Goal: Answer question/provide support: Share knowledge or assist other users

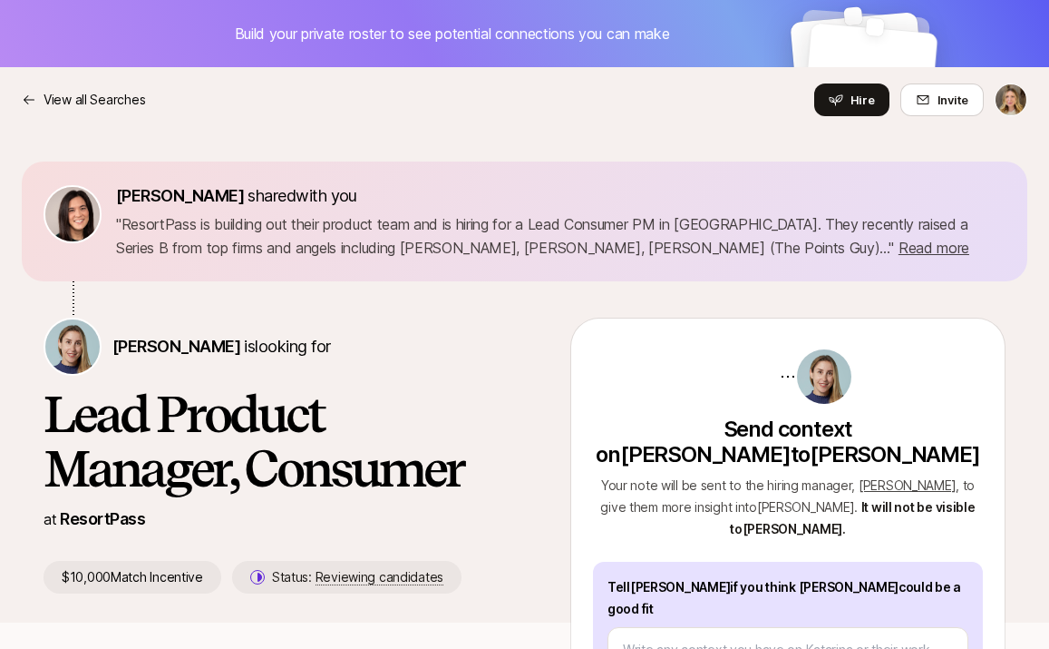
type textarea "x"
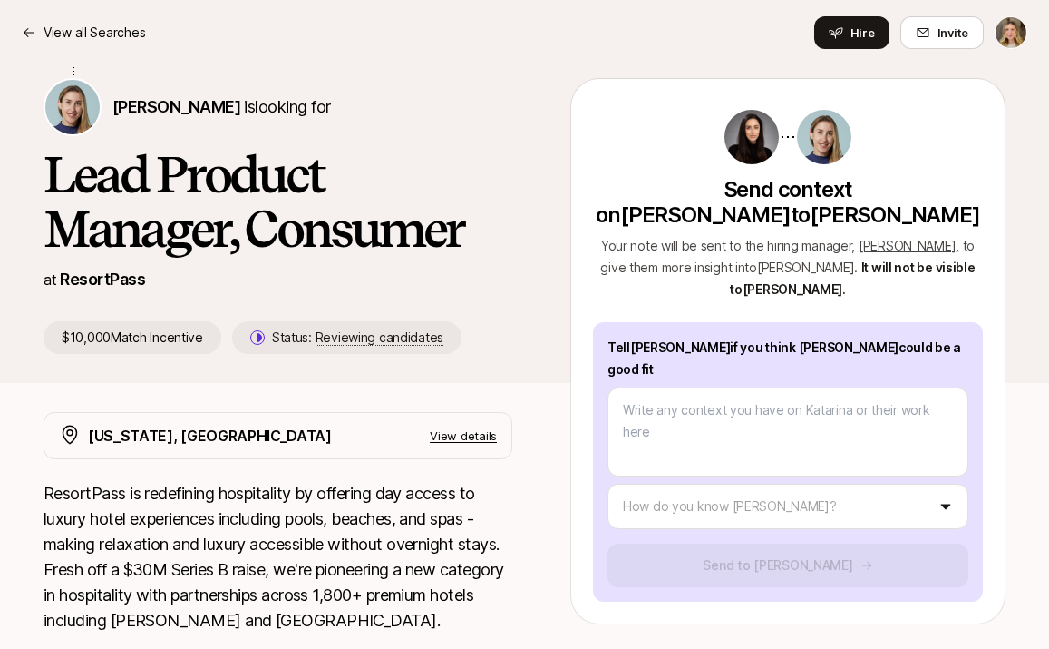
scroll to position [261, 0]
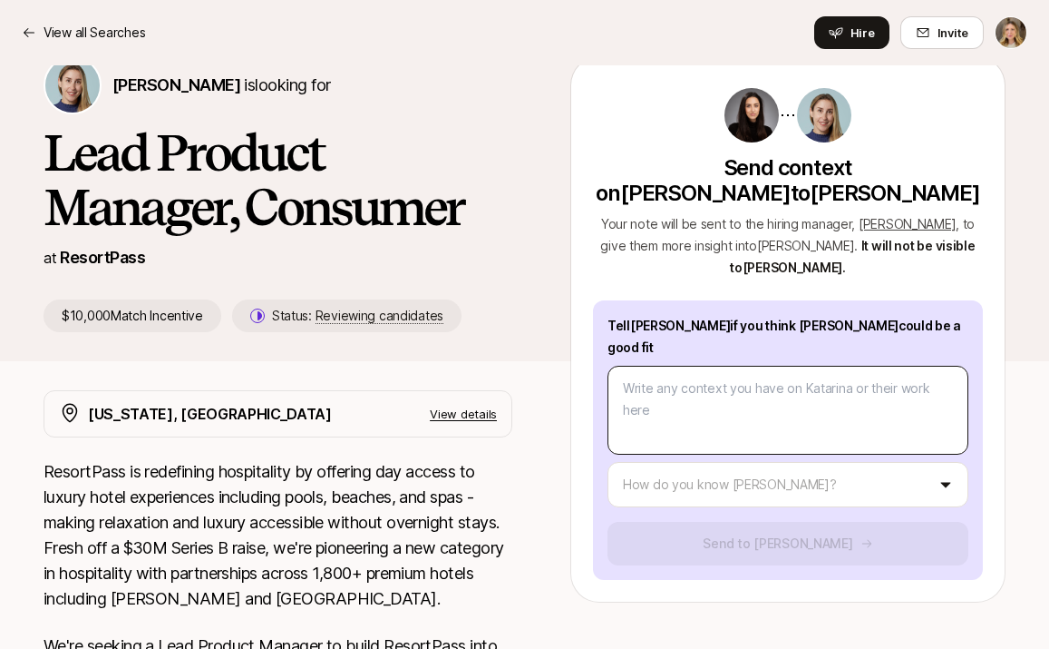
click at [698, 366] on textarea at bounding box center [788, 410] width 361 height 89
type textarea "K"
type textarea "x"
type textarea "Ka"
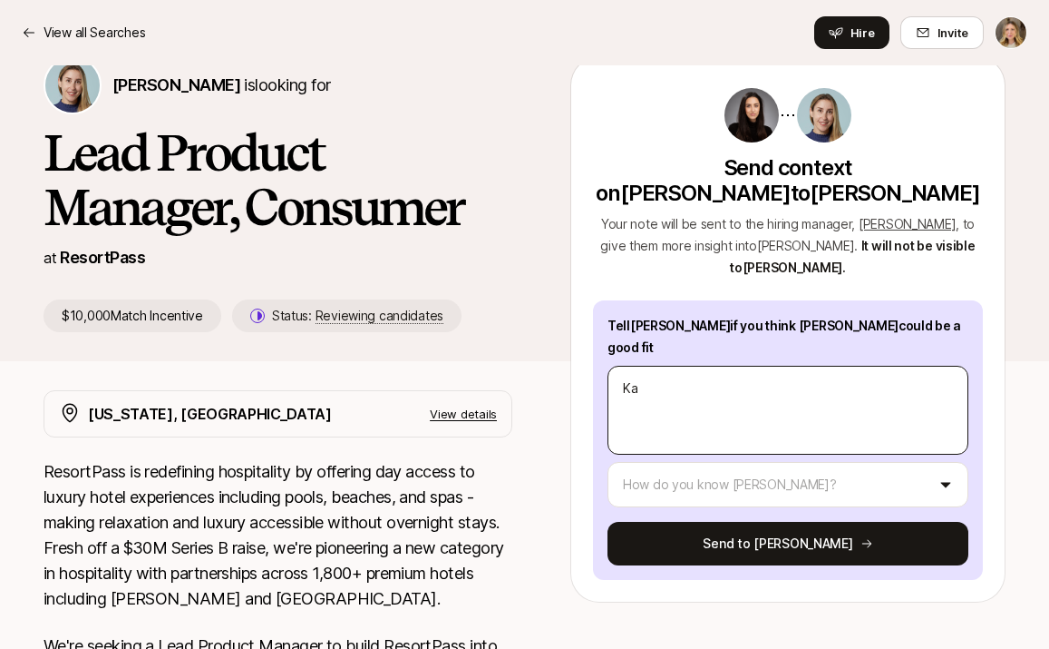
type textarea "x"
type textarea "Kat"
type textarea "x"
type textarea "Kat"
type textarea "x"
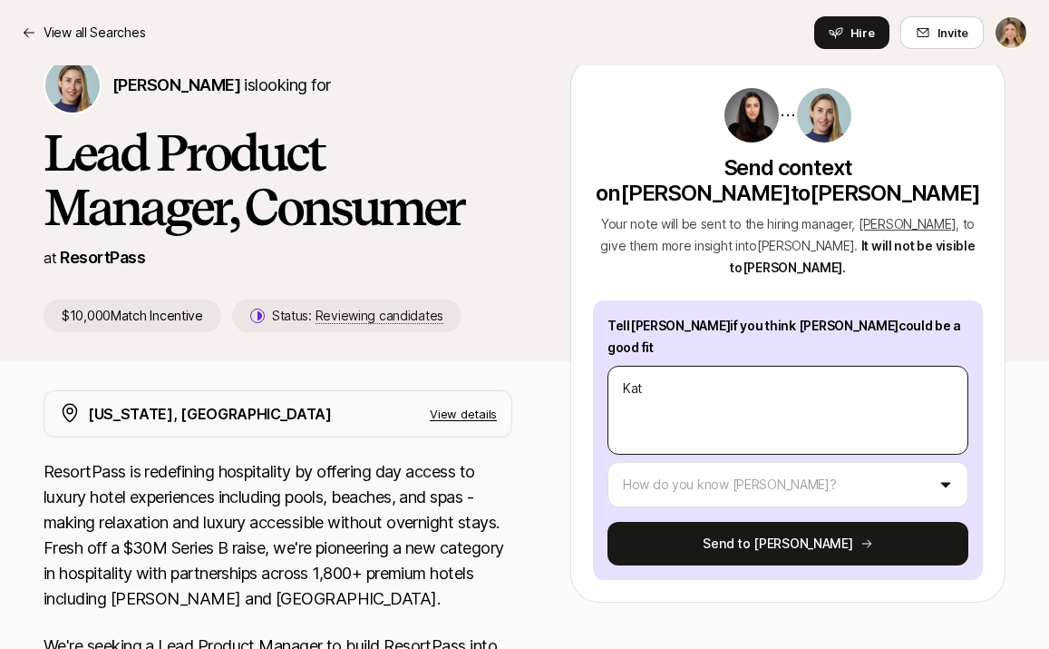
type textarea "Kat i"
type textarea "x"
type textarea "Kat is"
type textarea "x"
type textarea "Kat is"
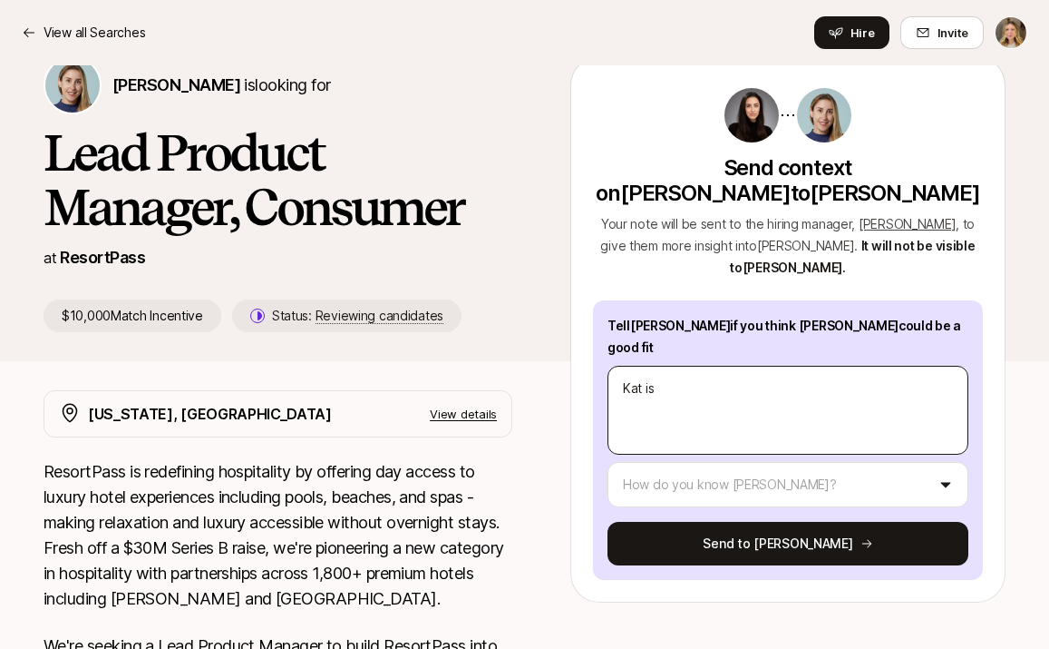
type textarea "x"
type textarea "Kat is e"
type textarea "x"
type textarea "Kat is ex"
type textarea "x"
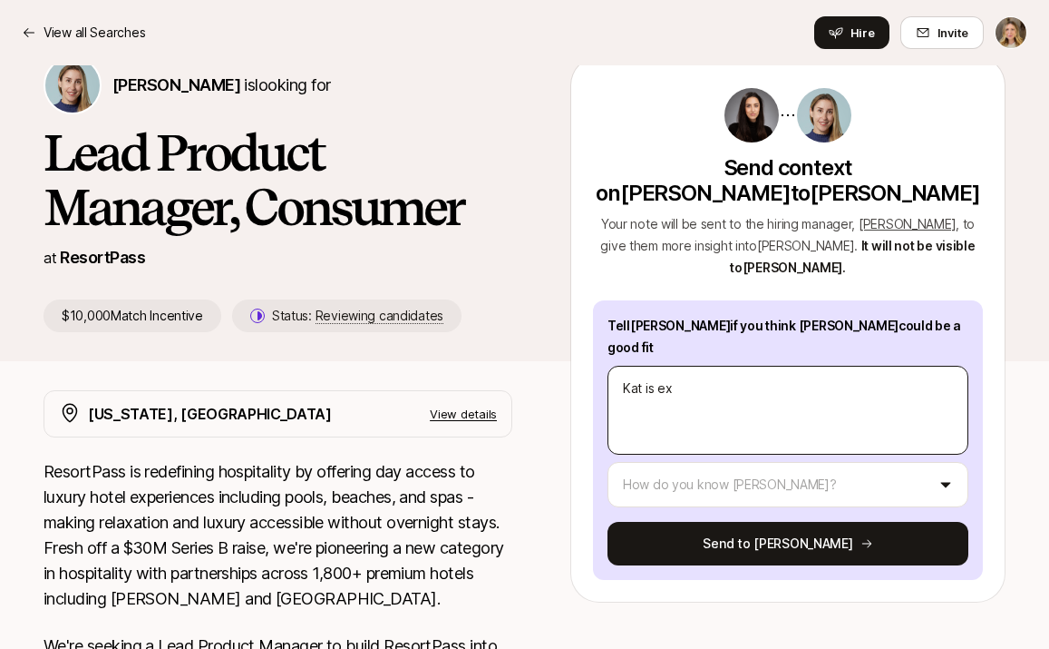
type textarea "Kat is exp"
type textarea "x"
type textarea "Kat is expe"
type textarea "x"
type textarea "Kat is exper"
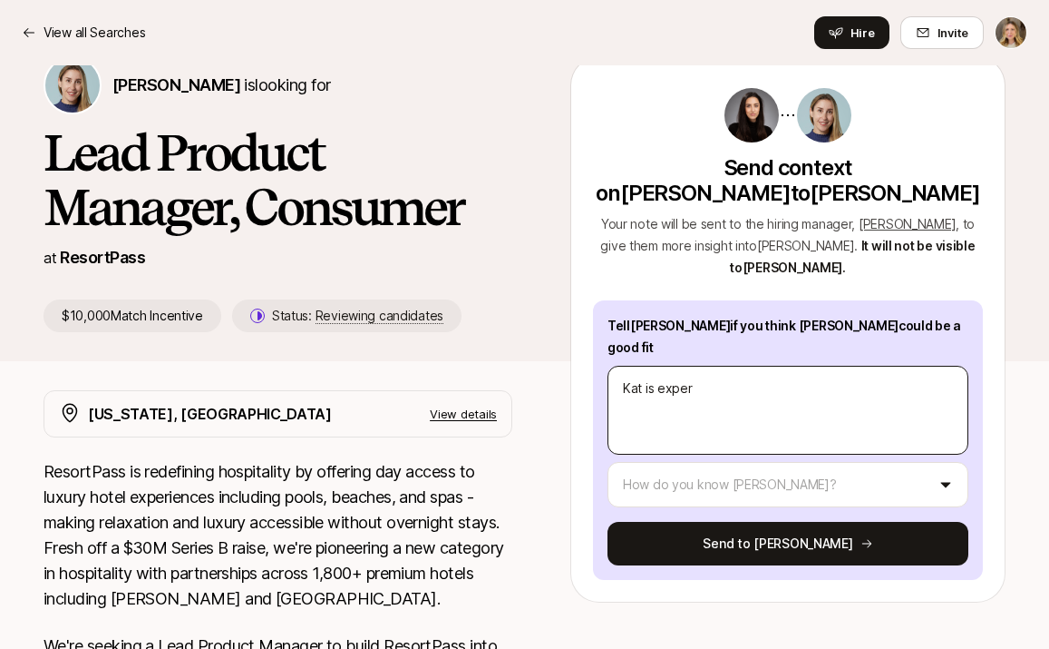
type textarea "x"
type textarea "Kat is experi"
type textarea "x"
type textarea "Kat is experi3"
type textarea "x"
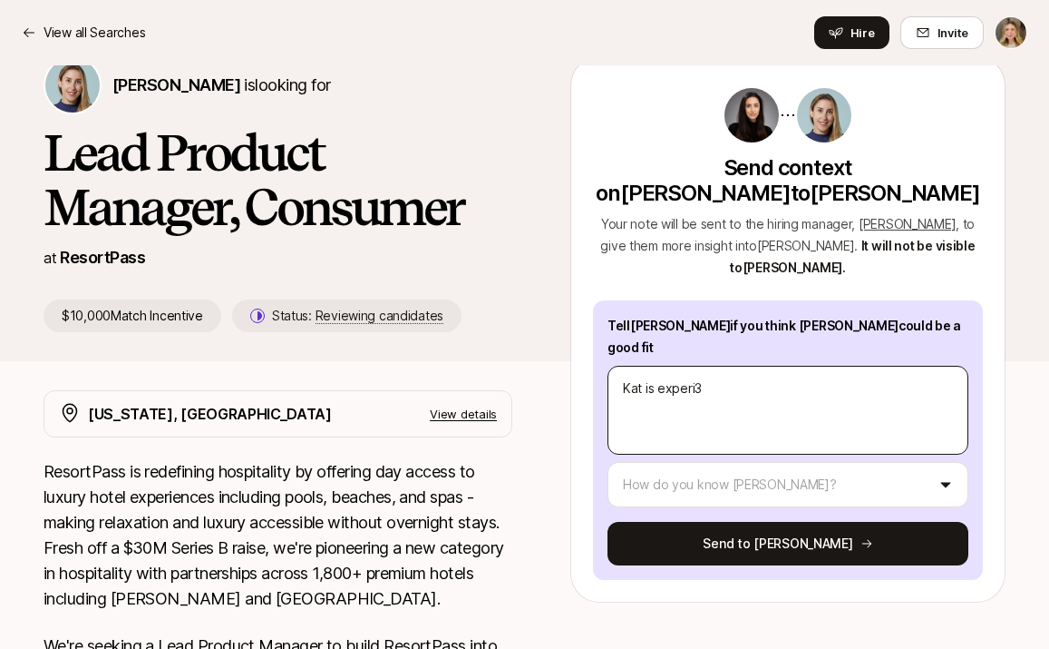
type textarea "Kat is experi3n"
type textarea "x"
type textarea "Kat is experi3nc"
type textarea "x"
type textarea "Kat is experi3nce"
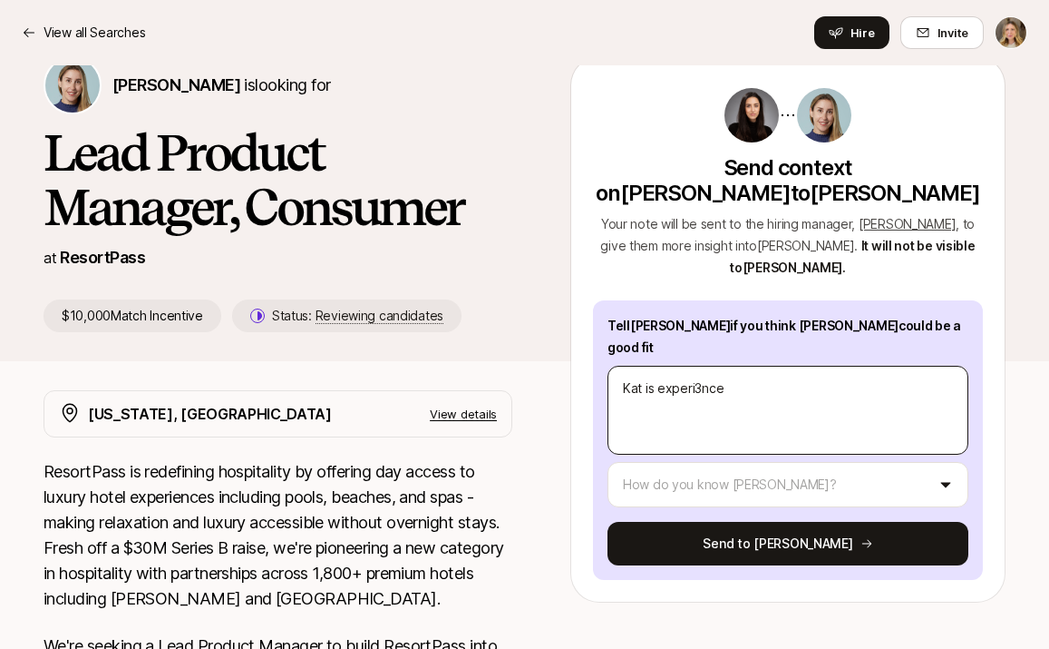
type textarea "x"
type textarea "Kat is experi3nc"
type textarea "x"
type textarea "Kat is experi3n"
type textarea "x"
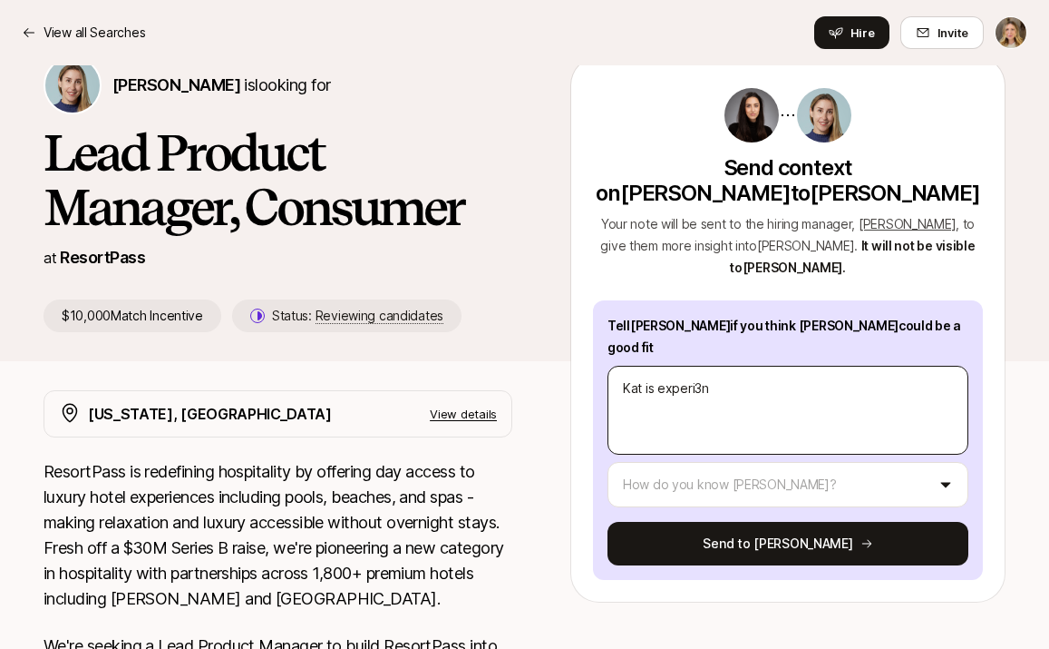
type textarea "Kat is experi3"
type textarea "x"
type textarea "Kat is experi"
type textarea "x"
type textarea "Kat is experie"
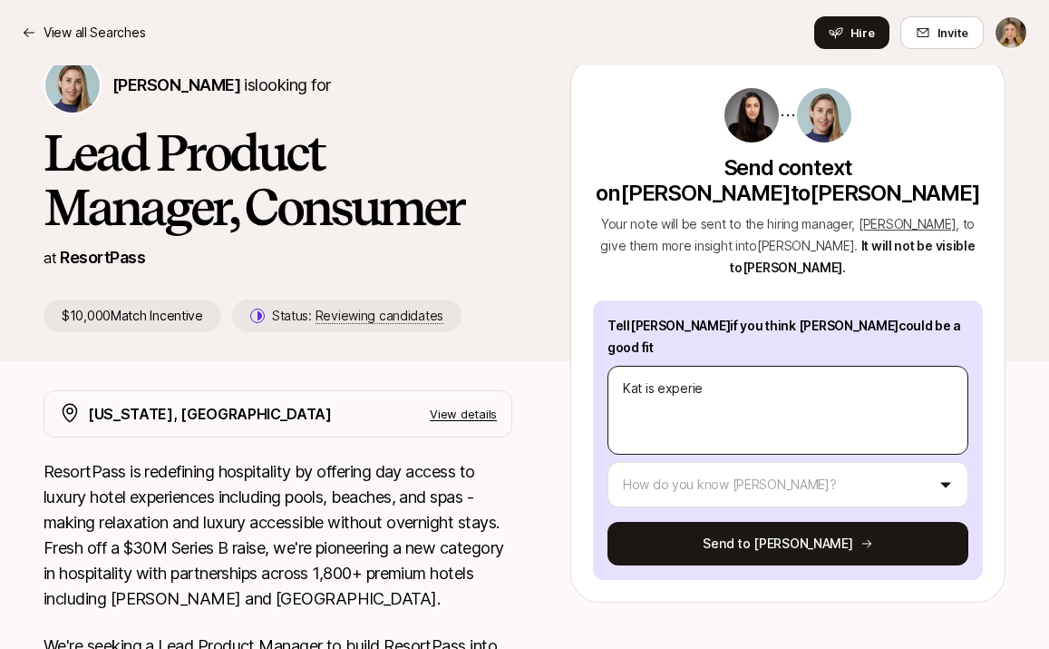
type textarea "x"
type textarea "Kat is experien"
type textarea "x"
type textarea "Kat is experienc"
type textarea "x"
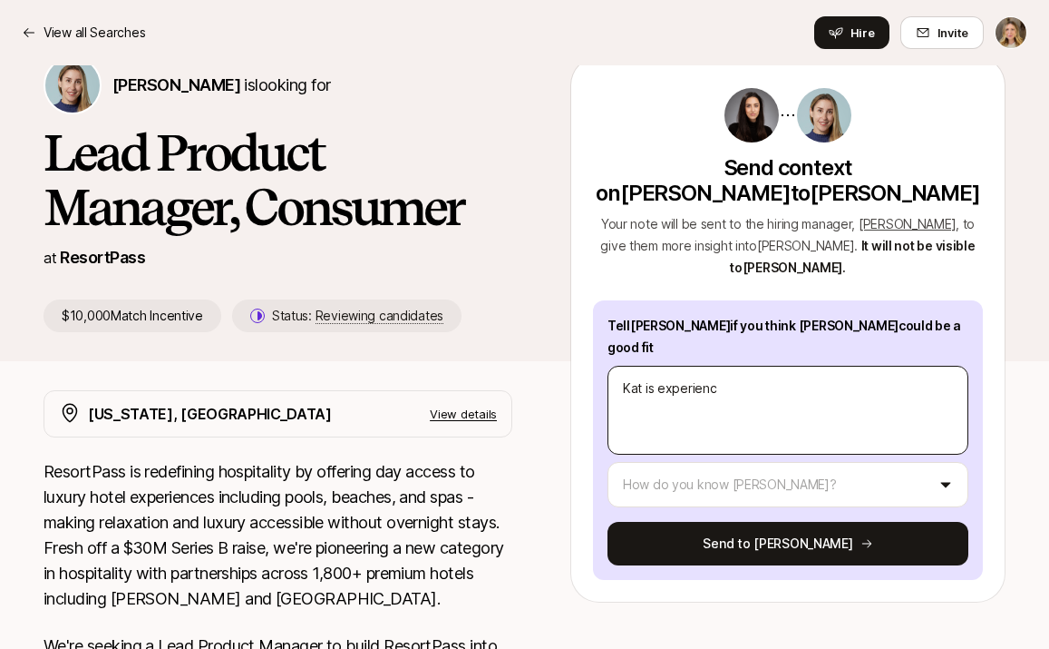
type textarea "Kat is experience"
type textarea "x"
type textarea "Kat is experienced"
type textarea "x"
type textarea "Kat is experienced"
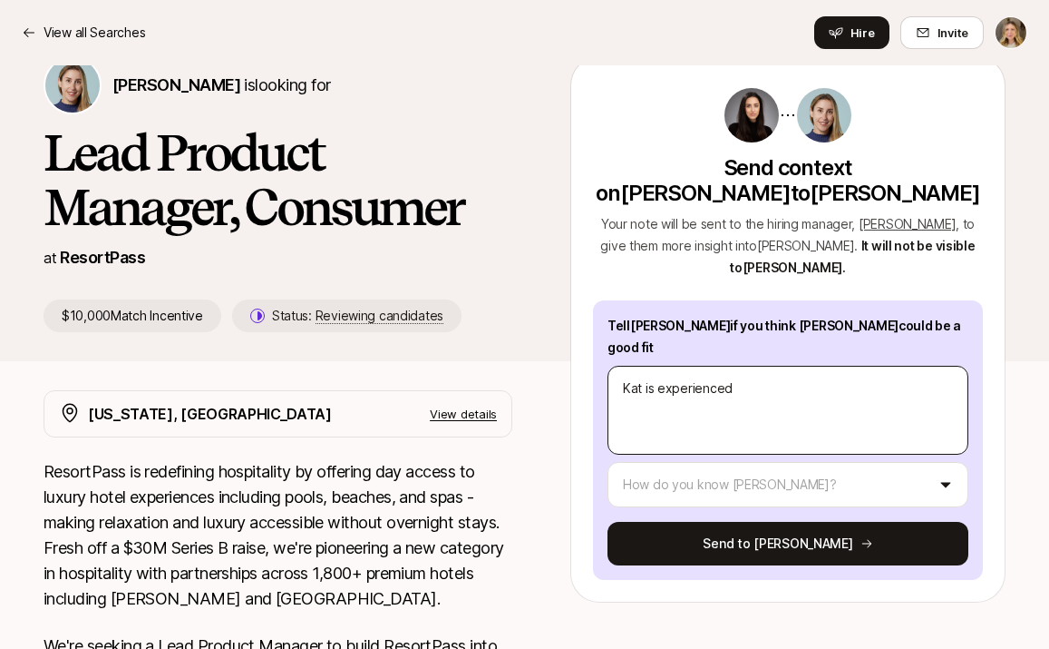
type textarea "x"
type textarea "Kat is experienced i"
type textarea "x"
type textarea "Kat is experienced in"
type textarea "x"
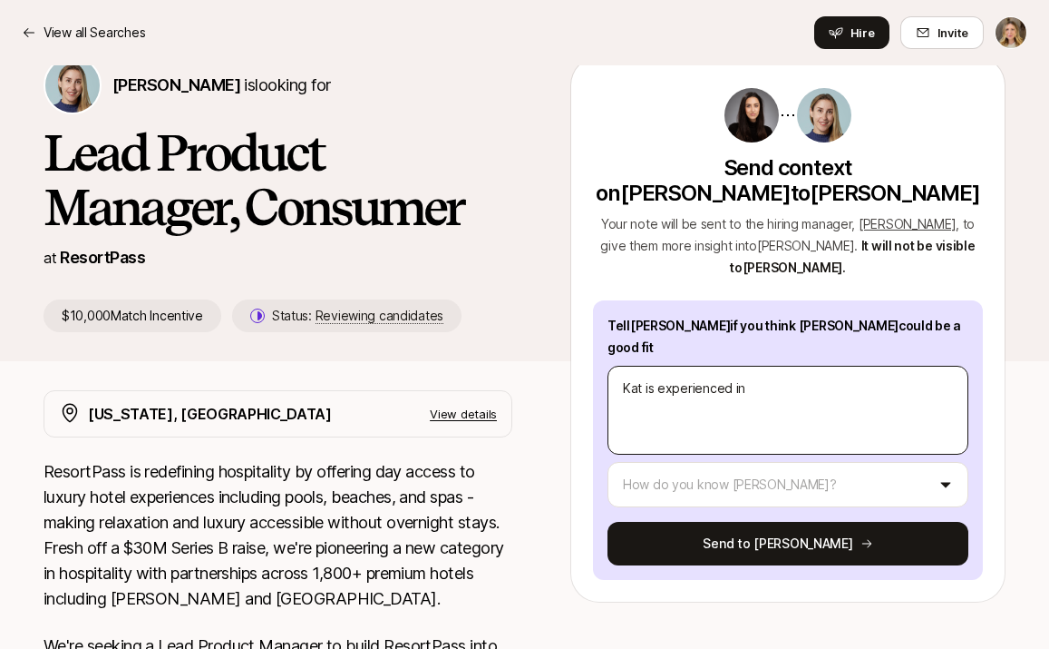
type textarea "Kat is experienced in"
type textarea "x"
type textarea "Kat is experienced in t"
type textarea "x"
type textarea "Kat is experienced in th"
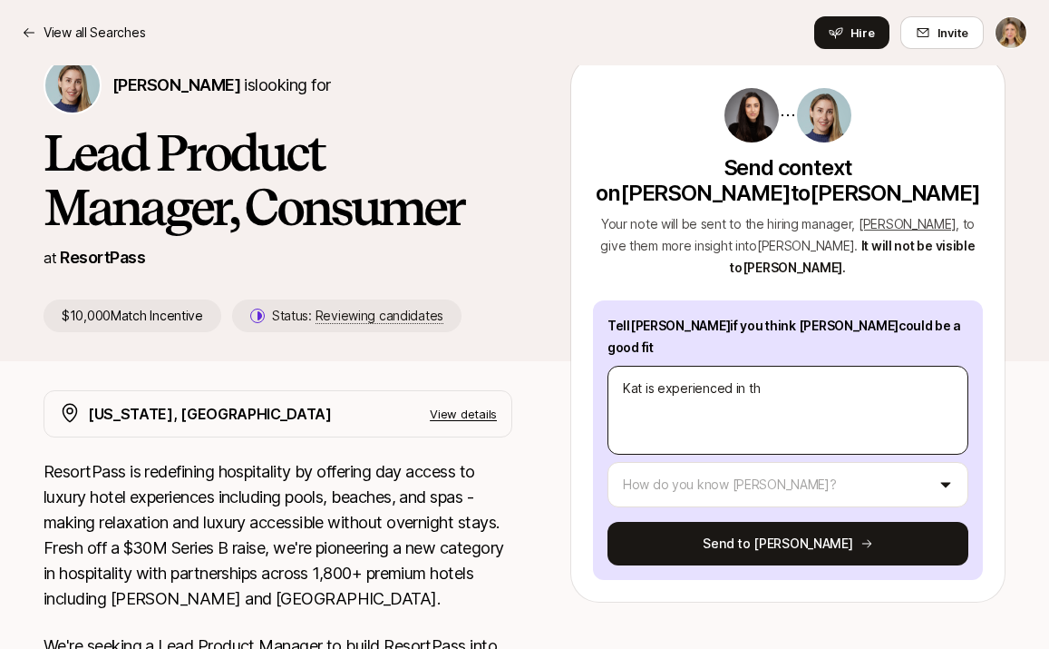
type textarea "x"
type textarea "Kat is experienced in the"
type textarea "x"
type textarea "Kat is experienced in the"
type textarea "x"
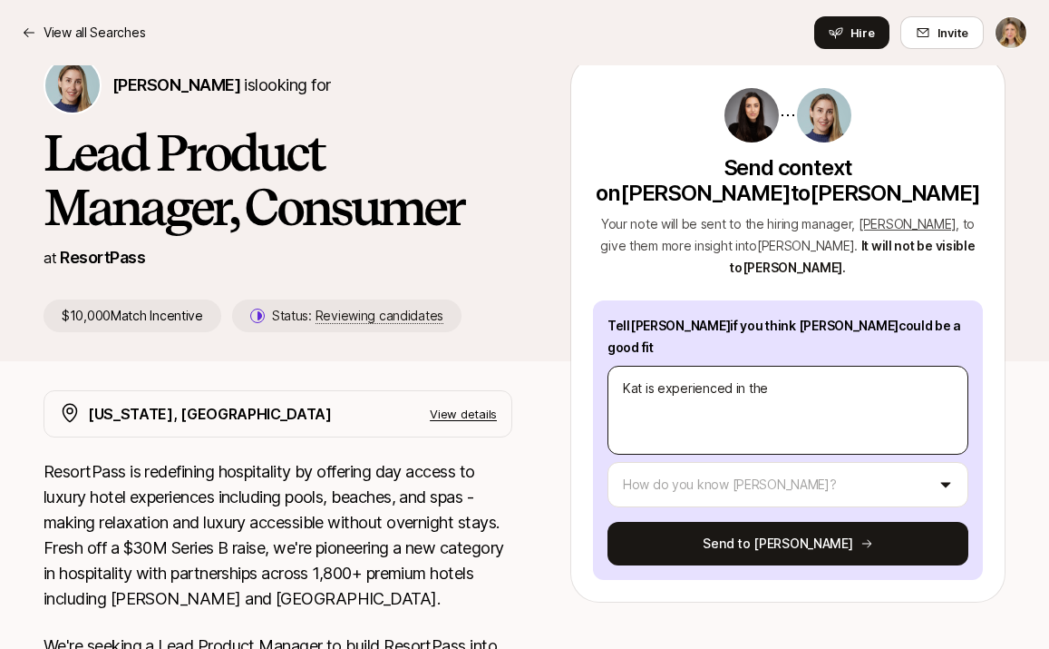
type textarea "[PERSON_NAME] is experienced in the l"
type textarea "x"
type textarea "[PERSON_NAME] is experienced in the lu"
type textarea "x"
type textarea "Kat is experienced in the lux"
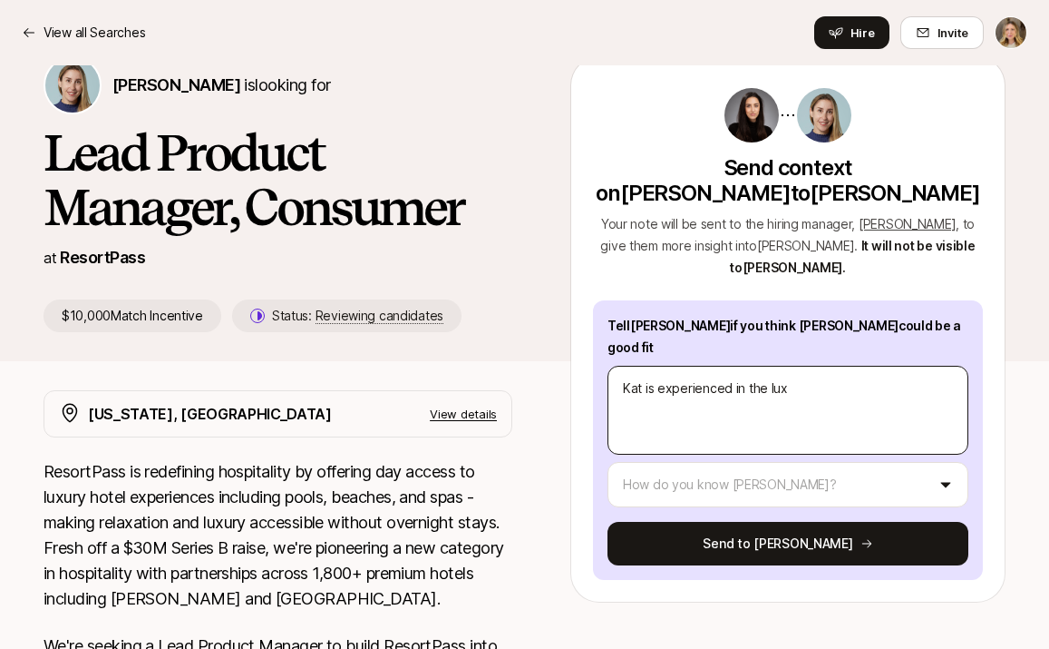
type textarea "x"
type textarea "Kat is experienced in the luxu"
type textarea "x"
type textarea "Kat is experienced in the luxur"
type textarea "x"
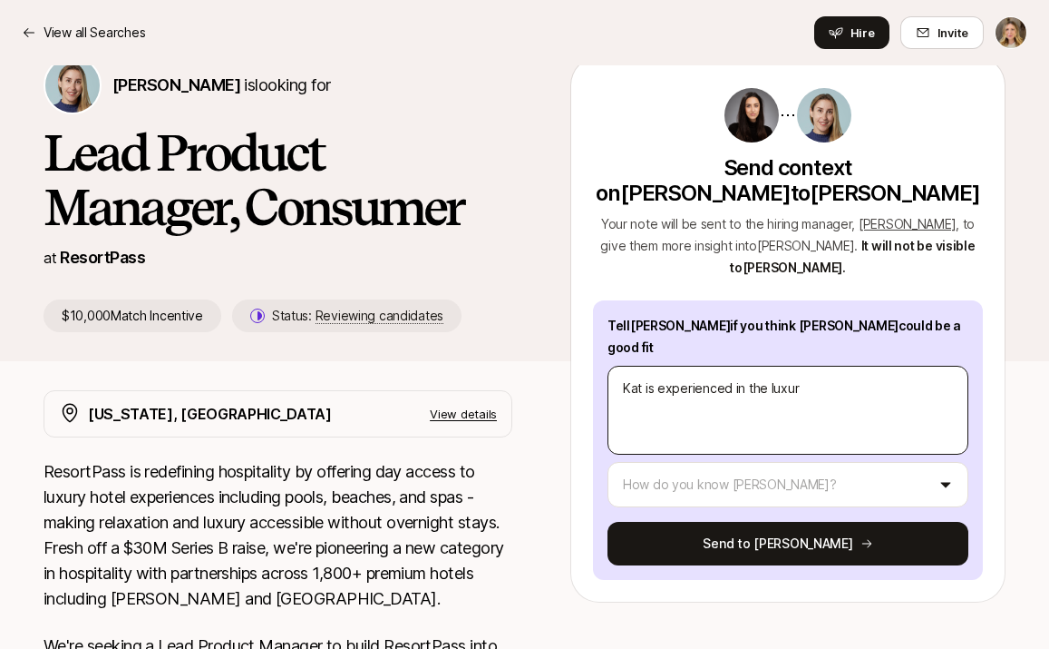
type textarea "Kat is experienced in the luxury"
type textarea "x"
type textarea "Kat is experienced in the luxury"
type textarea "x"
type textarea "Kat is experienced in the luxury t"
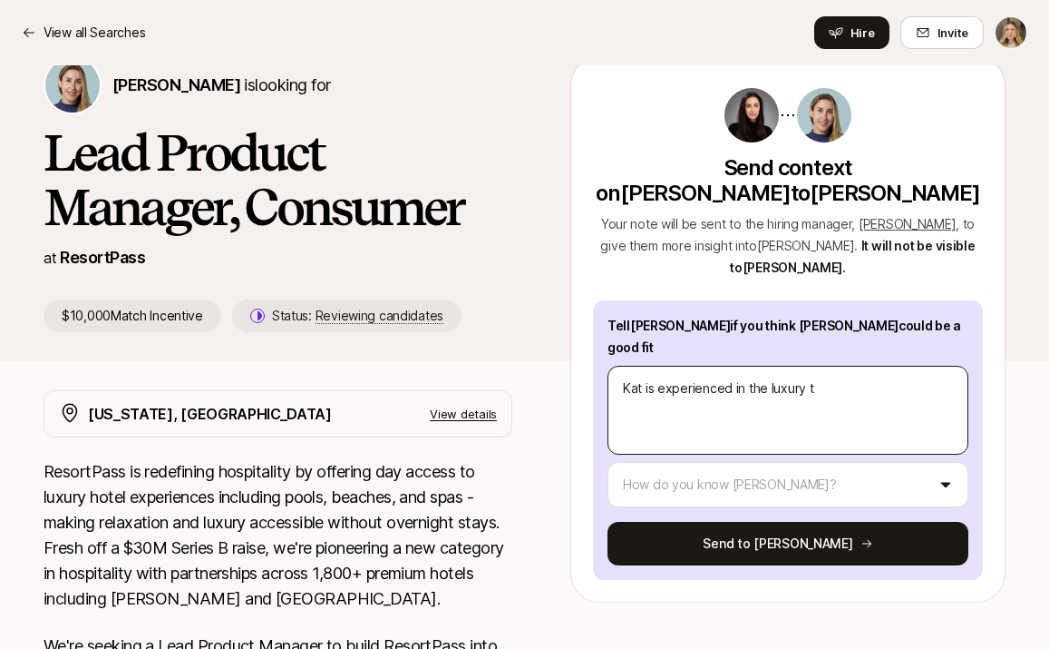
type textarea "x"
type textarea "Kat is experienced in the luxury tr"
type textarea "x"
type textarea "Kat is experienced in the luxury tra"
type textarea "x"
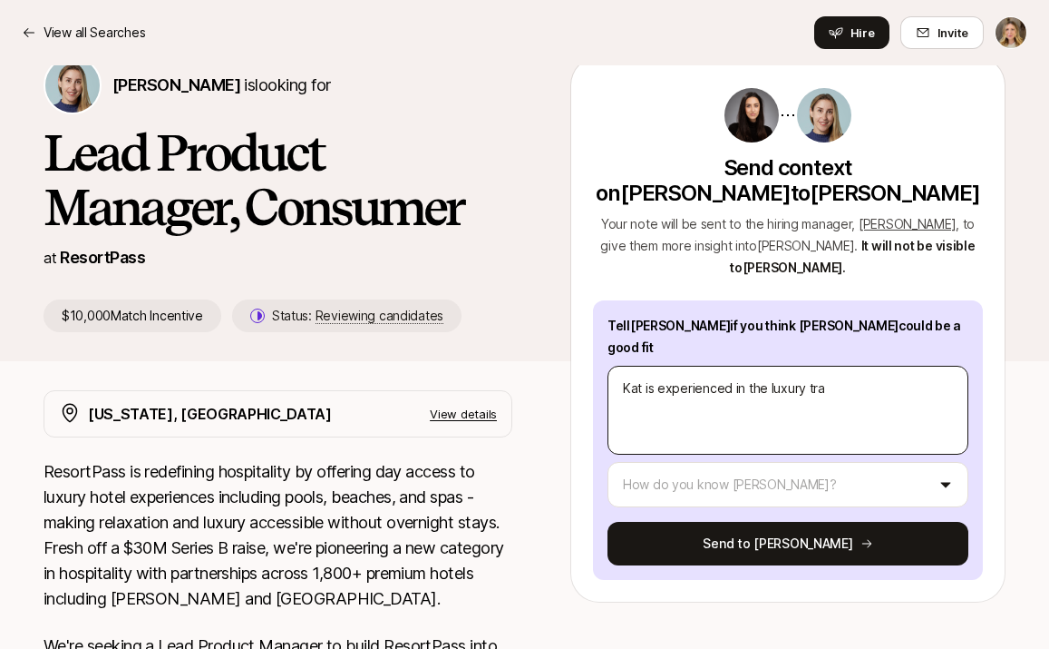
type textarea "Kat is experienced in the luxury trav"
type textarea "x"
type textarea "Kat is experienced in the luxury trave"
type textarea "x"
type textarea "Kat is experienced in the luxury travel"
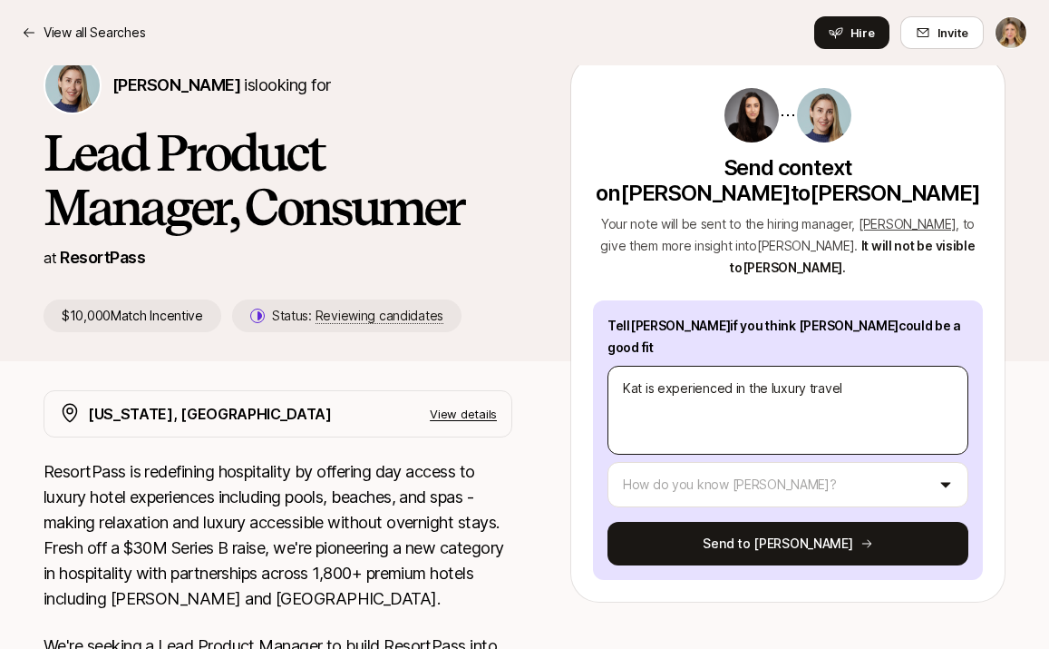
type textarea "x"
type textarea "Kat is experienced in the luxury travel"
type textarea "x"
type textarea "Kat is experienced in the luxury travel s"
type textarea "x"
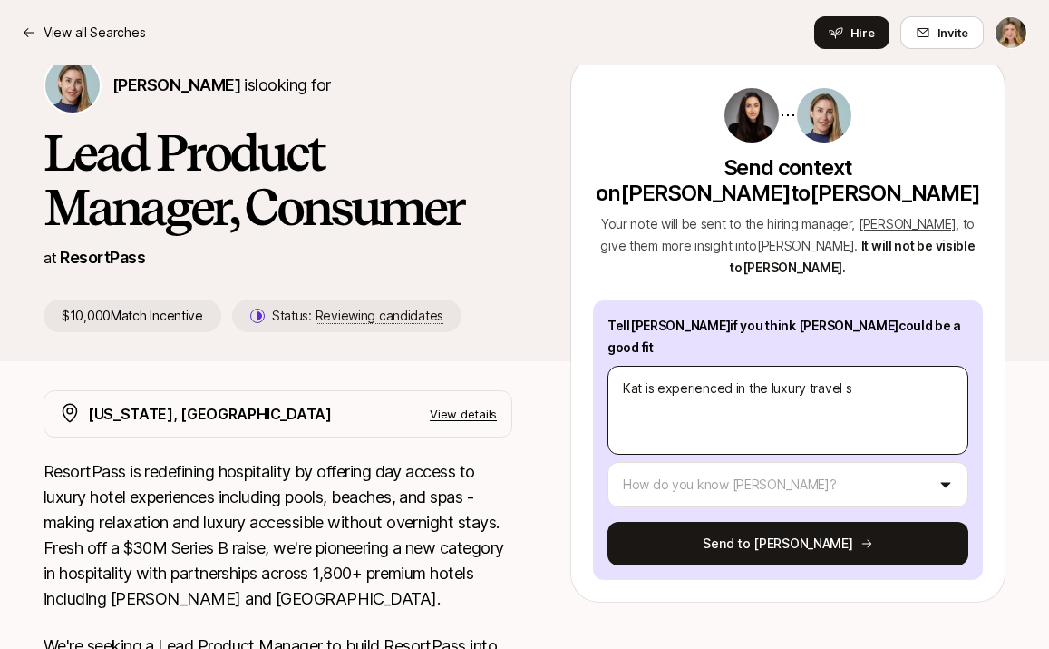
type textarea "Kat is experienced in the luxury travel se"
type textarea "x"
type textarea "Kat is experienced in the luxury travel sec"
type textarea "x"
type textarea "Kat is experienced in the luxury travel sect"
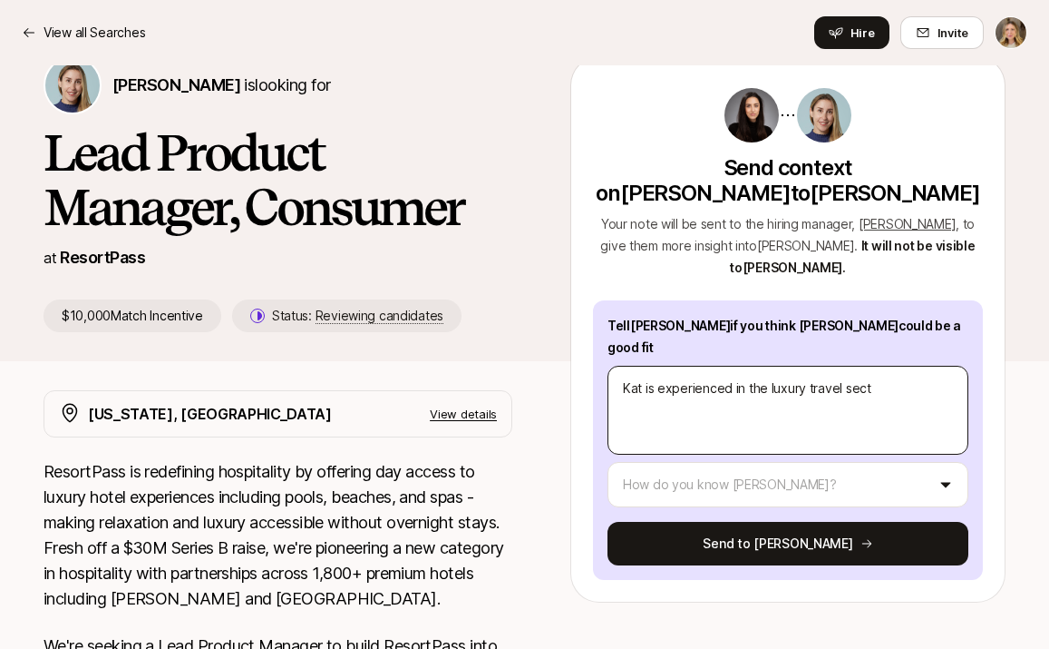
type textarea "x"
type textarea "Kat is experienced in the luxury travel secto"
type textarea "x"
type textarea "Kat is experienced in the luxury travel sector"
type textarea "x"
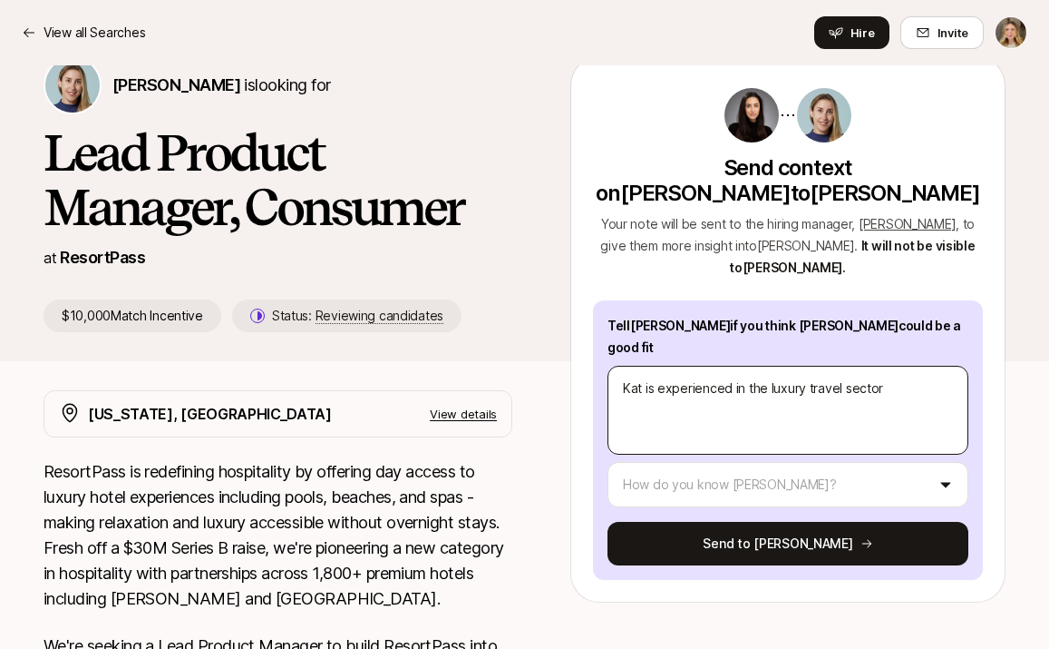
type textarea "Kat is experienced in the luxury travel sector"
type textarea "x"
type textarea "Kat is experienced in the luxury travel sector s"
type textarea "x"
type textarea "Kat is experienced in the luxury travel sector spe"
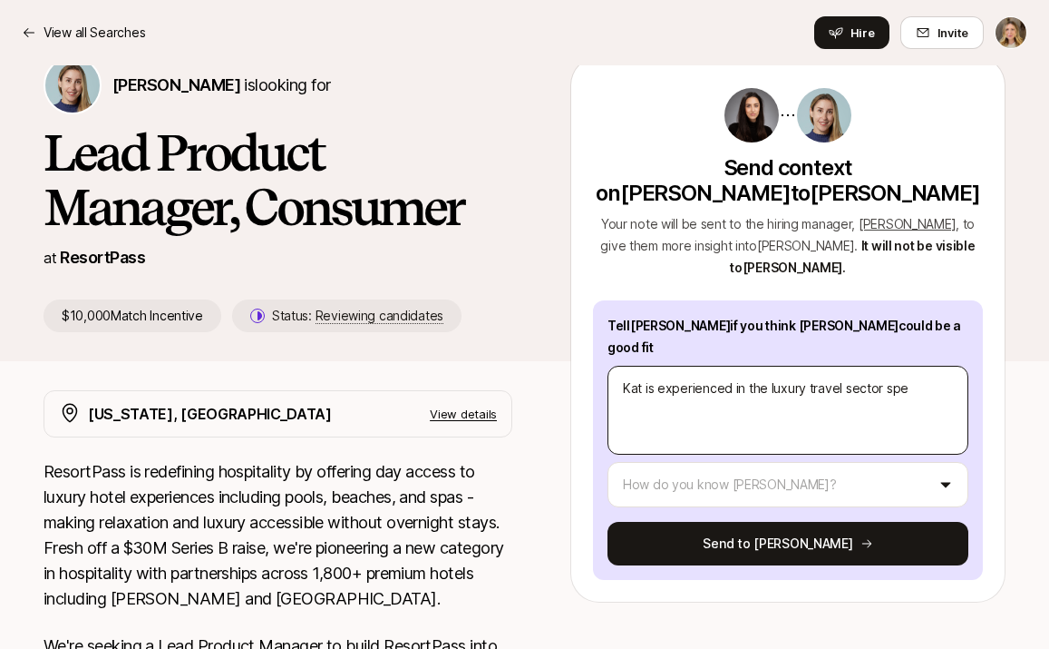
type textarea "x"
type textarea "Kat is experienced in the luxury travel sector spec"
type textarea "x"
type textarea "Kat is experienced in the luxury travel sector speci"
type textarea "x"
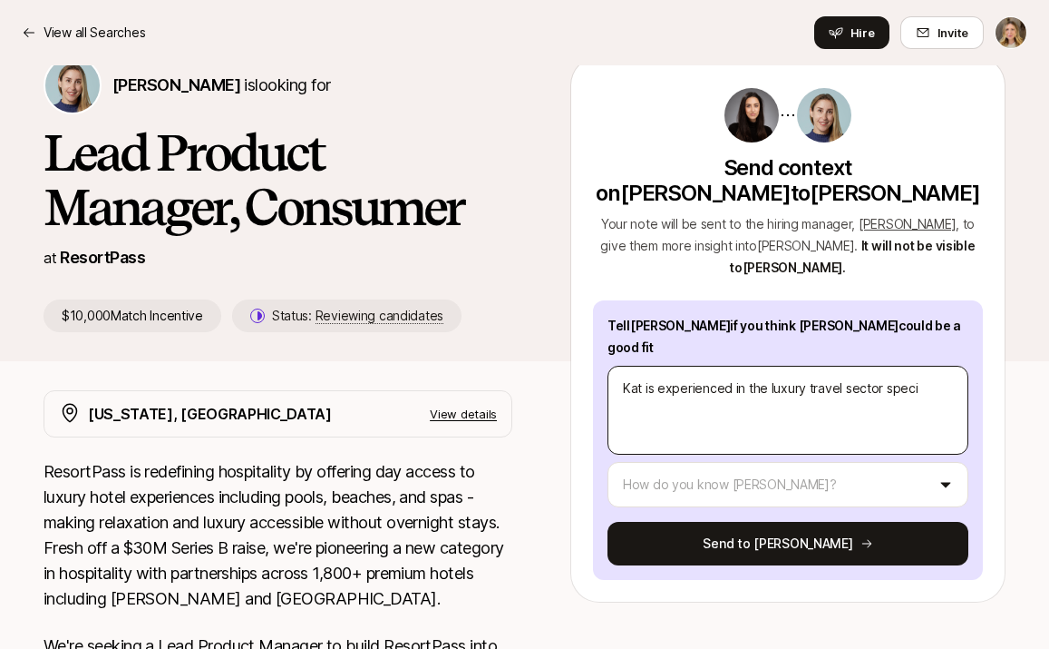
type textarea "Kat is experienced in the luxury travel sector specir"
type textarea "x"
type textarea "Kat is experienced in the luxury travel sector speciri"
type textarea "x"
type textarea "Kat is experienced in the luxury travel sector speciric"
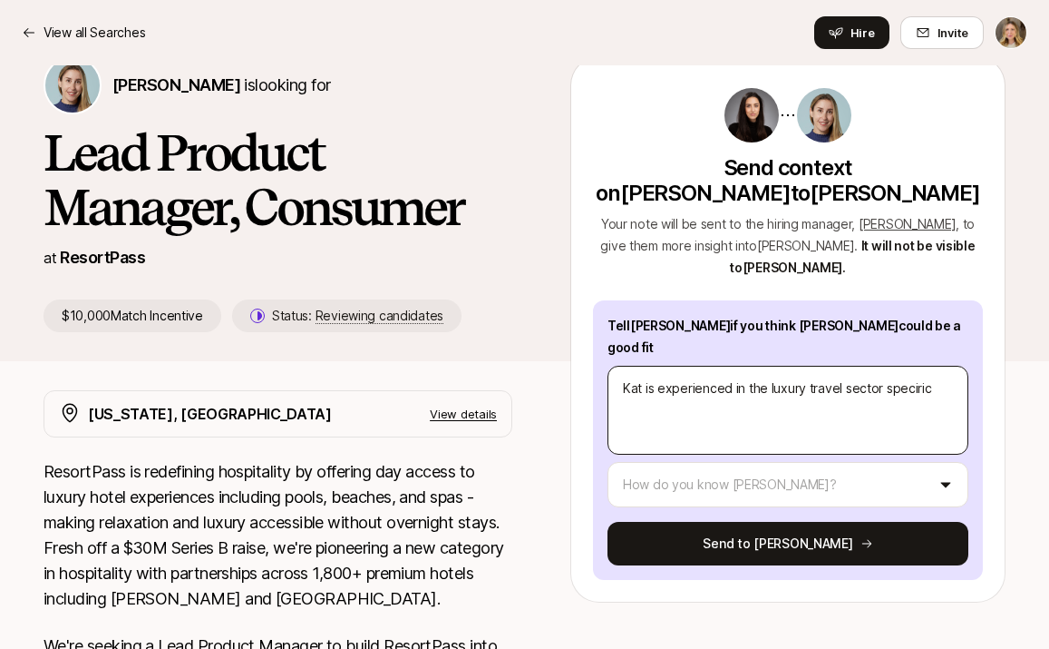
type textarea "x"
type textarea "Kat is experienced in the luxury travel sector specirica"
type textarea "x"
type textarea "Kat is experienced in the luxury travel sector specirical"
type textarea "x"
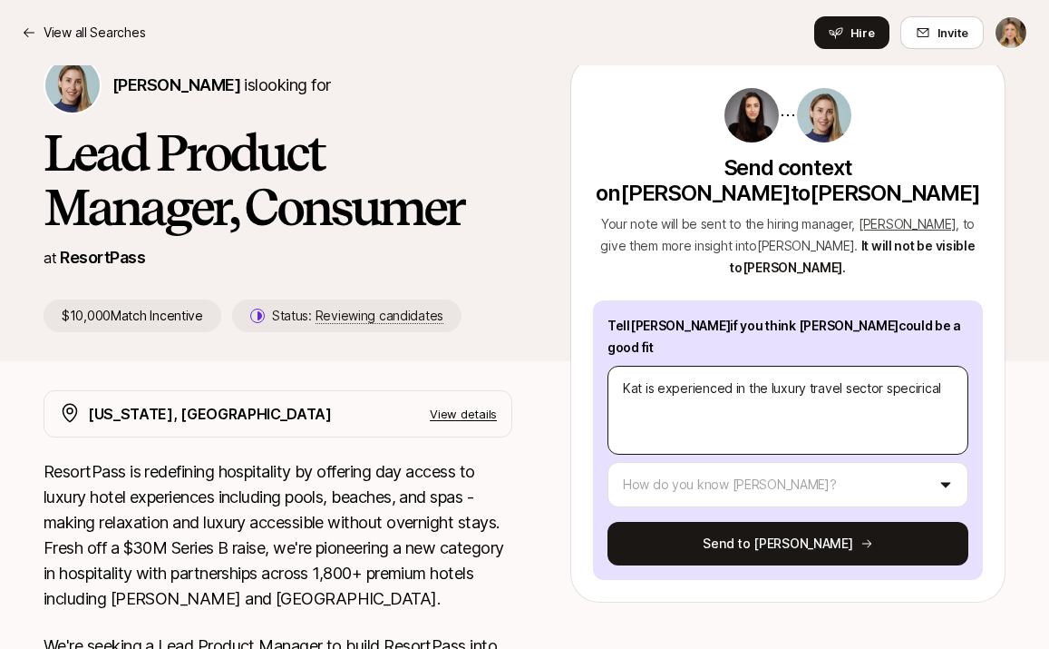
type textarea "Kat is experienced in the luxury travel sector speciricall"
type textarea "x"
type textarea "Kat is experienced in the luxury travel sector specirically"
type textarea "x"
type textarea "Kat is experienced in the luxury travel sector specirically"
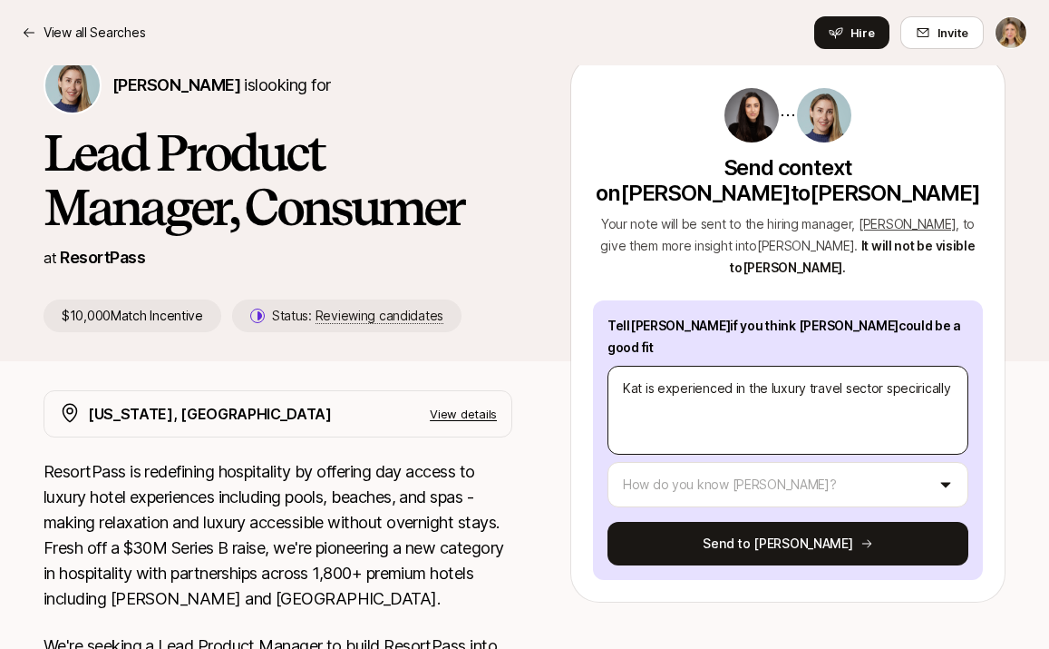
type textarea "x"
type textarea "Kat is experienced in the luxury travel sector specirically a"
type textarea "x"
type textarea "Kat is experienced in the luxury travel sector specirically an"
type textarea "x"
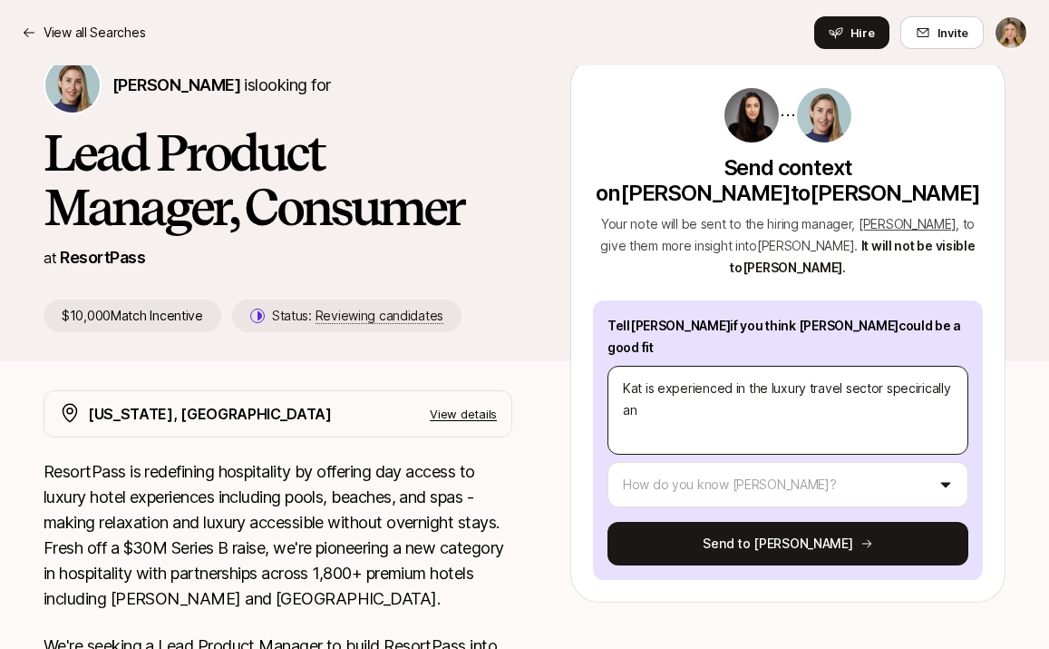
type textarea "Kat is experienced in the luxury travel sector specirically and"
type textarea "x"
type textarea "Kat is experienced in the luxury travel sector specirically and"
type textarea "x"
type textarea "Kat is experienced in the luxury travel sector specirically and h"
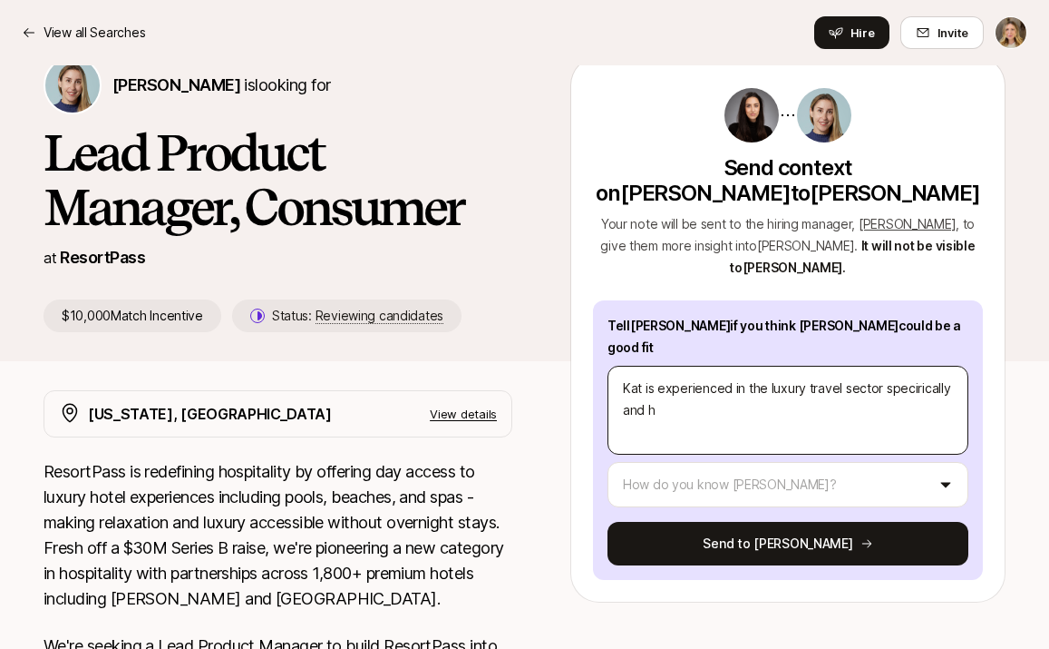
type textarea "x"
type textarea "Kat is experienced in the luxury travel sector specirically and ha"
type textarea "x"
type textarea "Kat is experienced in the luxury travel sector specirically and has"
type textarea "x"
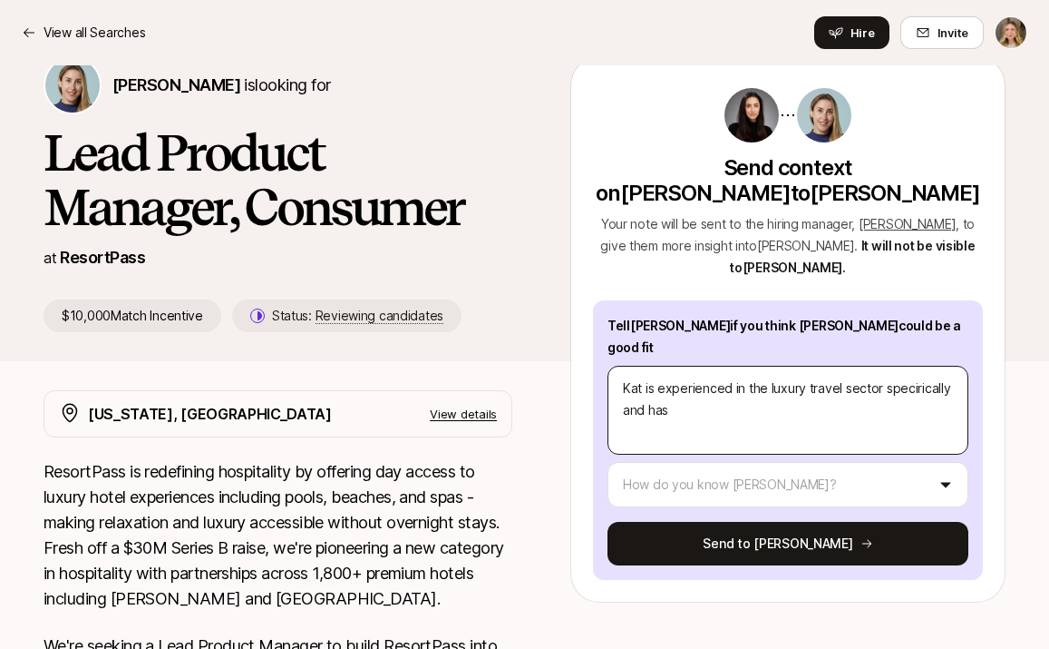
type textarea "Kat is experienced in the luxury travel sector specirically and has"
type textarea "x"
type textarea "Kat is experienced in the luxury travel sector specirically and has a"
type textarea "x"
type textarea "Kat is experienced in the luxury travel sector specirically and has a"
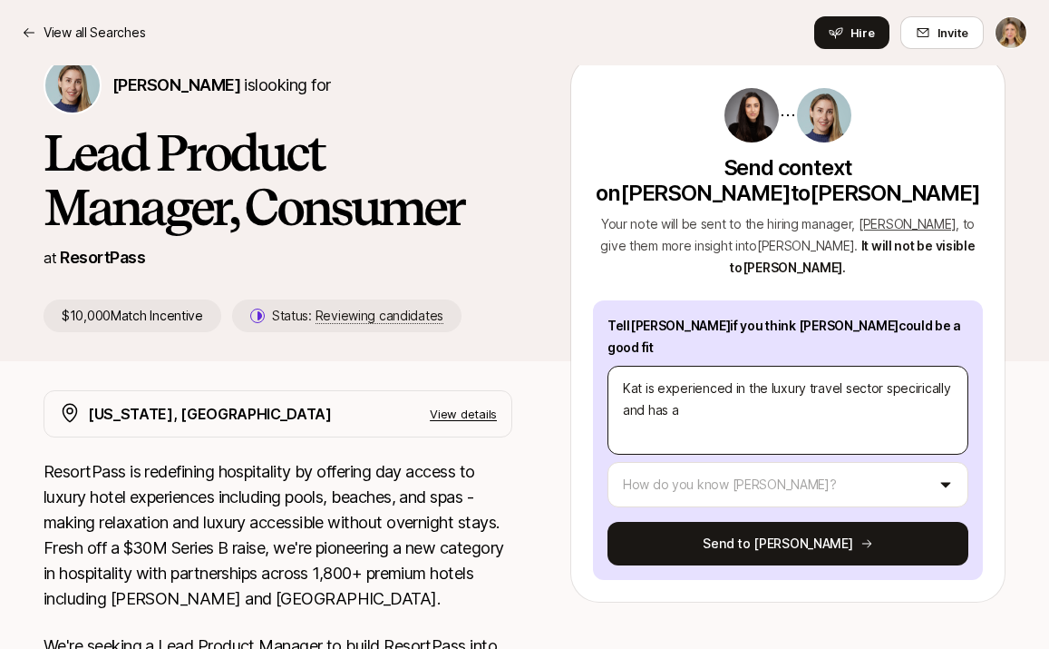
type textarea "x"
type textarea "Kat is experienced in the luxury travel sector specirically and has a s"
type textarea "x"
type textarea "Kat is experienced in the luxury travel sector specirically and has a st"
type textarea "x"
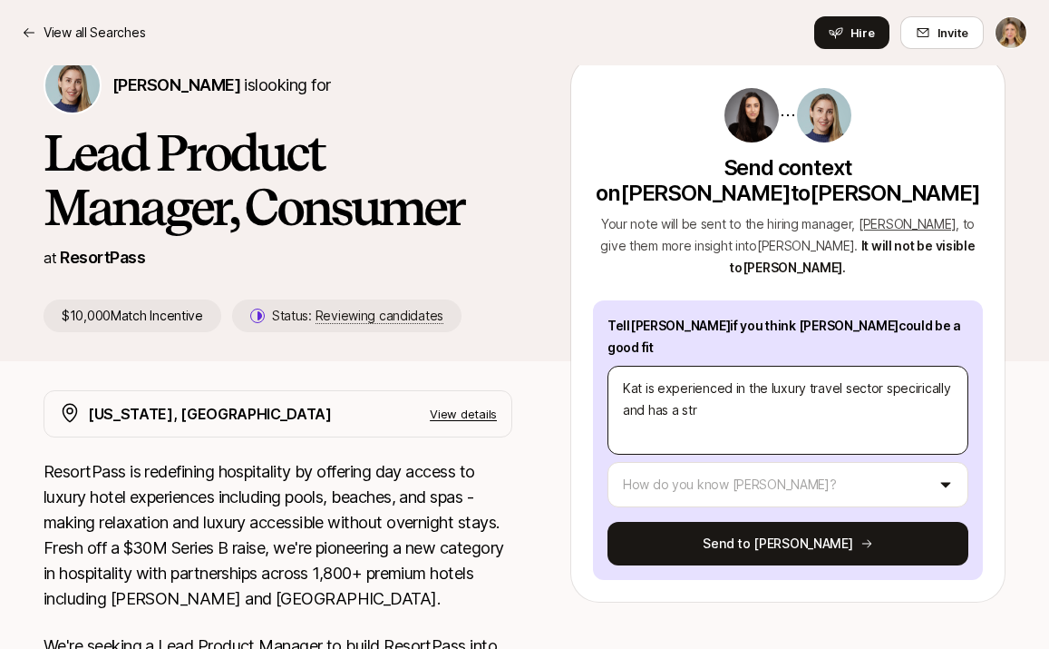
type textarea "Kat is experienced in the luxury travel sector specirically and has a stro"
type textarea "x"
type textarea "Kat is experienced in the luxury travel sector specirically and has a stron"
type textarea "x"
type textarea "Kat is experienced in the luxury travel sector specirically and has a strong"
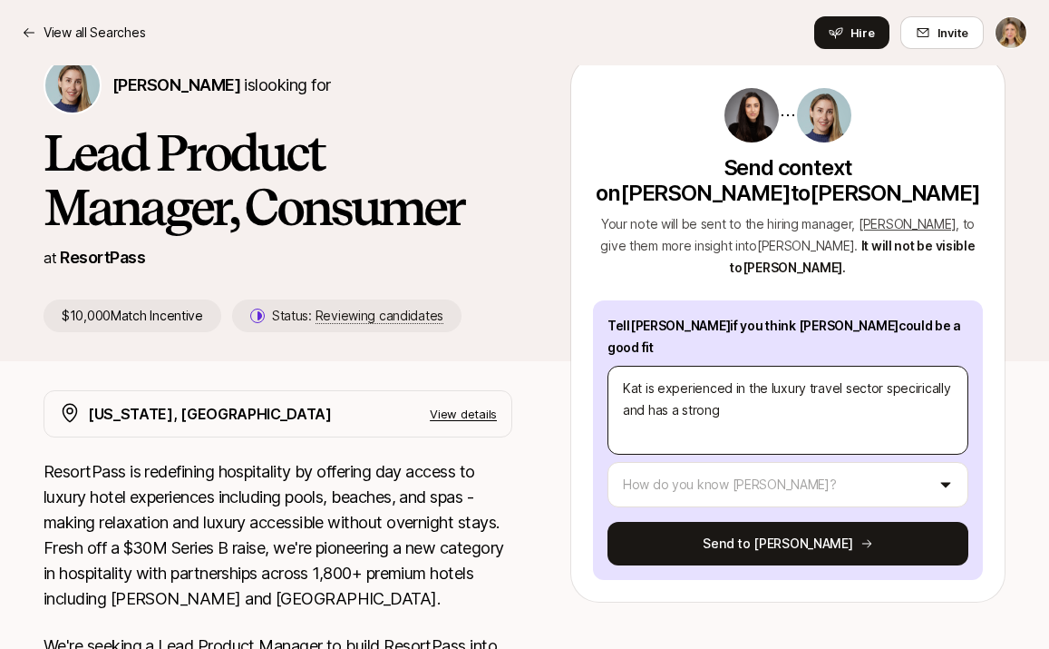
type textarea "x"
type textarea "Kat is experienced in the luxury travel sector specirically and has a strong"
type textarea "x"
type textarea "Kat is experienced in the luxury travel sector specirically and has a strong n"
type textarea "x"
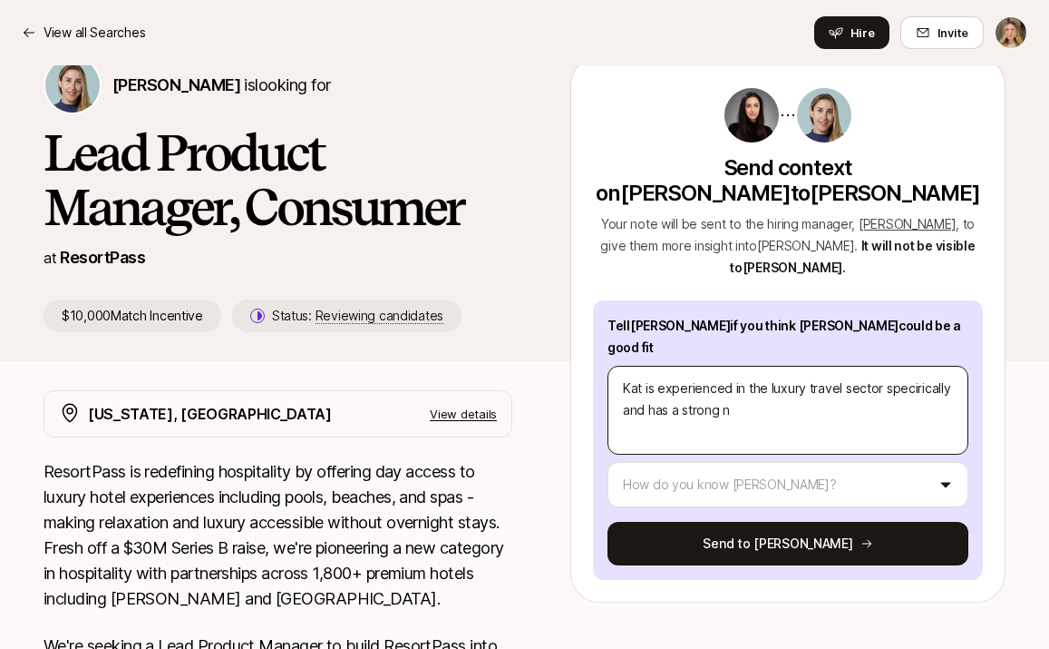
type textarea "Kat is experienced in the luxury travel sector specirically and has a strong ne"
type textarea "x"
type textarea "Kat is experienced in the luxury travel sector specirically and has a strong net"
type textarea "x"
type textarea "Kat is experienced in the luxury travel sector specirically and has a strong ne…"
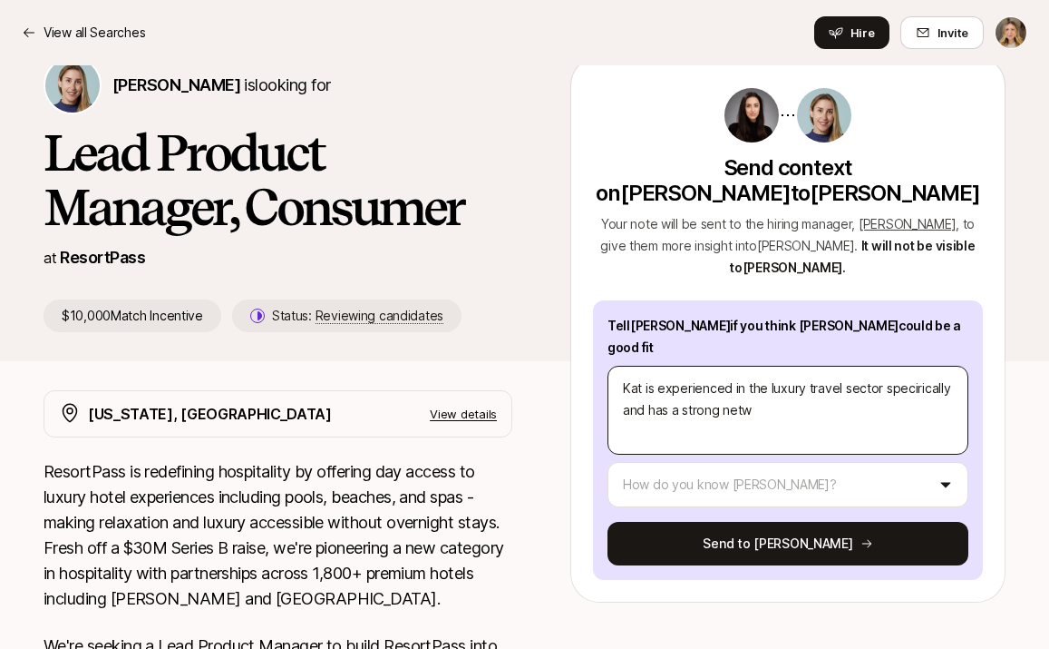
type textarea "x"
type textarea "Kat is experienced in the luxury travel sector specirically and has a strong ne…"
type textarea "x"
type textarea "Kat is experienced in the luxury travel sector specirically and has a strong ne…"
type textarea "x"
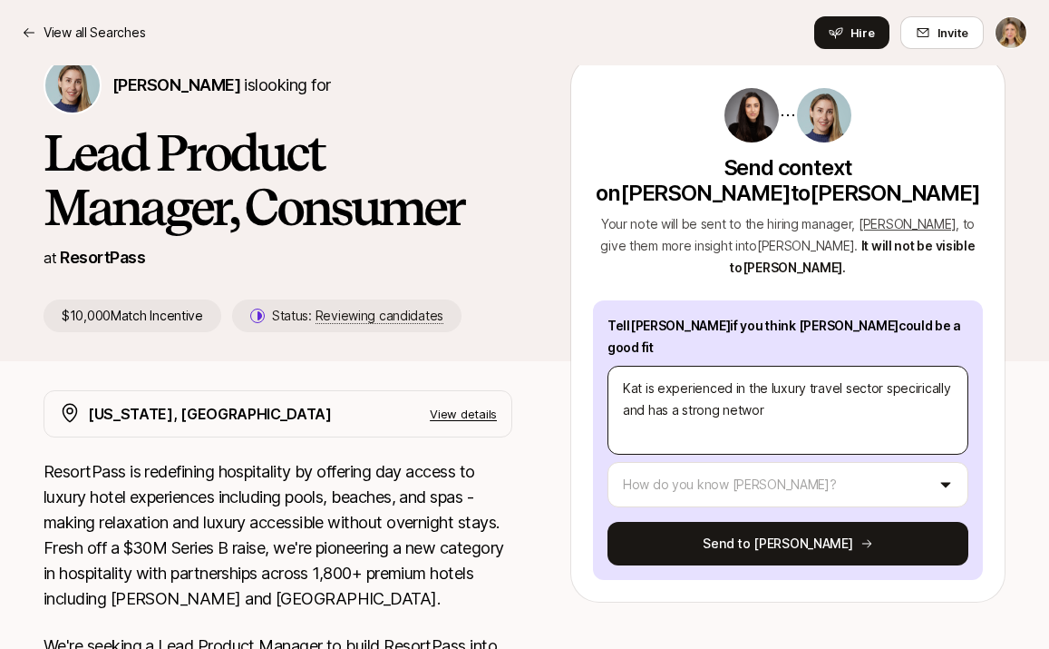
type textarea "Kat is experienced in the luxury travel sector specirically and has a strong ne…"
type textarea "x"
type textarea "Kat is experienced in the luxury travel sector specirically and has a strong ne…"
type textarea "x"
type textarea "Kat is experienced in the luxury travel sector specirically and has a strong ne…"
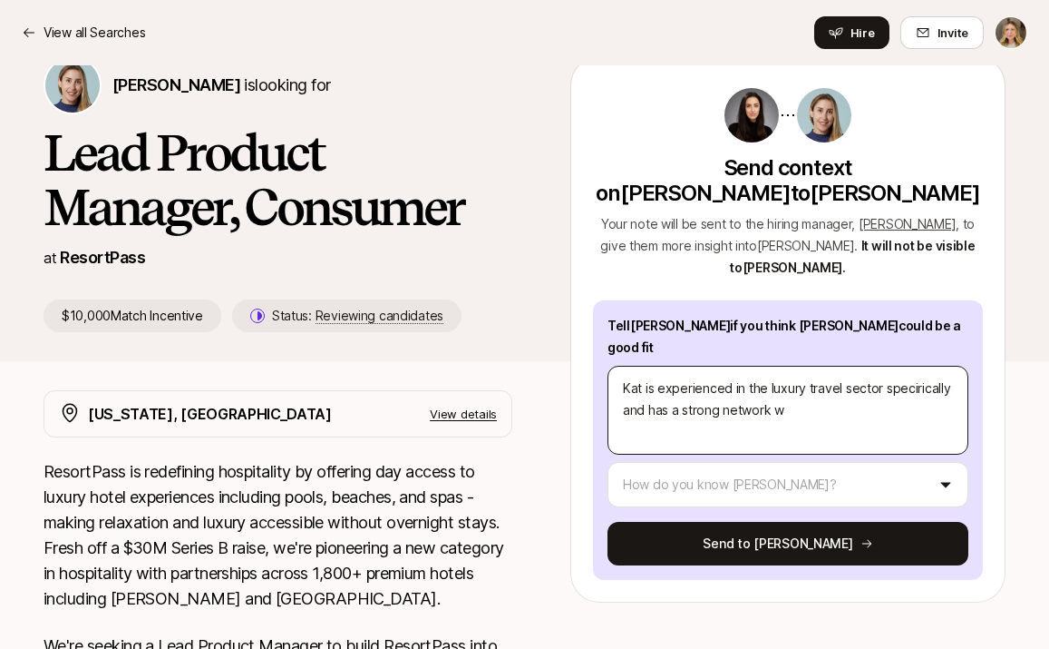
type textarea "x"
type textarea "Kat is experienced in the luxury travel sector specirically and has a strong ne…"
type textarea "x"
type textarea "Kat is experienced in the luxury travel sector specirically and has a strong ne…"
type textarea "x"
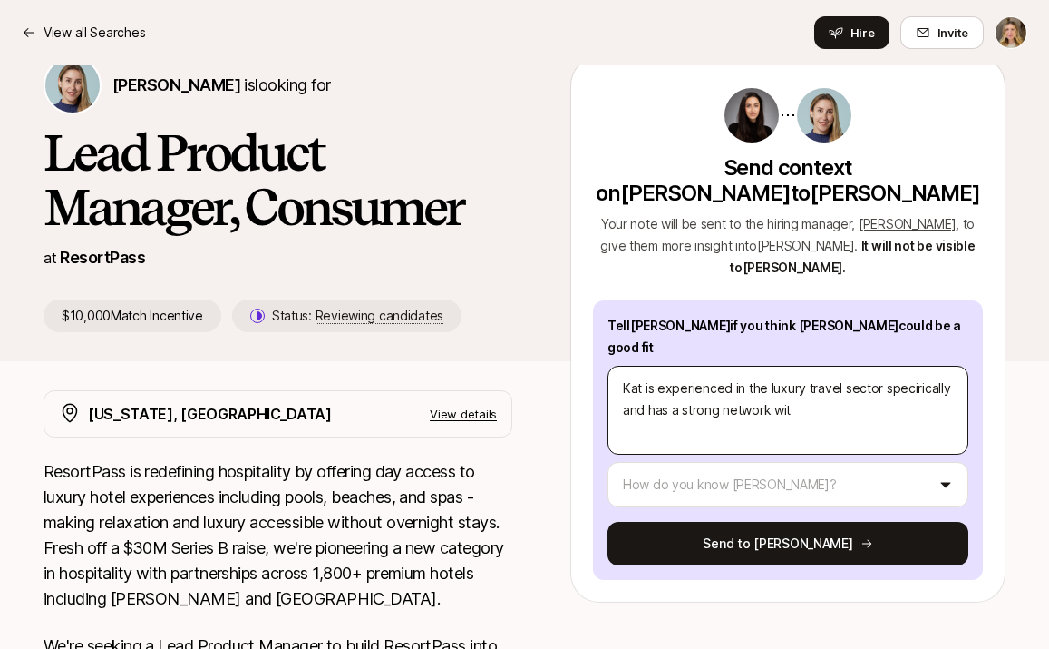
type textarea "Kat is experienced in the luxury travel sector specirically and has a strong ne…"
type textarea "x"
type textarea "Kat is experienced in the luxury travel sector specirically and has a strong ne…"
type textarea "x"
type textarea "Kat is experienced in the luxury travel sector specirically and has a strong ne…"
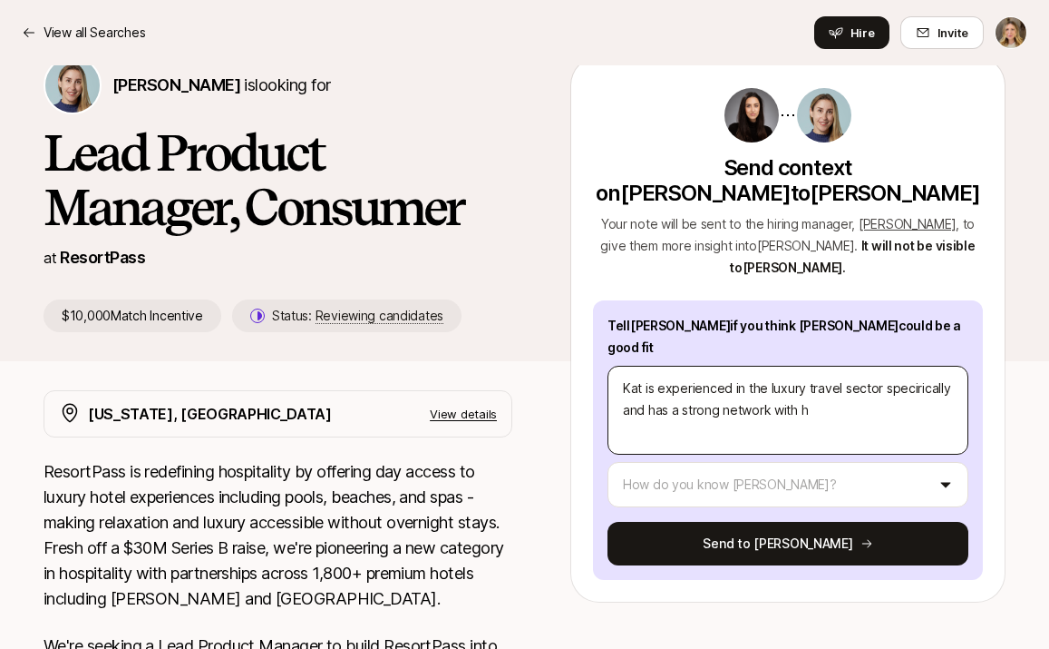
type textarea "x"
type textarea "Kat is experienced in the luxury travel sector specirically and has a strong ne…"
type textarea "x"
type textarea "Kat is experienced in the luxury travel sector specirically and has a strong ne…"
type textarea "x"
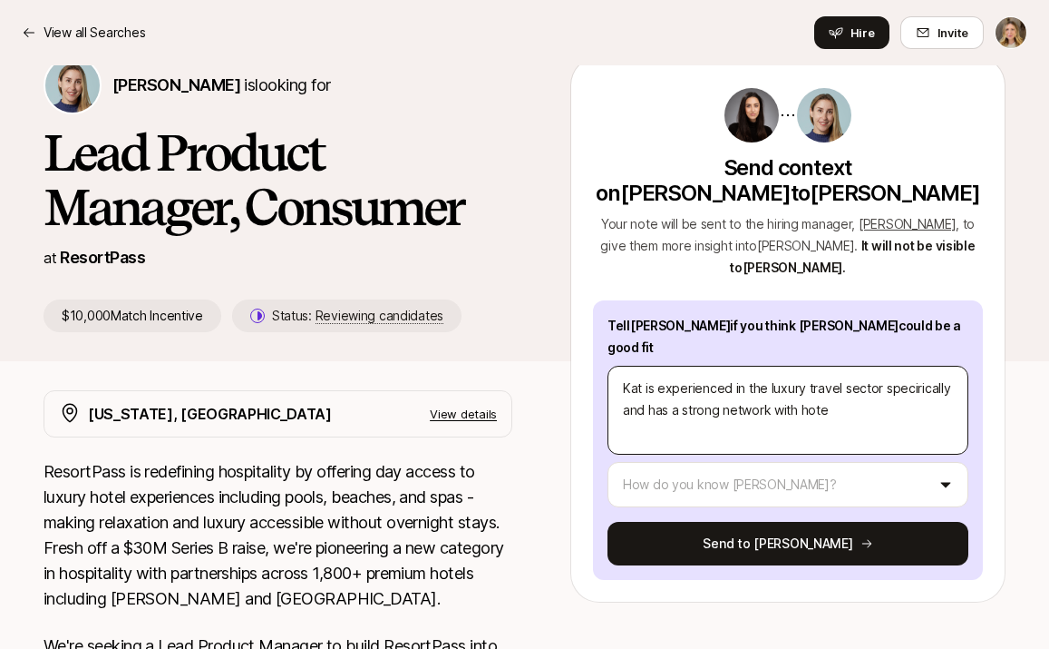
type textarea "Kat is experienced in the luxury travel sector specirically and has a strong ne…"
click at [911, 366] on textarea "Kat is experienced in the luxury travel sector specirically and has a strong ne…" at bounding box center [788, 410] width 361 height 89
click at [857, 366] on textarea "Kat is experienced in the luxury travel sector specifically and has a strong ne…" at bounding box center [788, 410] width 361 height 89
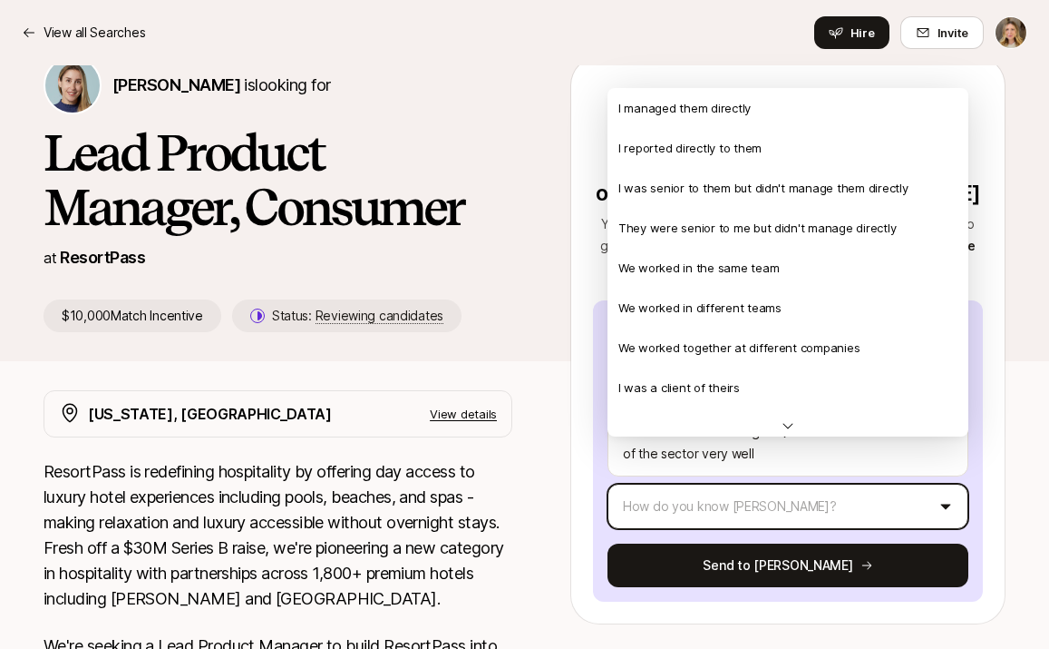
click at [796, 387] on html "Build your private roster to see potential connections you can make Your Dream …" at bounding box center [524, 63] width 1049 height 649
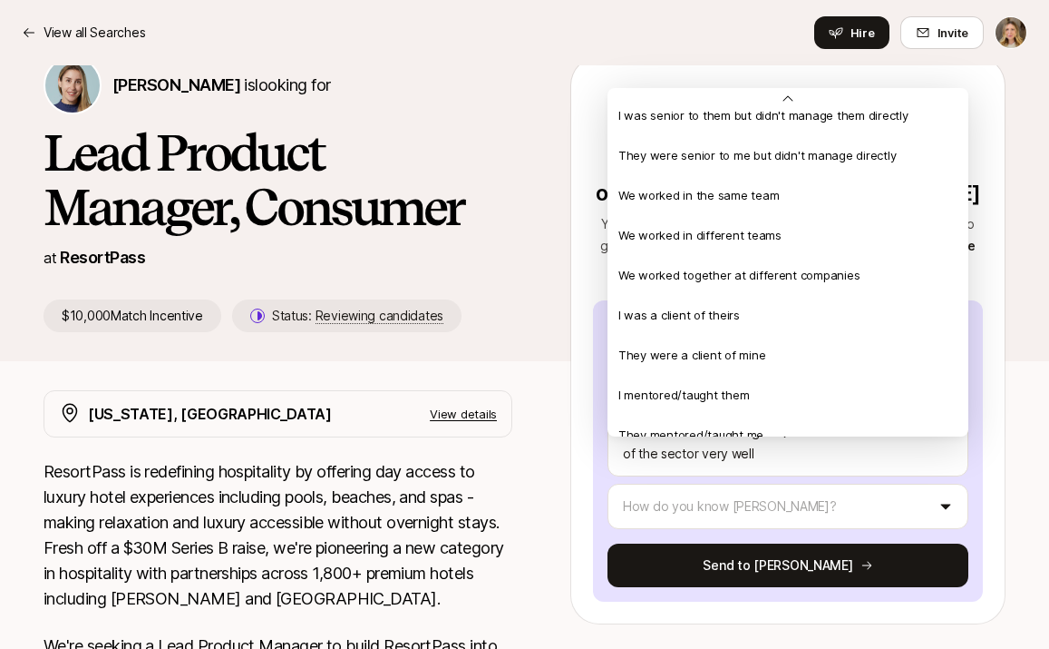
scroll to position [392, 0]
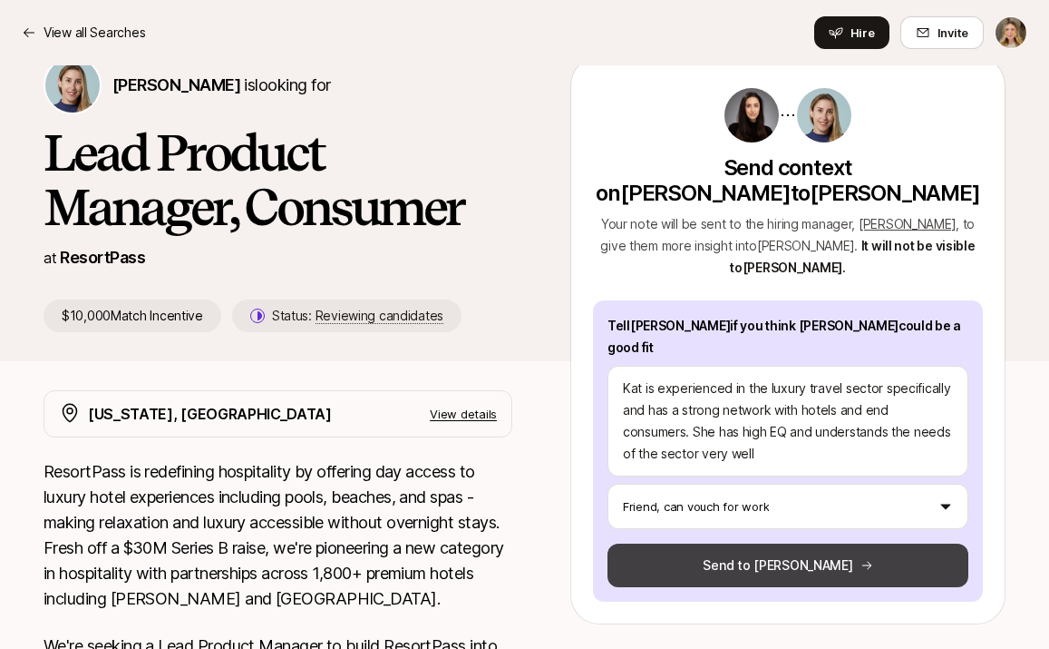
click at [768, 543] on button "Send to [PERSON_NAME]" at bounding box center [788, 565] width 361 height 44
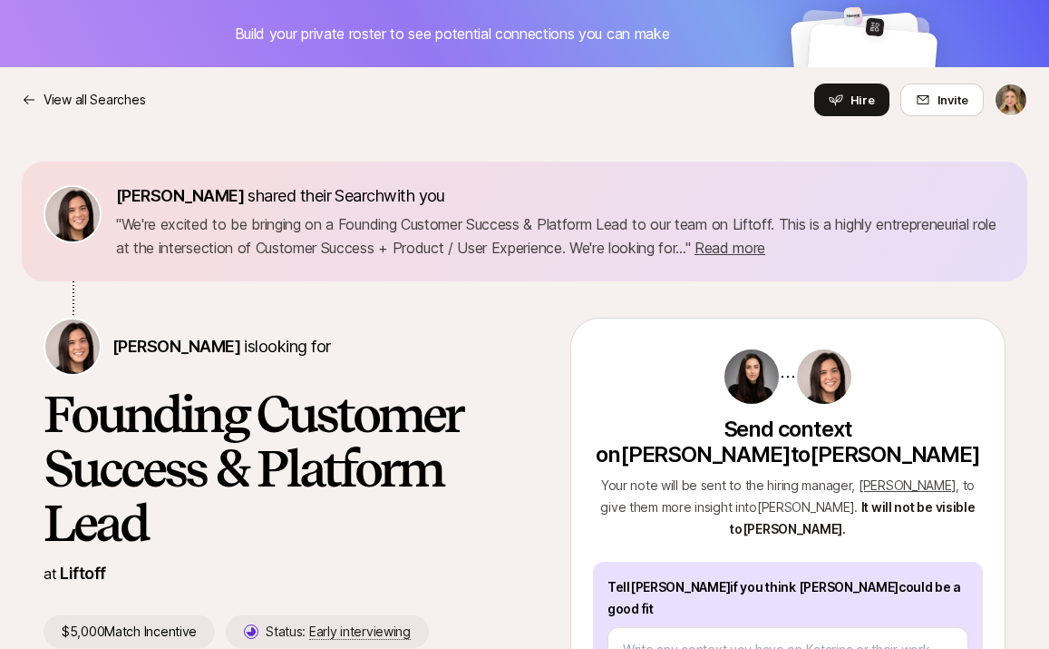
type textarea "x"
type textarea "Kat is experienced in the luxury travel sector specifically and has a strong ne…"
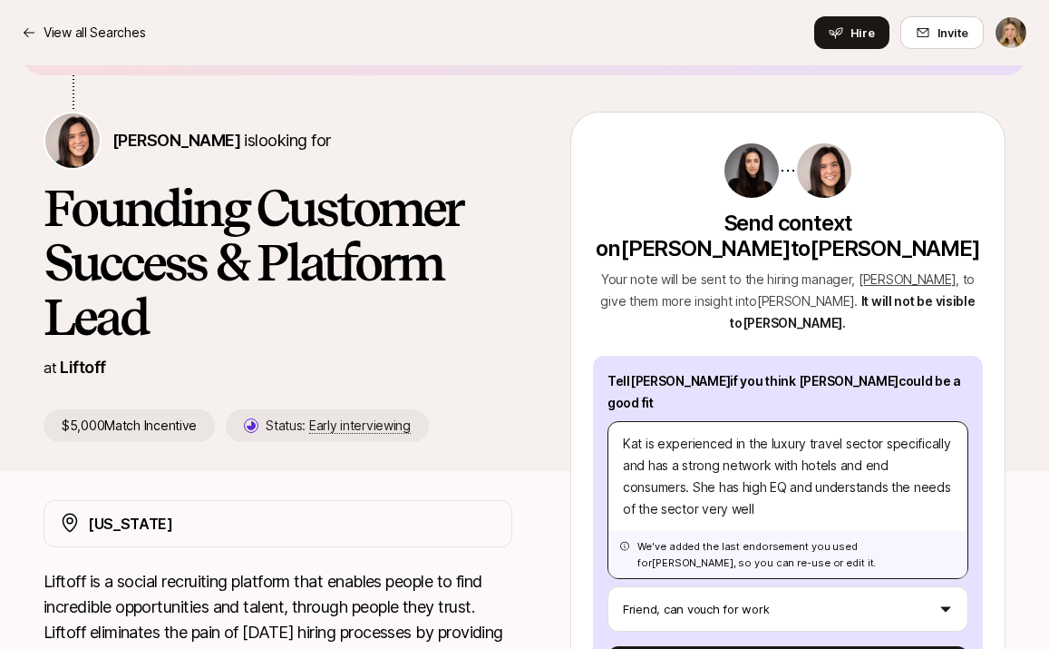
scroll to position [208, 0]
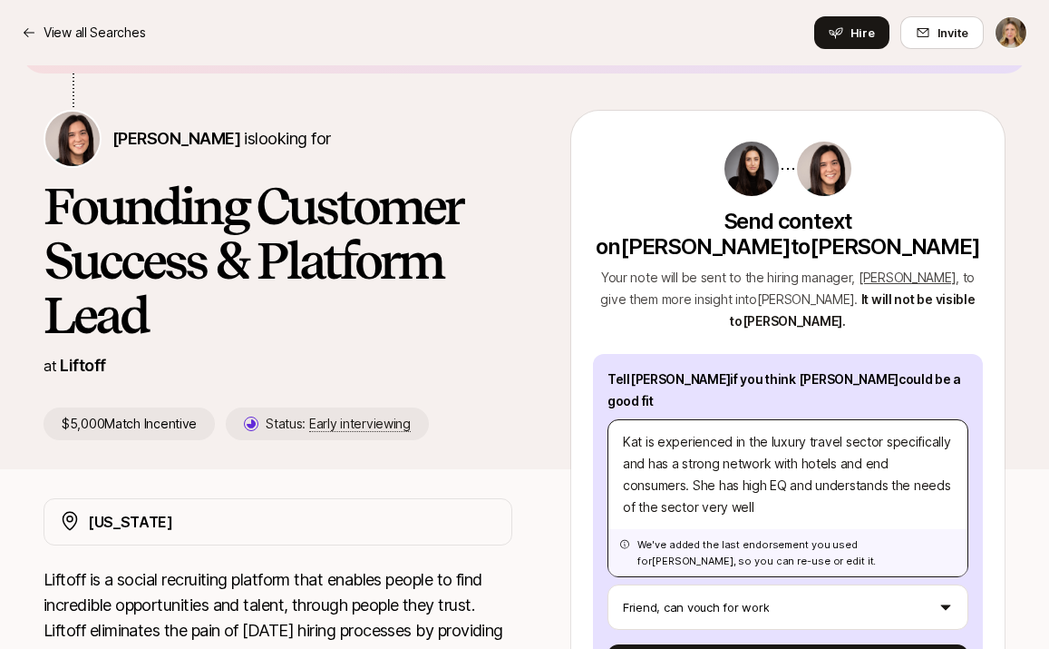
drag, startPoint x: 782, startPoint y: 485, endPoint x: 659, endPoint y: 420, distance: 139.6
click at [659, 420] on textarea "Kat is experienced in the luxury travel sector specifically and has a strong ne…" at bounding box center [788, 498] width 361 height 158
type textarea "x"
type textarea "Kat is e"
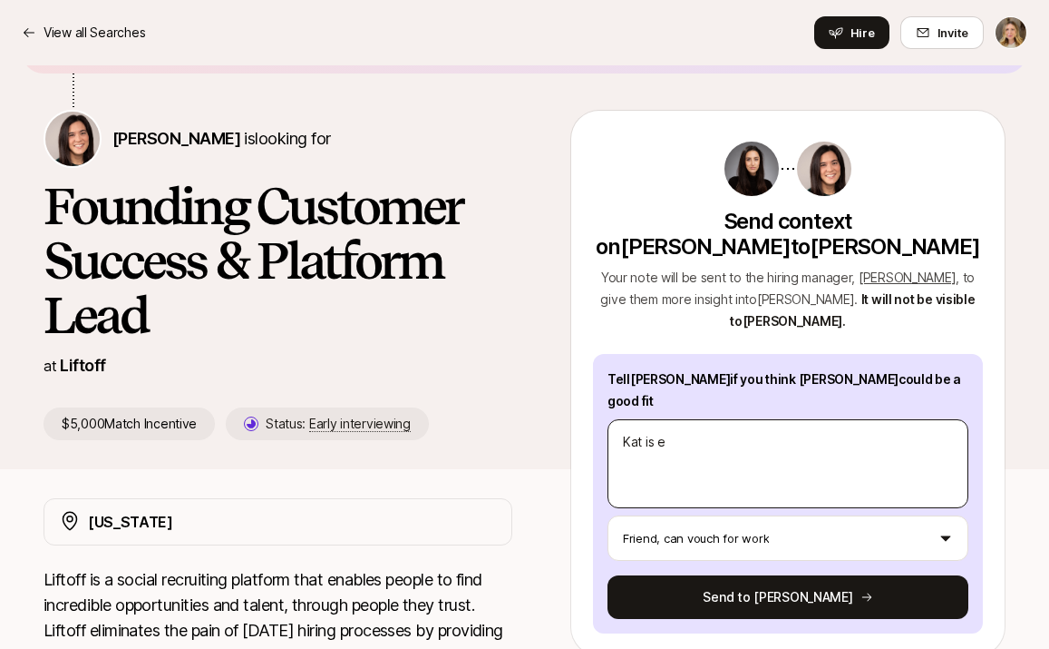
type textarea "x"
type textarea "Kat is ex"
type textarea "x"
type textarea "Kat is ext"
type textarea "x"
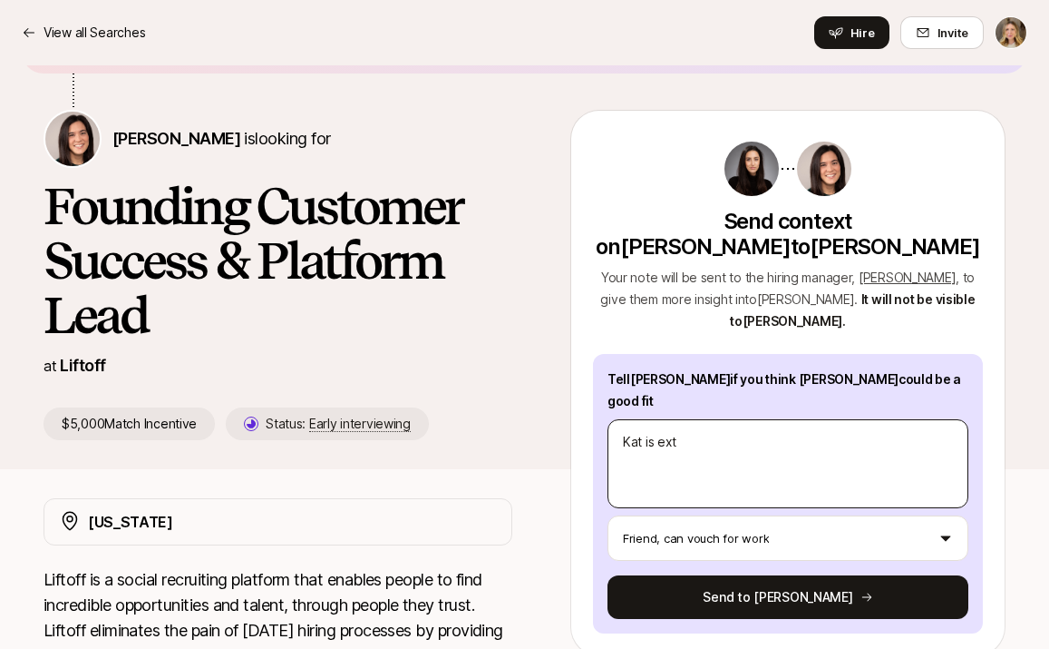
type textarea "Kat is extr"
type textarea "x"
type textarea "Kat is extre"
type textarea "x"
type textarea "Kat is extrem"
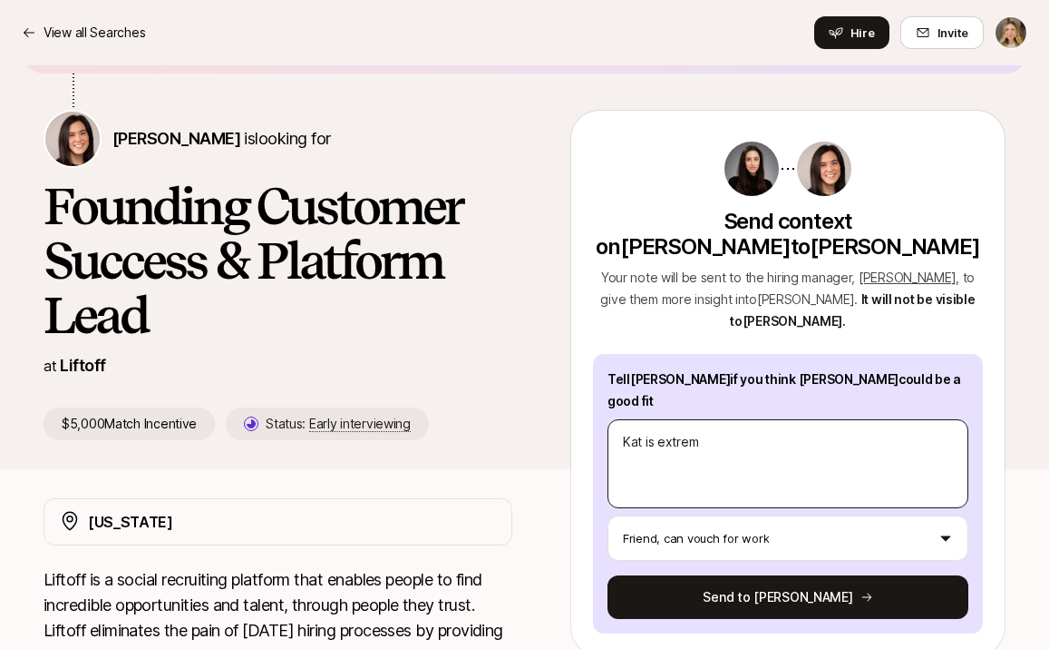
type textarea "x"
type textarea "Kat is extreme"
type textarea "x"
type textarea "Kat is extremel"
type textarea "x"
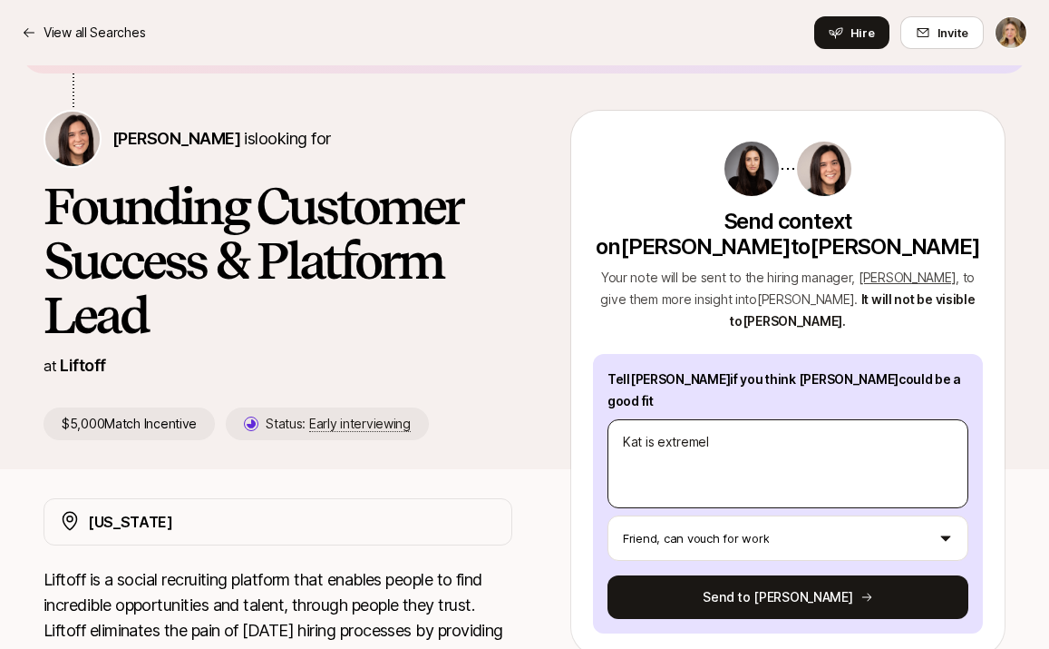
type textarea "Kat is extremely"
type textarea "x"
type textarea "Kat is extremely"
type textarea "x"
type textarea "Kat is extremely h"
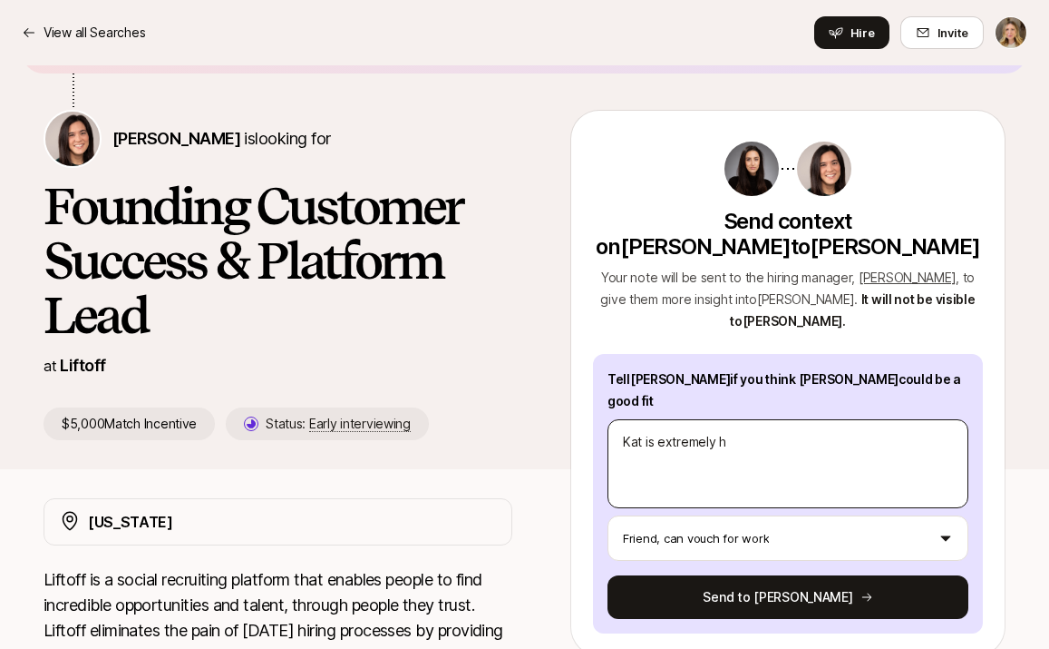
type textarea "x"
type textarea "Kat is extremely hi"
type textarea "x"
type textarea "Kat is extremely hig"
type textarea "x"
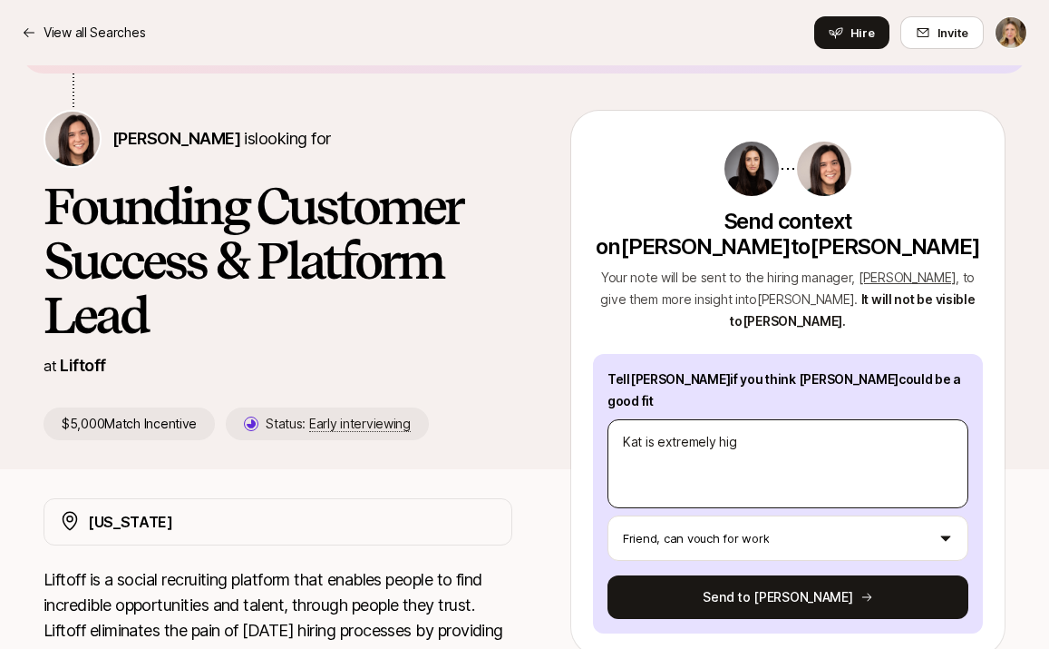
type textarea "Kat is extremely high"
type textarea "x"
type textarea "Kat is extremely high"
type textarea "x"
type textarea "Kat is extremely high E"
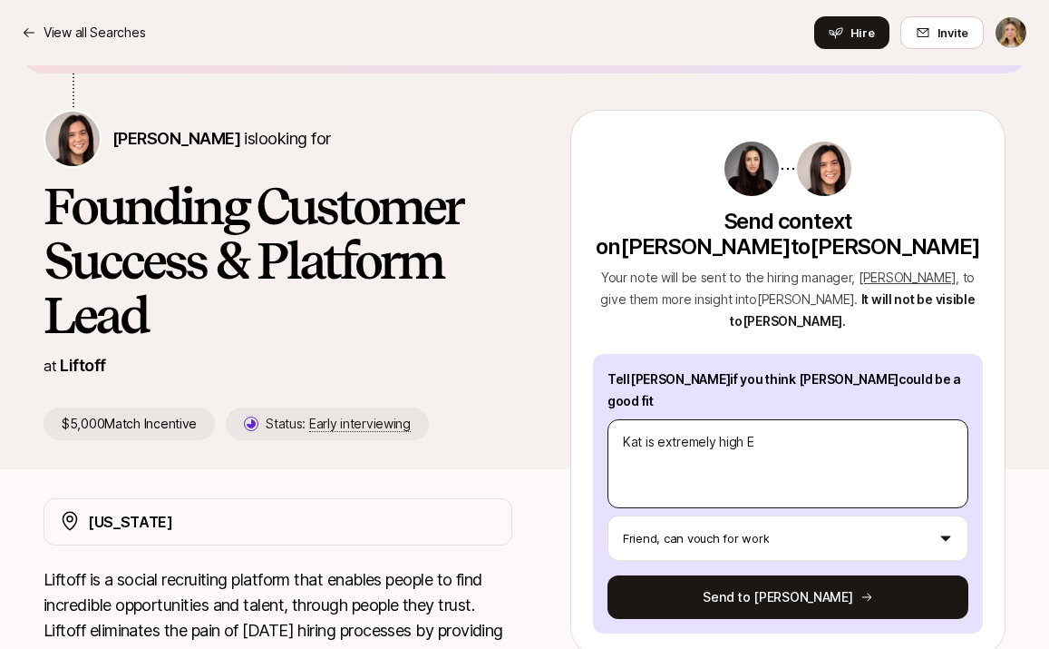
type textarea "x"
type textarea "Kat is extremely high EQ"
type textarea "x"
type textarea "Kat is extremely high EQ"
type textarea "x"
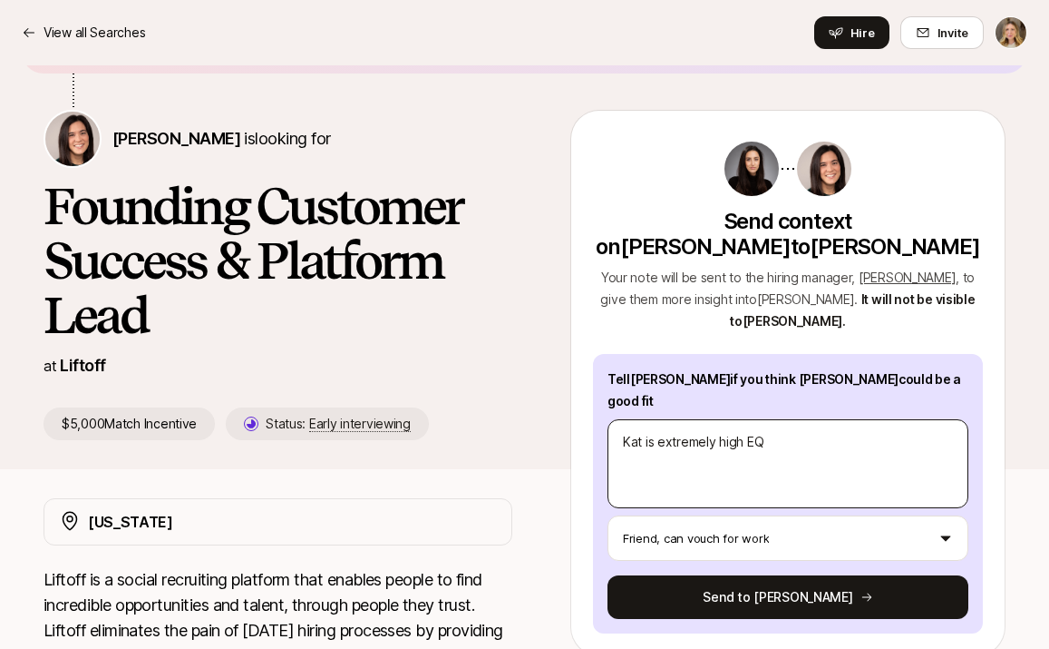
type textarea "Kat is extremely high EQ a"
type textarea "x"
type textarea "Kat is extremely high EQ an"
type textarea "x"
type textarea "Kat is extremely high EQ and"
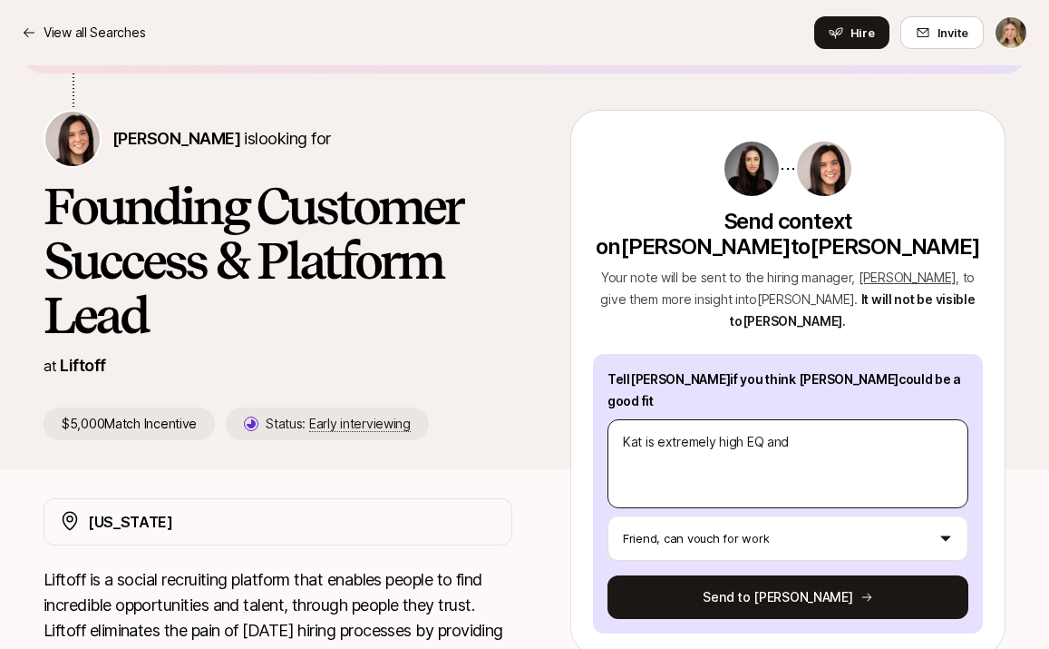
type textarea "x"
type textarea "Kat is extremely high EQ and"
type textarea "x"
type textarea "Kat is extremely high EQ and v"
type textarea "x"
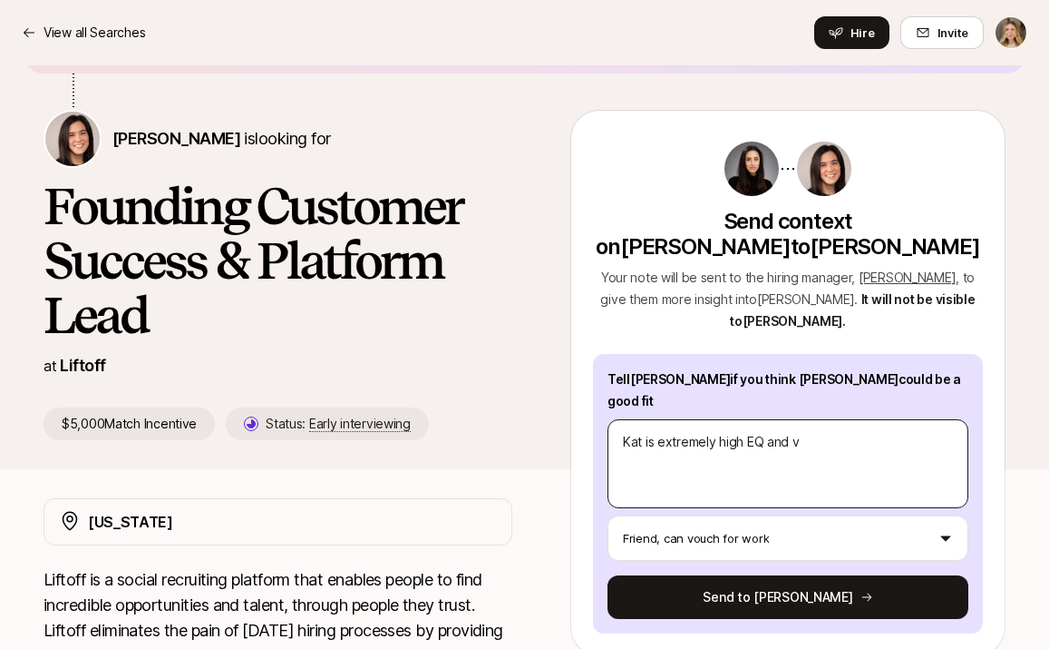
type textarea "Kat is extremely high EQ and ve"
type textarea "x"
type textarea "Kat is extremely high EQ and ver"
type textarea "x"
type textarea "Kat is extremely high EQ and very"
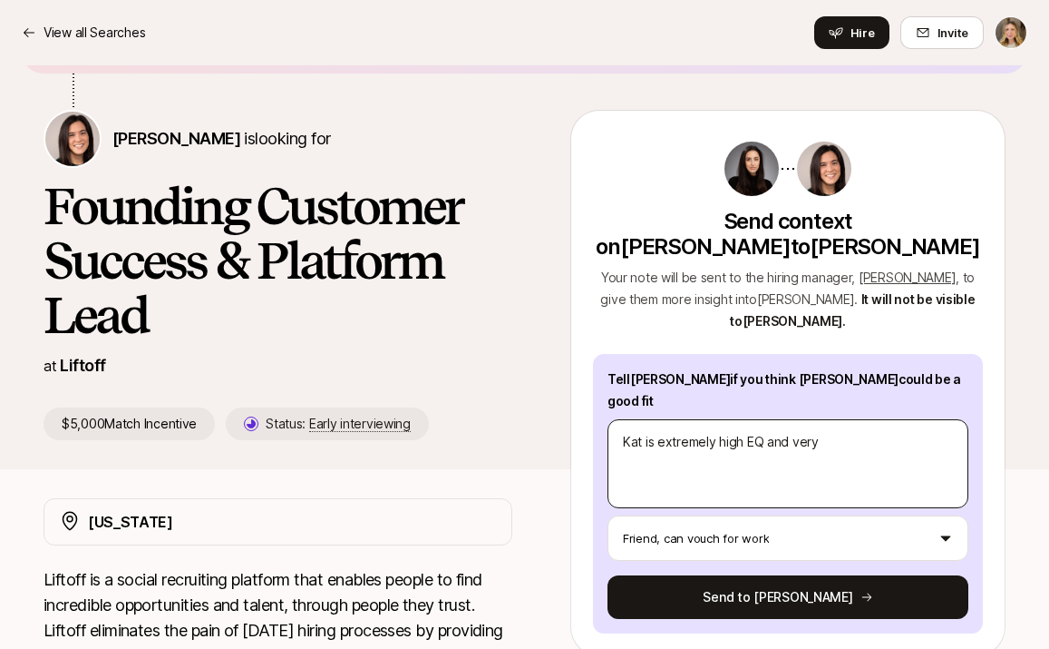
type textarea "x"
type textarea "Kat is extremely high EQ and very"
type textarea "x"
type textarea "Kat is extremely high EQ and very w"
type textarea "x"
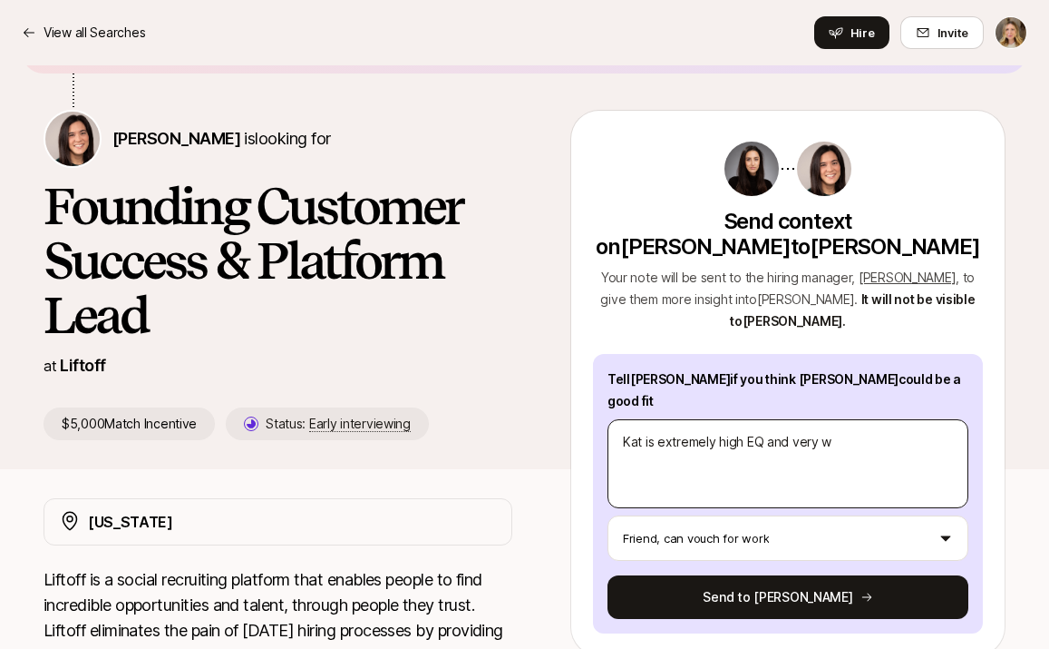
type textarea "Kat is extremely high EQ and very we"
type textarea "x"
type textarea "Kat is extremely high EQ and very wel"
type textarea "x"
type textarea "Kat is extremely high EQ and very well"
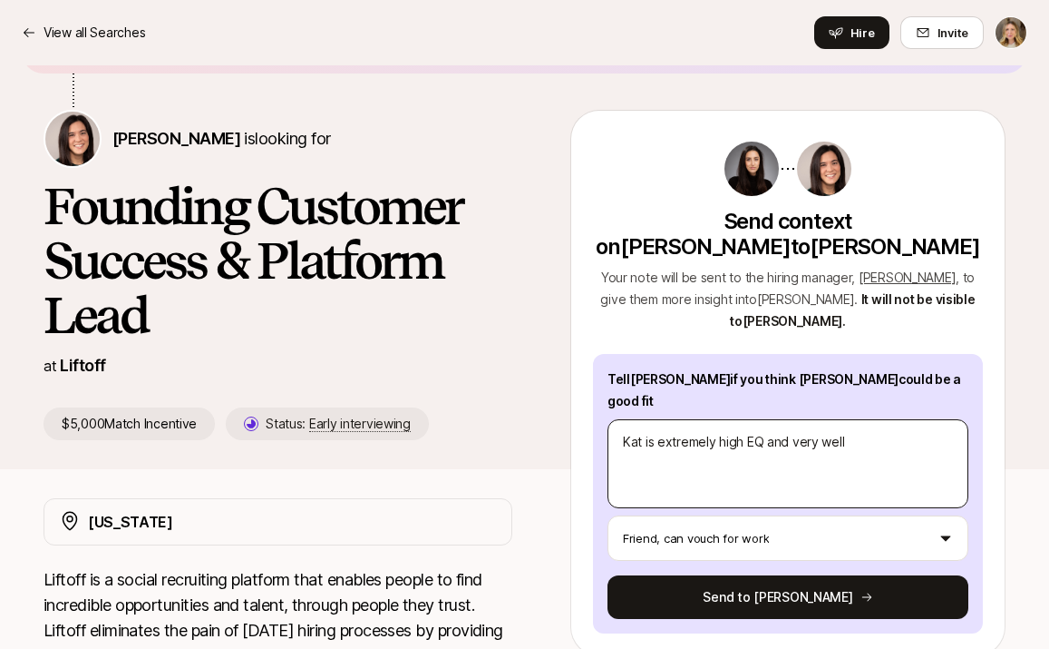
type textarea "x"
type textarea "Kat is extremely high EQ and very well"
type textarea "x"
type textarea "Kat is extremely high EQ and very well n"
type textarea "x"
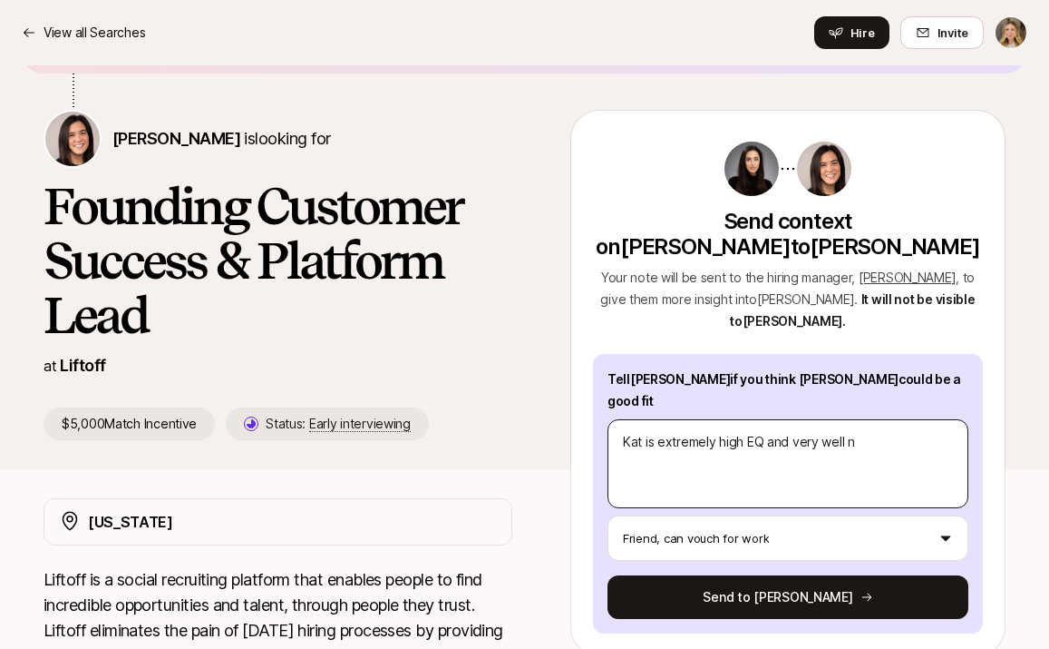
type textarea "Kat is extremely high EQ and very well ne"
type textarea "x"
type textarea "Kat is extremely high EQ and very well net"
type textarea "x"
type textarea "Kat is extremely high EQ and very well netw"
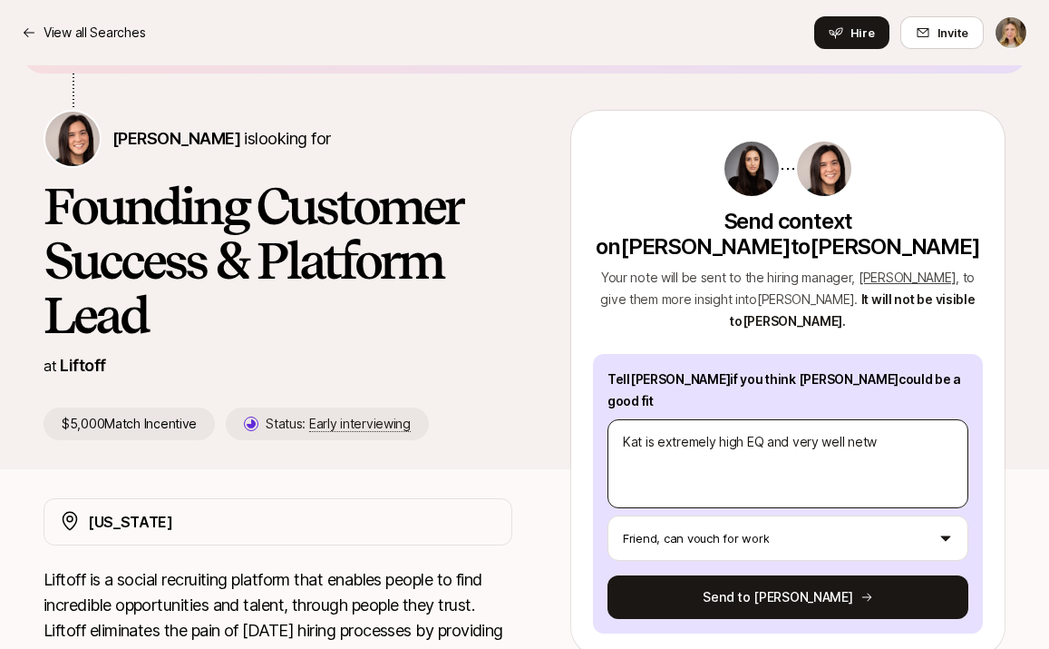
type textarea "x"
type textarea "Kat is extremely high EQ and very well netwo"
type textarea "x"
type textarea "Kat is extremely high EQ and very well networ"
type textarea "x"
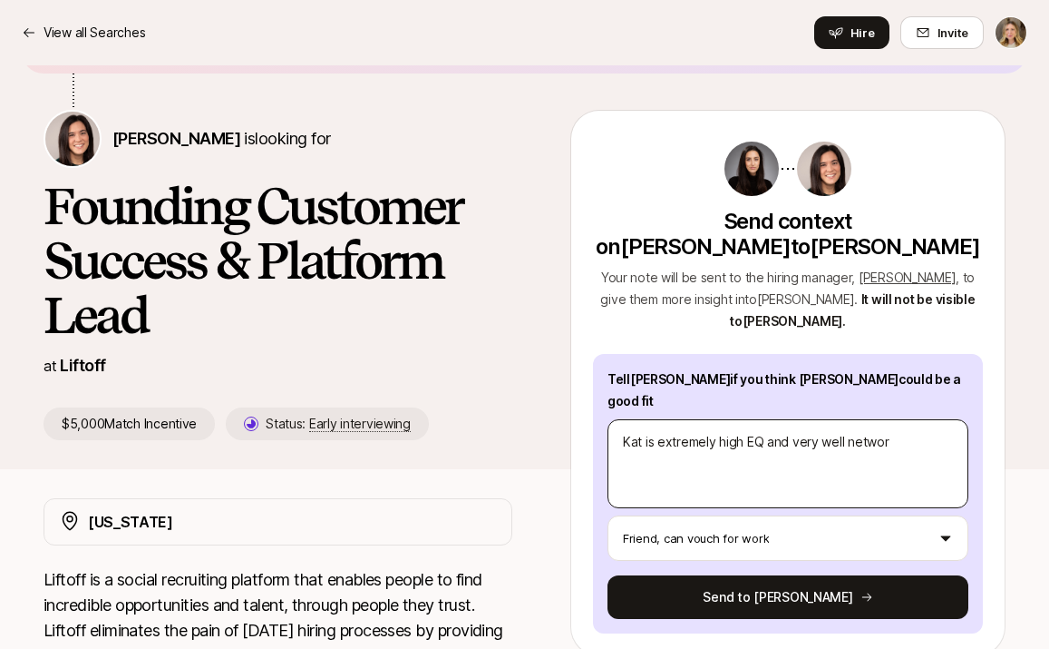
type textarea "Kat is extremely high EQ and very well network"
type textarea "x"
type textarea "Kat is extremely high EQ and very well networke"
type textarea "x"
type textarea "Kat is extremely high EQ and very well networked"
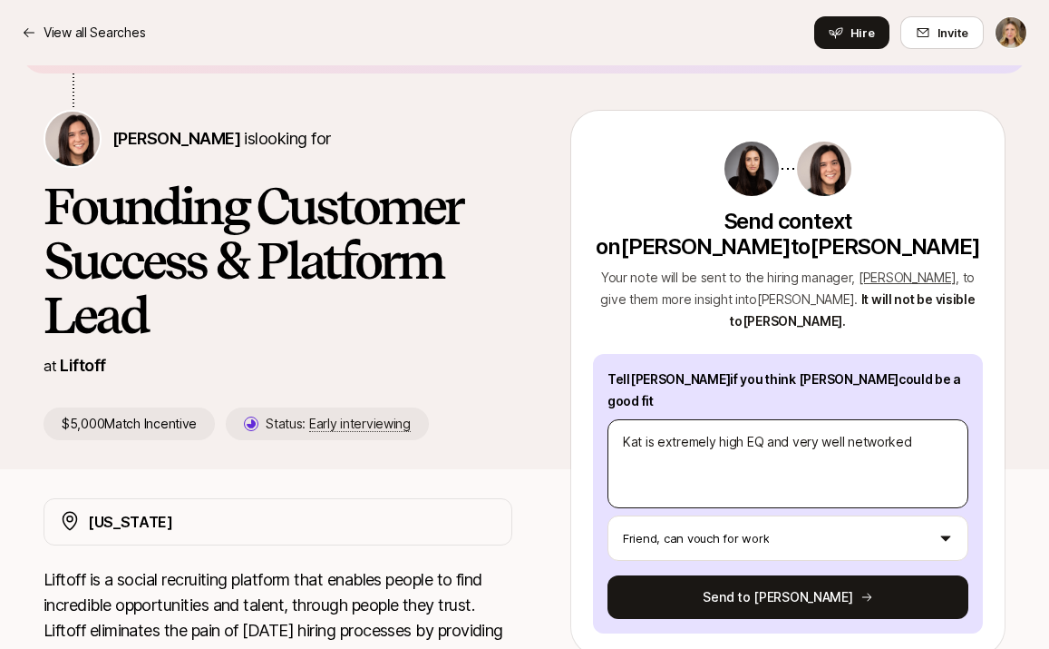
type textarea "x"
type textarea "Kat is extremely high EQ and very well networked."
type textarea "x"
type textarea "Kat is extremely high EQ and very well networked."
type textarea "x"
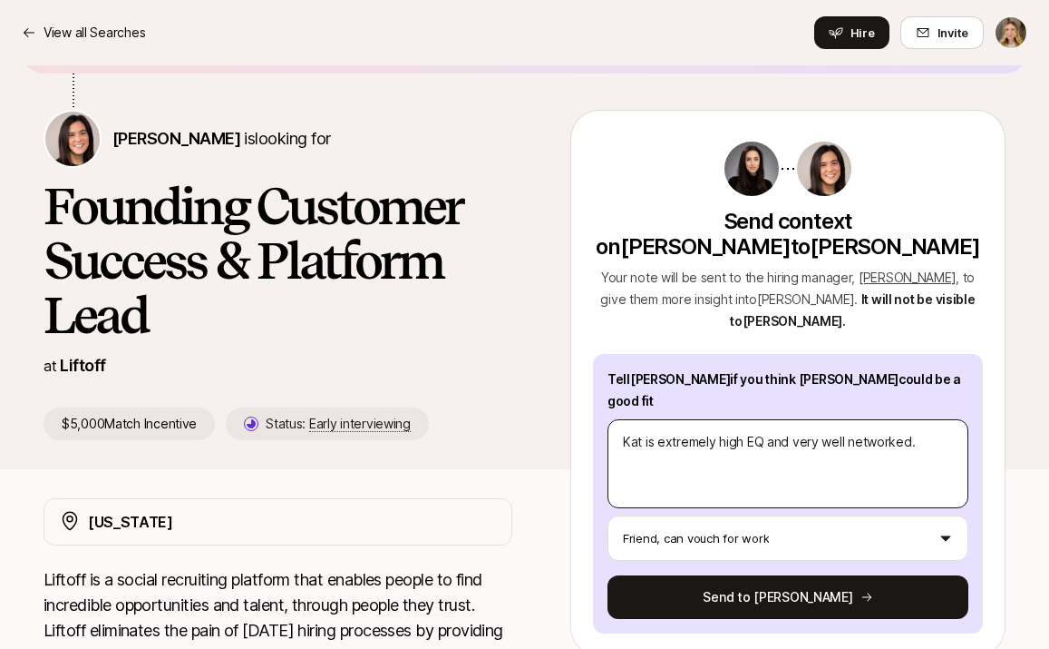
type textarea "Kat is extremely high EQ and very well networked. S"
type textarea "x"
type textarea "Kat is extremely high EQ and very well networked. Sh"
type textarea "x"
type textarea "Kat is extremely high EQ and very well networked. She"
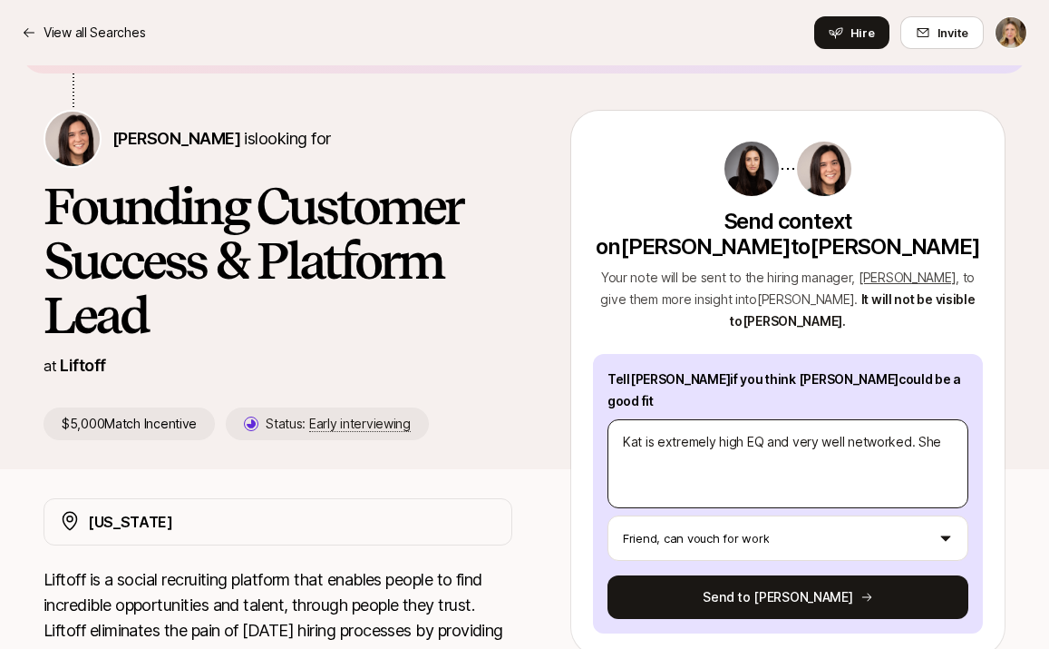
type textarea "x"
type textarea "Kat is extremely high EQ and very well networked. She"
type textarea "x"
type textarea "Kat is extremely high EQ and very well networked. She o"
type textarea "x"
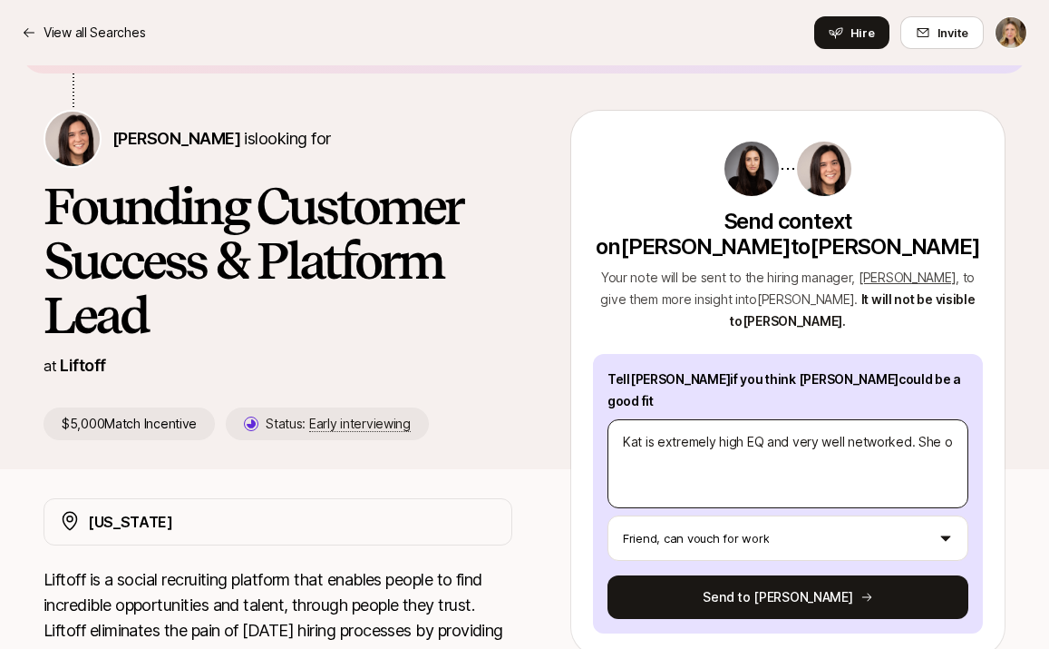
type textarea "Kat is extremely high EQ and very well networked. She op"
type textarea "x"
type textarea "Kat is extremely high EQ and very well networked. She oper"
type textarea "x"
type textarea "Kat is extremely high EQ and very well networked. She opera"
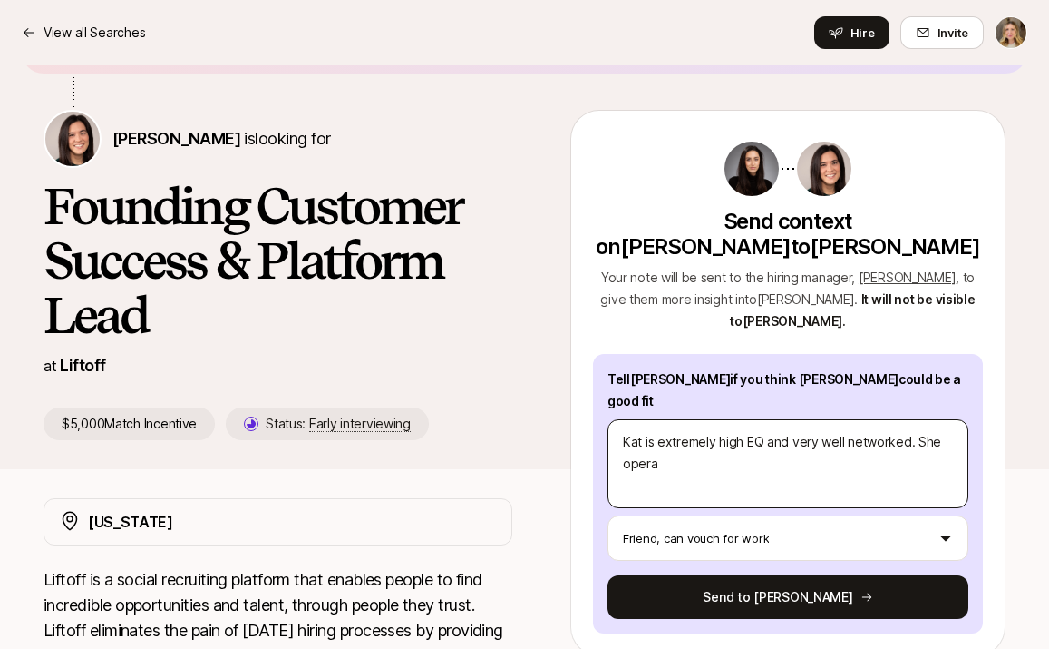
type textarea "x"
type textarea "Kat is extremely high EQ and very well networked. She operat"
type textarea "x"
type textarea "Kat is extremely high EQ and very well networked. She operate"
type textarea "x"
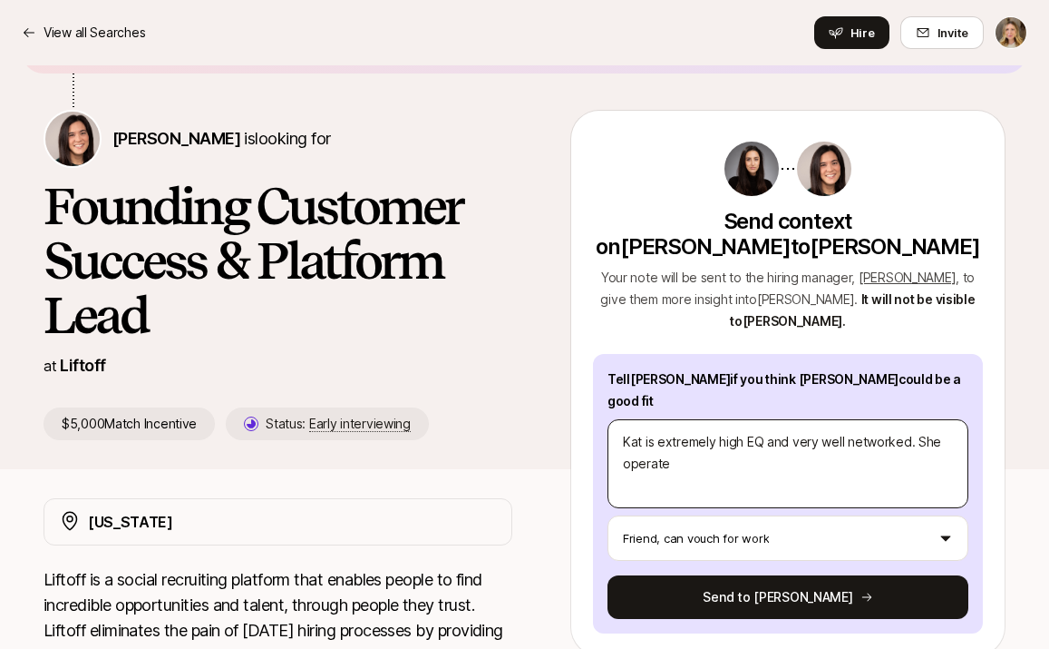
type textarea "Kat is extremely high EQ and very well networked. She operates"
type textarea "x"
type textarea "Kat is extremely high EQ and very well networked. She operates"
type textarea "x"
type textarea "Kat is extremely high EQ and very well networked. She operates f"
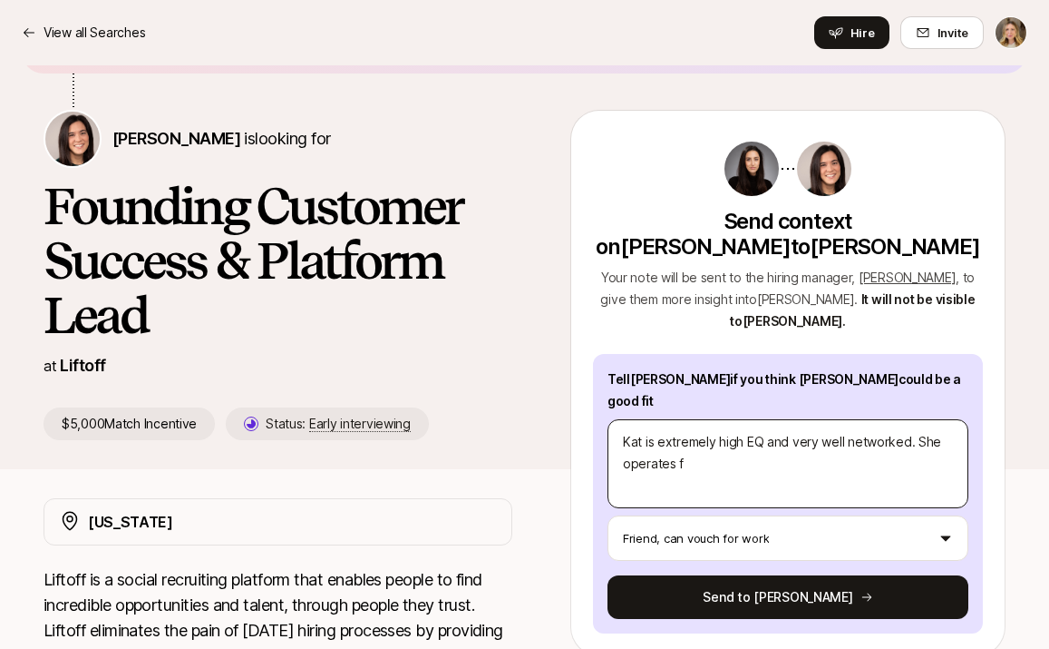
type textarea "x"
type textarea "Kat is extremely high EQ and very well networked. She operates fr"
type textarea "x"
type textarea "Kat is extremely high EQ and very well networked. She operates from"
type textarea "x"
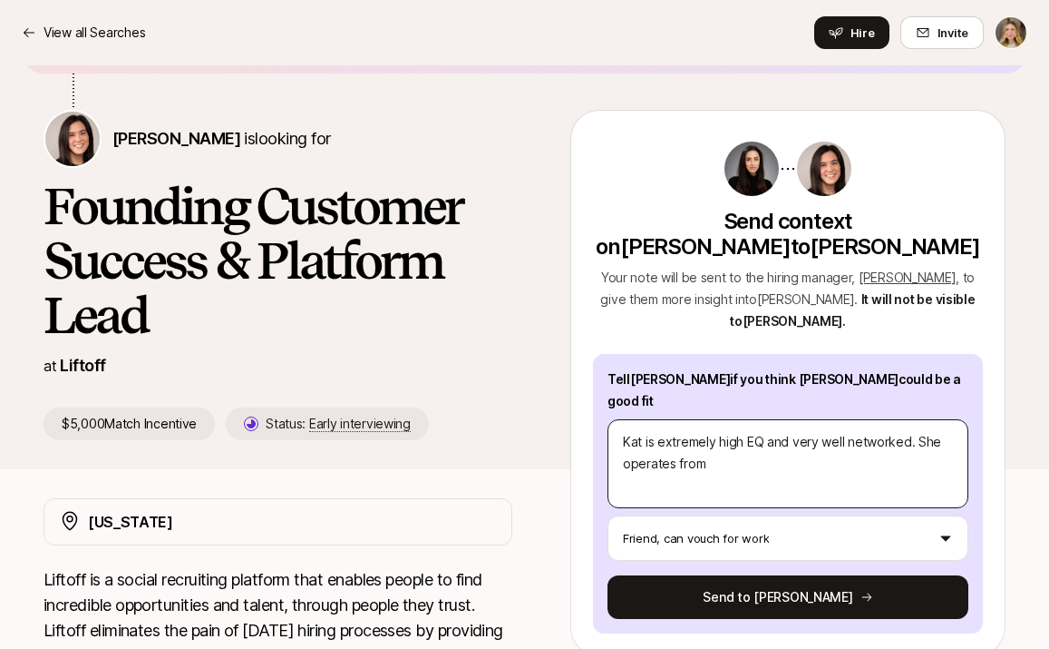
type textarea "Kat is extremely high EQ and very well networked. She operates from"
type textarea "x"
type textarea "Kat is extremely high EQ and very well networked. She operates from a"
type textarea "x"
type textarea "Kat is extremely high EQ and very well networked. She operates from a"
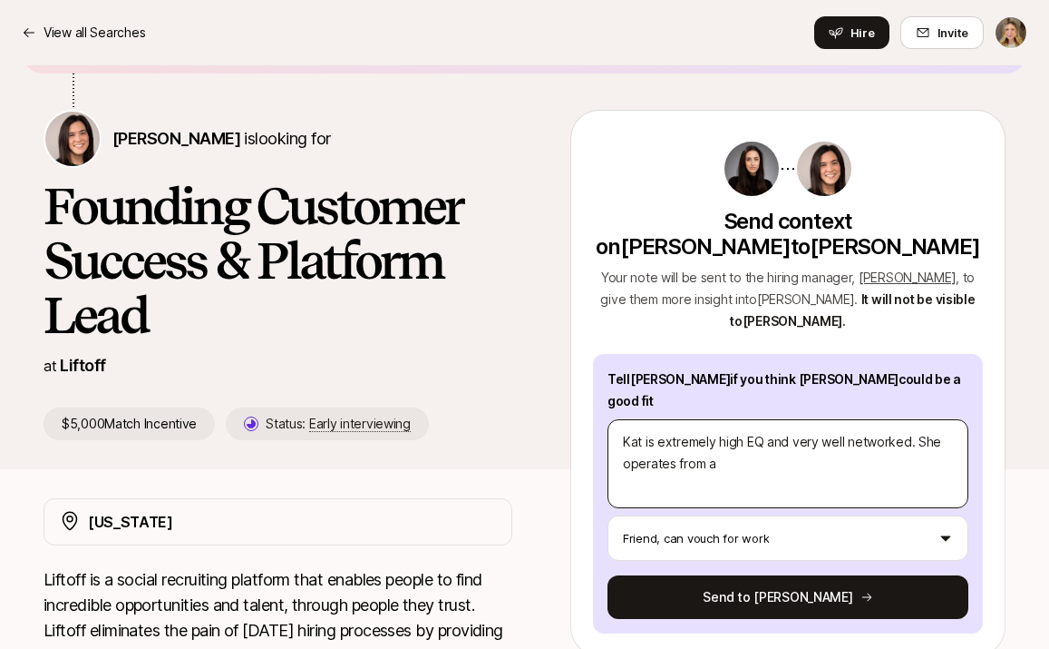
type textarea "x"
type textarea "Kat is extremely high EQ and very well networked. She operates from a m"
type textarea "x"
type textarea "Kat is extremely high EQ and very well networked. She operates from a mi"
type textarea "x"
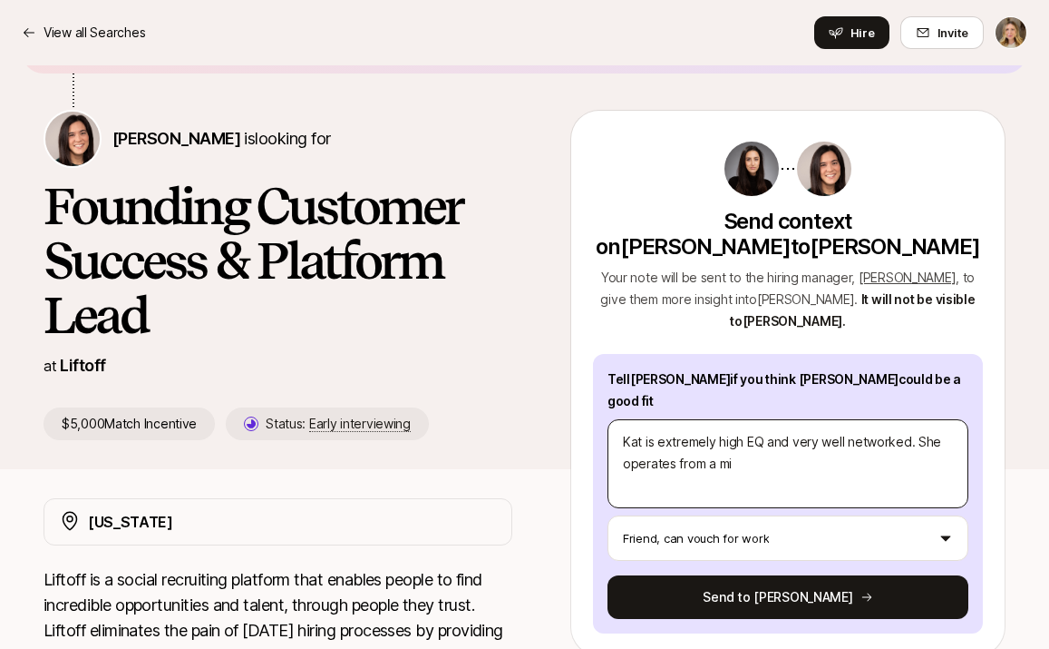
type textarea "Kat is extremely high EQ and very well networked. She operates from a min"
type textarea "x"
type textarea "Kat is extremely high EQ and very well networked. She operates from a mind"
type textarea "x"
type textarea "Kat is extremely high EQ and very well networked. She operates from a minds"
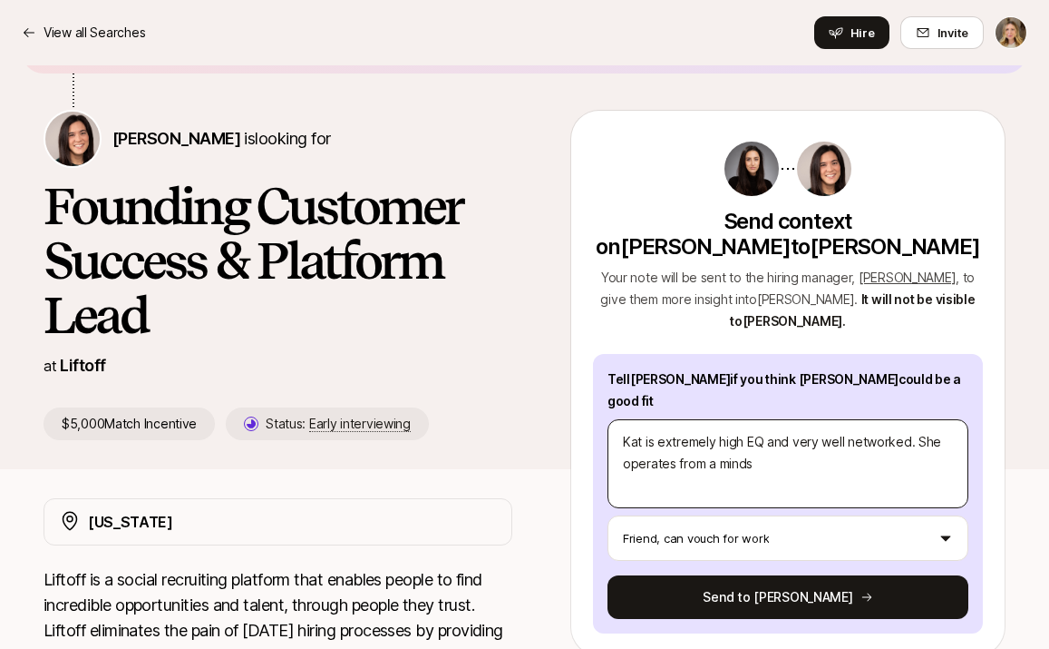
type textarea "x"
type textarea "Kat is extremely high EQ and very well networked. She operates from a mindse"
type textarea "x"
type textarea "Kat is extremely high EQ and very well networked. She operates from a mindset"
type textarea "x"
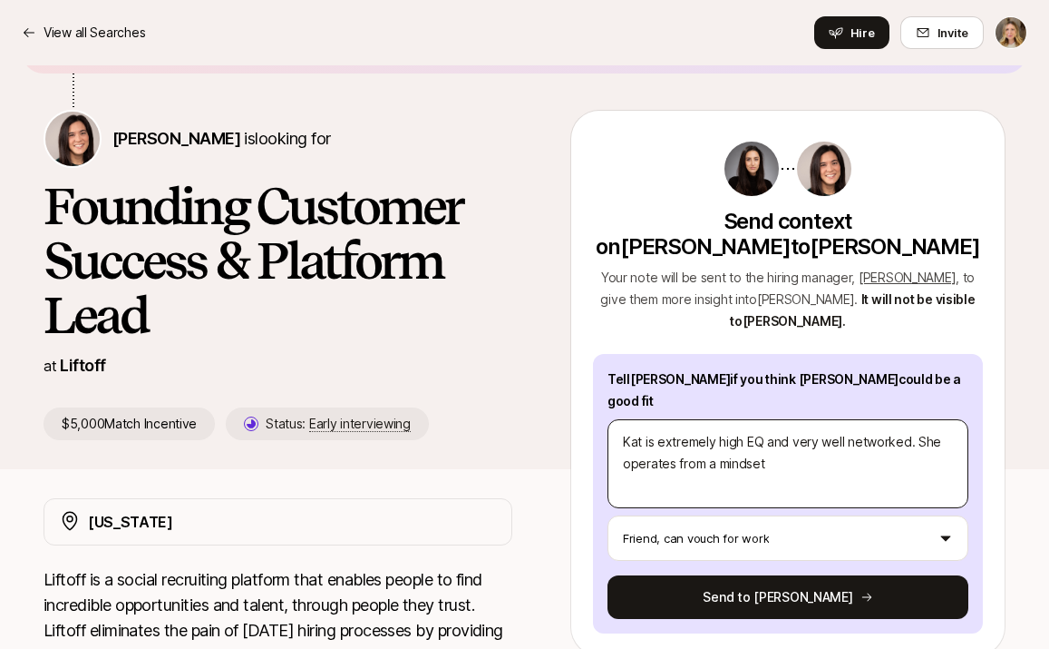
type textarea "Kat is extremely high EQ and very well networked. She operates from a mindset"
type textarea "x"
type textarea "Kat is extremely high EQ and very well networked. She operates from a mindset o"
type textarea "x"
type textarea "Kat is extremely high EQ and very well networked. She operates from a mindset of"
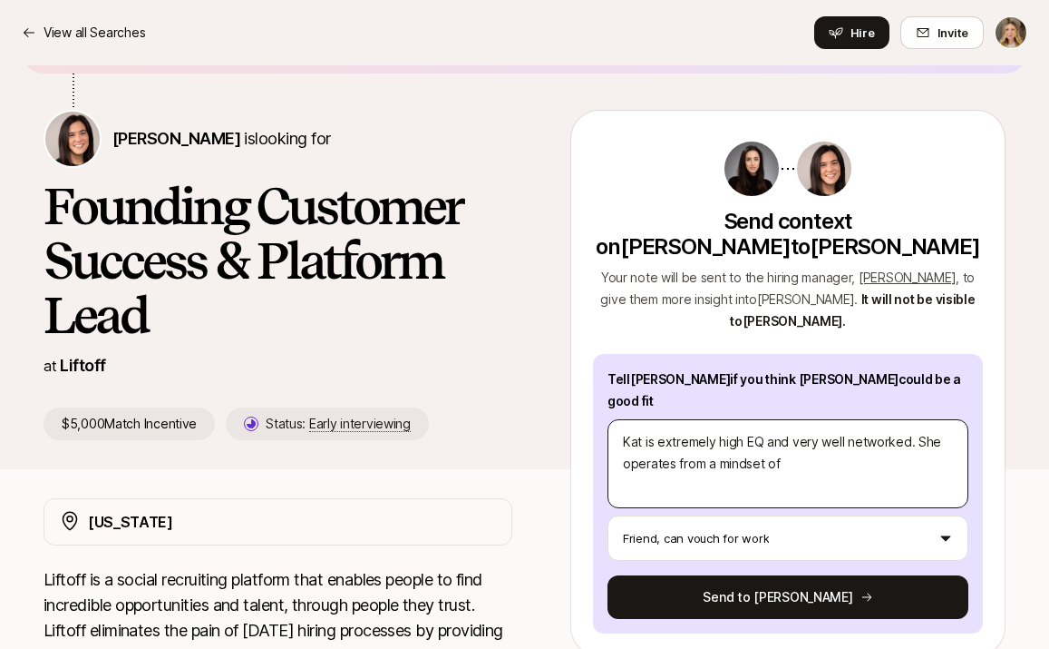
type textarea "x"
type textarea "Kat is extremely high EQ and very well networked. She operates from a mindset of"
type textarea "x"
type textarea "Kat is extremely high EQ and very well networked. She operates from a mindset o…"
type textarea "x"
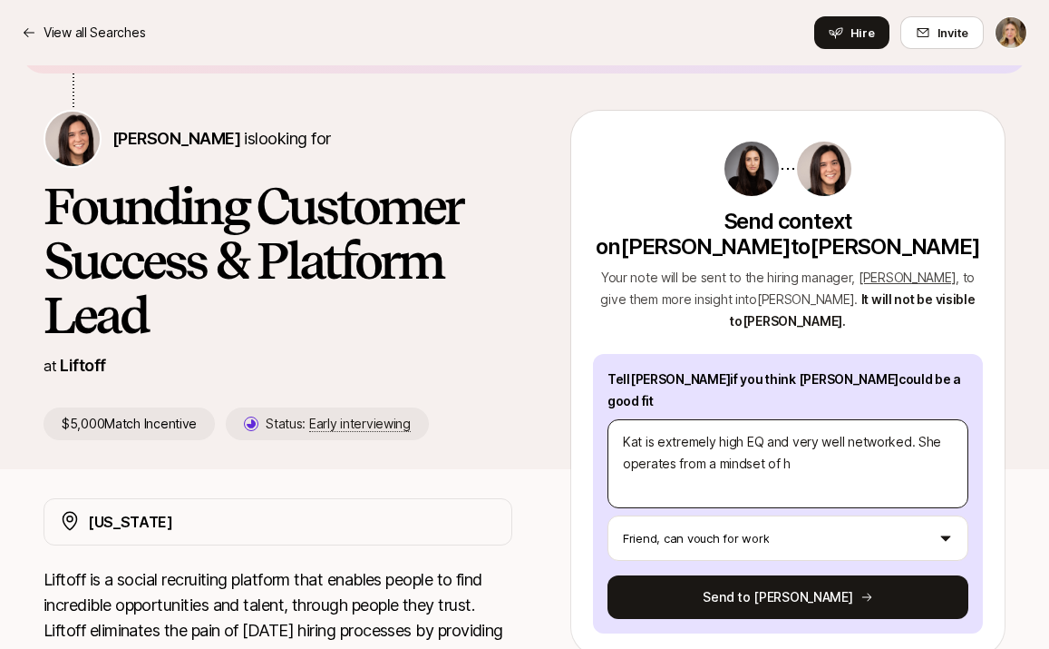
type textarea "Kat is extremely high EQ and very well networked. She operates from a mindset o…"
type textarea "x"
type textarea "Kat is extremely high EQ and very well networked. She operates from a mindset o…"
type textarea "x"
type textarea "Kat is extremely high EQ and very well networked. She operates from a mindset o…"
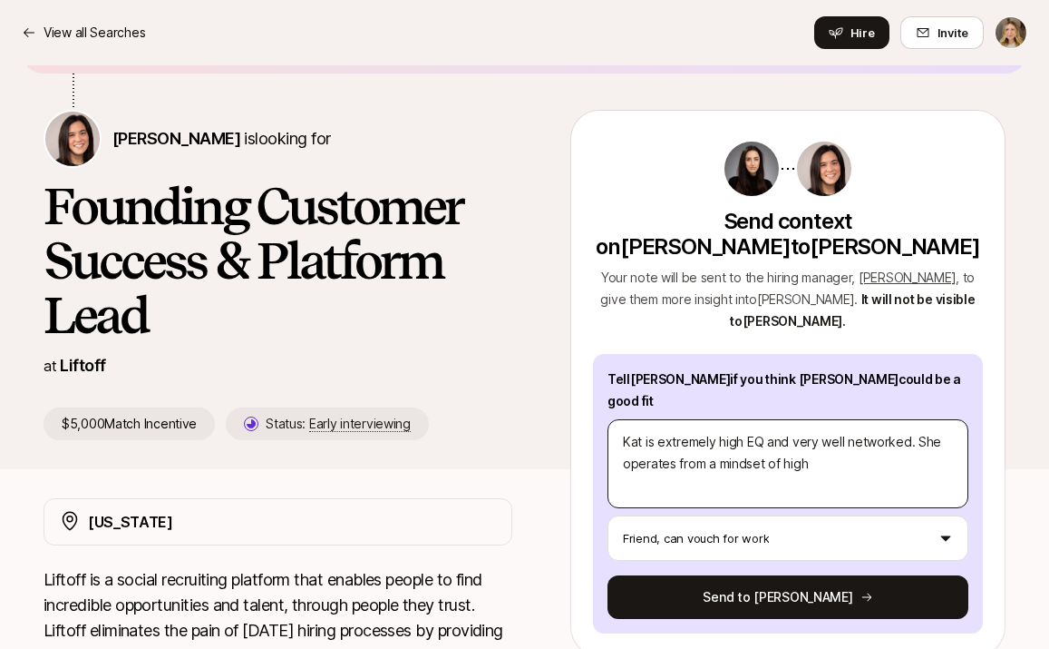
type textarea "x"
type textarea "Kat is extremely high EQ and very well networked. She operates from a mindset o…"
type textarea "x"
type textarea "Kat is extremely high EQ and very well networked. She operates from a mindset o…"
type textarea "x"
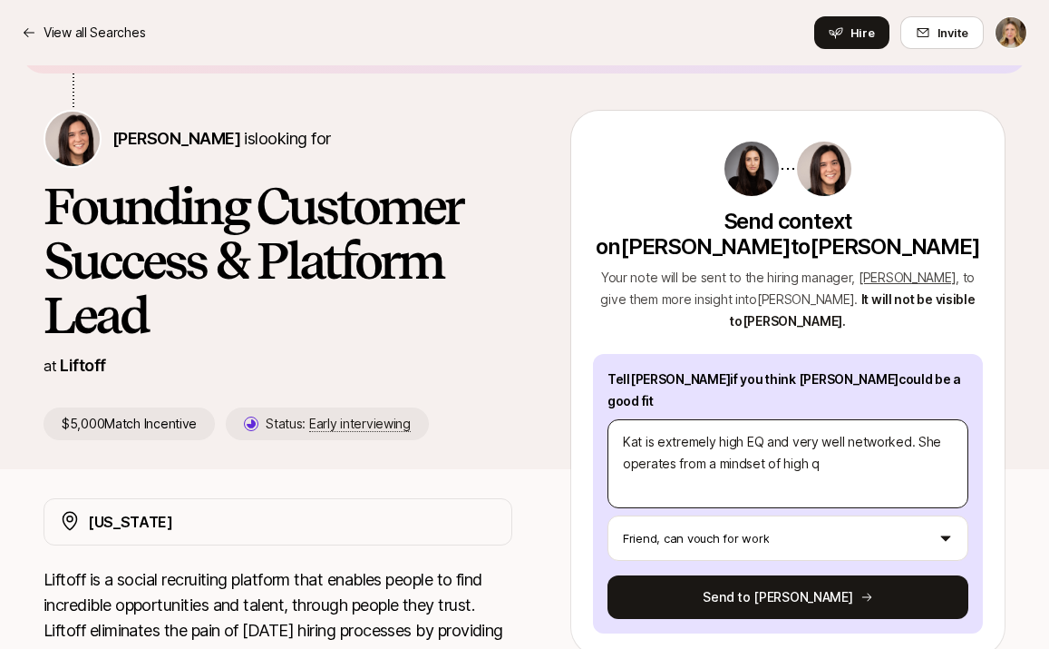
type textarea "Kat is extremely high EQ and very well networked. She operates from a mindset o…"
type textarea "x"
type textarea "Kat is extremely high EQ and very well networked. She operates from a mindset o…"
type textarea "x"
type textarea "Kat is extremely high EQ and very well networked. She operates from a mindset o…"
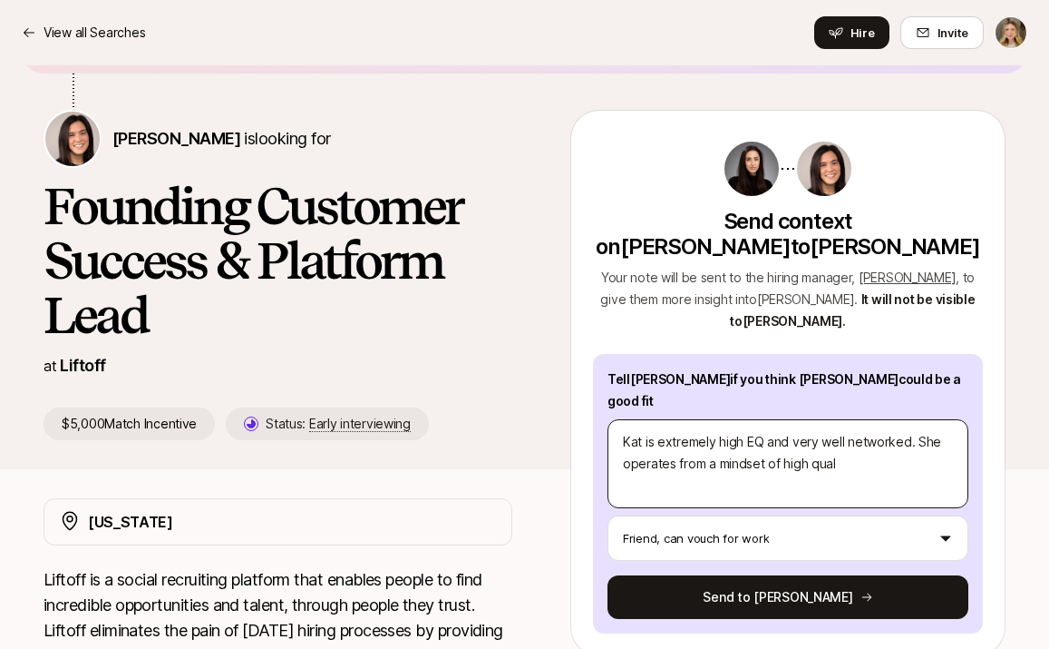
type textarea "x"
type textarea "Kat is extremely high EQ and very well networked. She operates from a mindset o…"
type textarea "x"
type textarea "Kat is extremely high EQ and very well networked. She operates from a mindset o…"
type textarea "x"
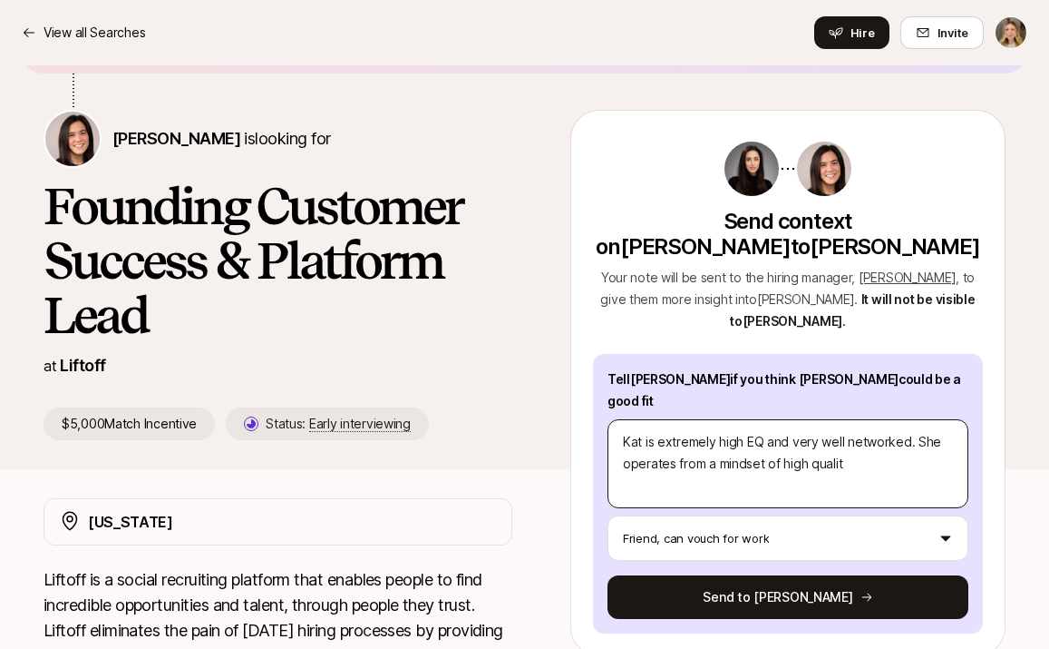
type textarea "Kat is extremely high EQ and very well networked. She operates from a mindset o…"
type textarea "x"
type textarea "Kat is extremely high EQ and very well networked. She operates from a mindset o…"
type textarea "x"
type textarea "Kat is extremely high EQ and very well networked. She operates from a mindset o…"
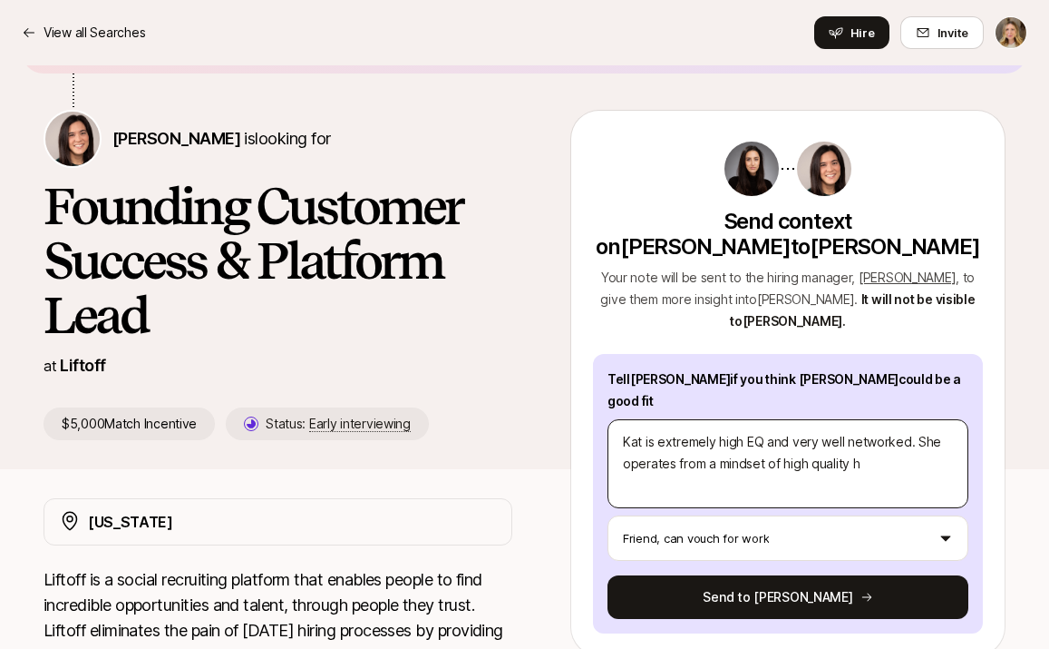
type textarea "x"
type textarea "Kat is extremely high EQ and very well networked. She operates from a mindset o…"
type textarea "x"
type textarea "Kat is extremely high EQ and very well networked. She operates from a mindset o…"
type textarea "x"
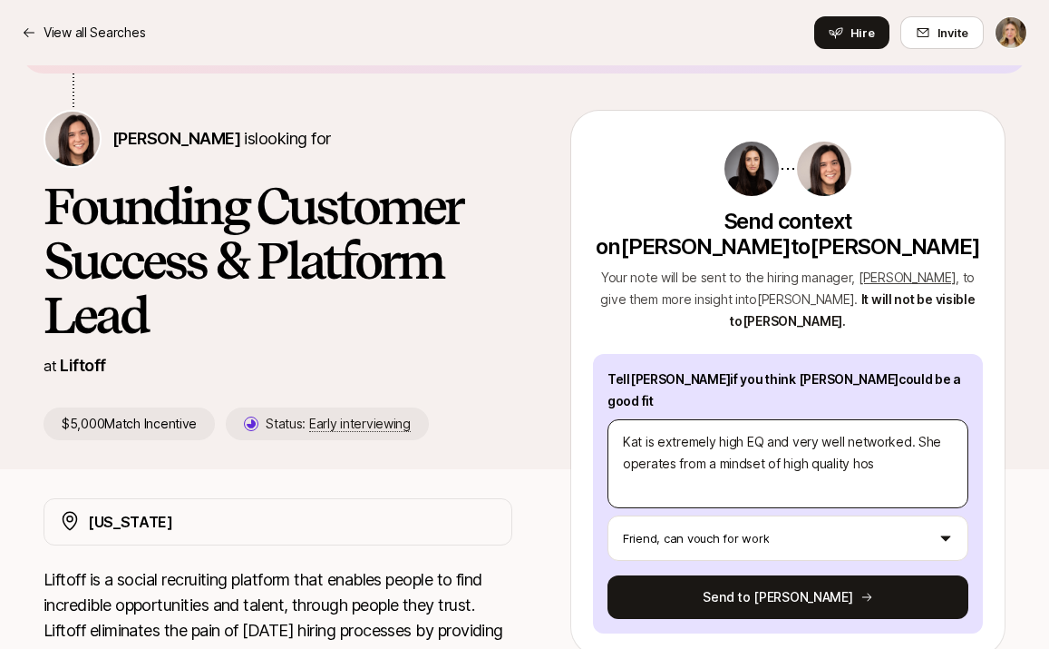
type textarea "Kat is extremely high EQ and very well networked. She operates from a mindset o…"
type textarea "x"
type textarea "Kat is extremely high EQ and very well networked. She operates from a mindset o…"
type textarea "x"
type textarea "Kat is extremely high EQ and very well networked. She operates from a mindset o…"
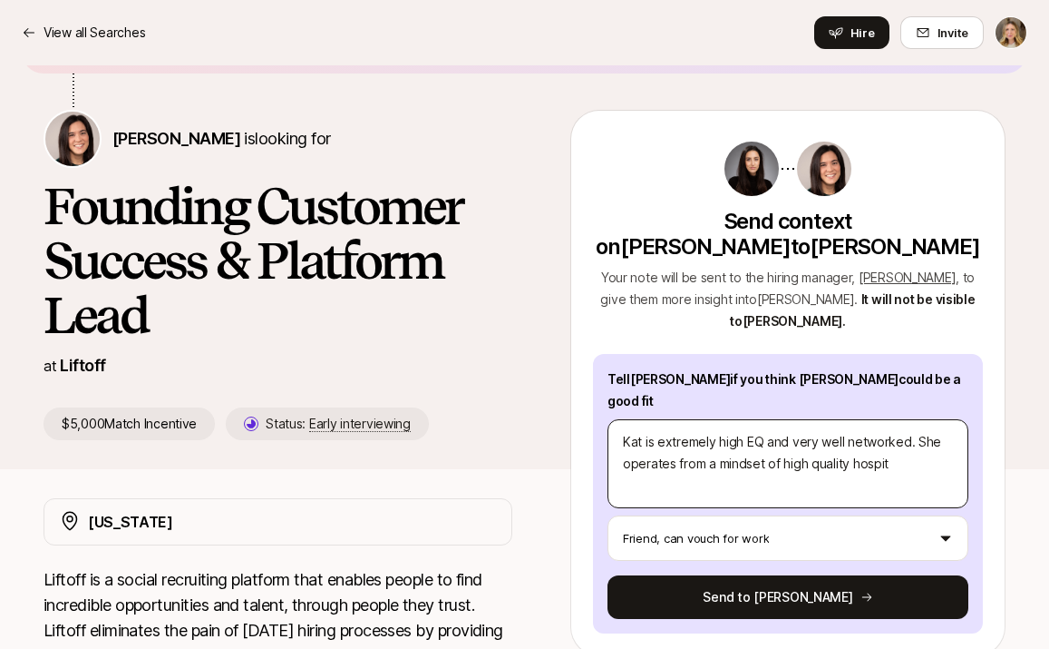
type textarea "x"
type textarea "Kat is extremely high EQ and very well networked. She operates from a mindset o…"
type textarea "x"
type textarea "Kat is extremely high EQ and very well networked. She operates from a mindset o…"
type textarea "x"
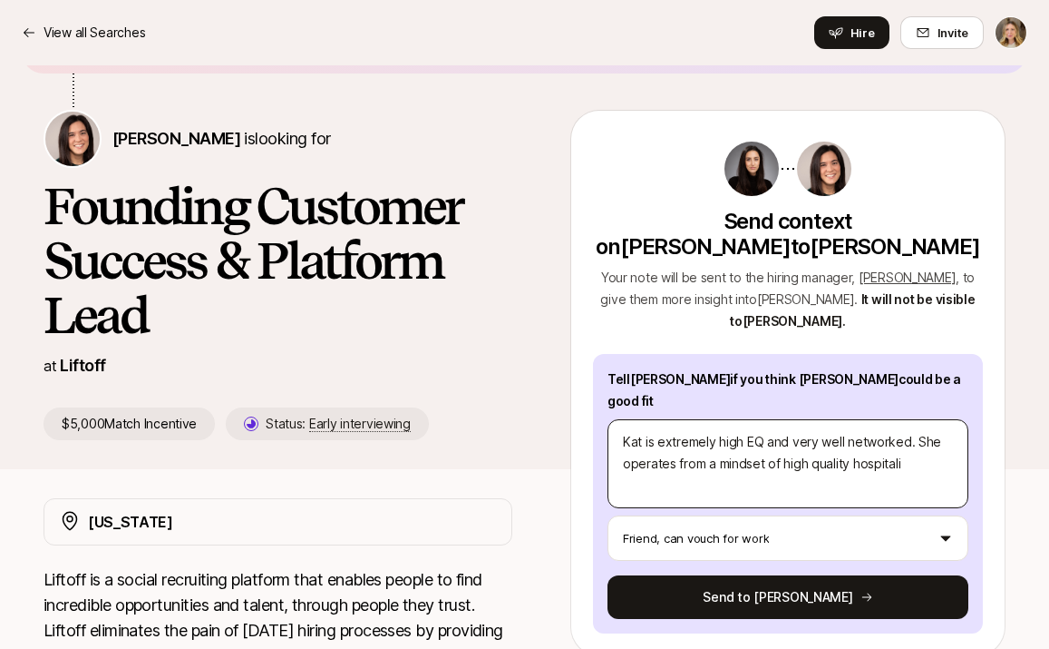
type textarea "Kat is extremely high EQ and very well networked. She operates from a mindset o…"
type textarea "x"
type textarea "Kat is extremely high EQ and very well networked. She operates from a mindset o…"
type textarea "x"
type textarea "Kat is extremely high EQ and very well networked. She operates from a mindset o…"
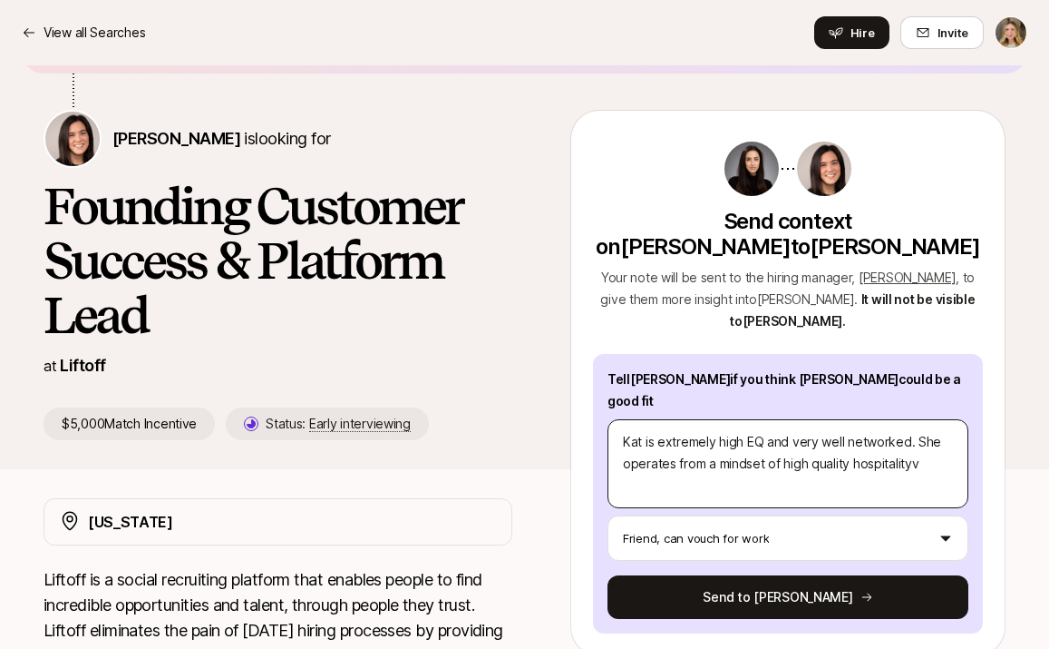
type textarea "x"
type textarea "Kat is extremely high EQ and very well networked. She operates from a mindset o…"
type textarea "x"
type textarea "Kat is extremely high EQ and very well networked. She operates from a mindset o…"
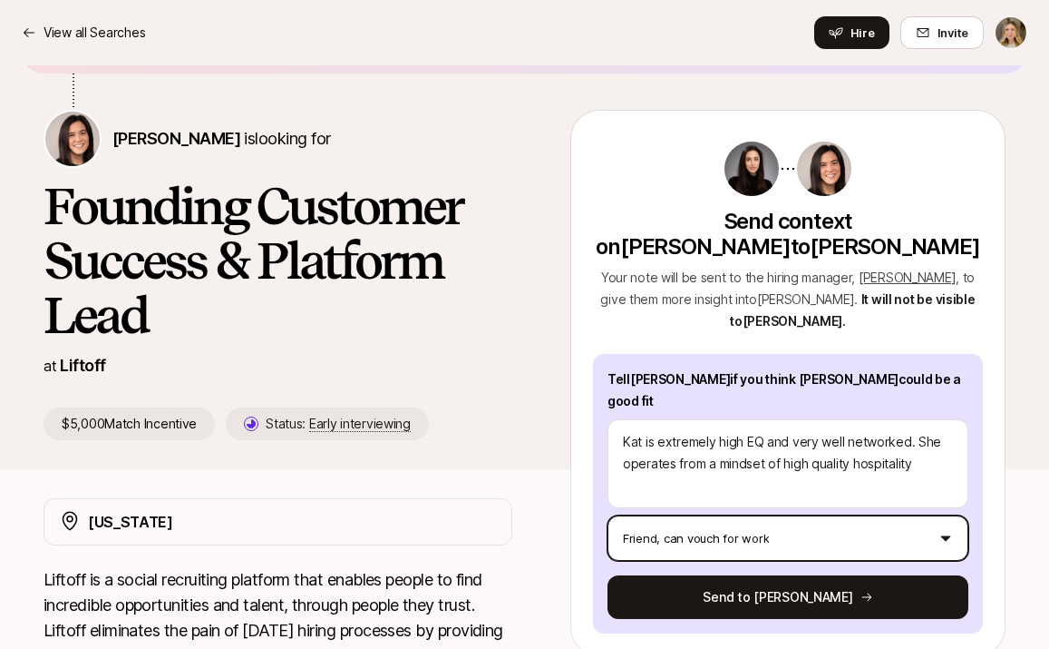
type textarea "x"
type textarea "Kat is extremely high EQ and very well networked. She operates from a mindset o…"
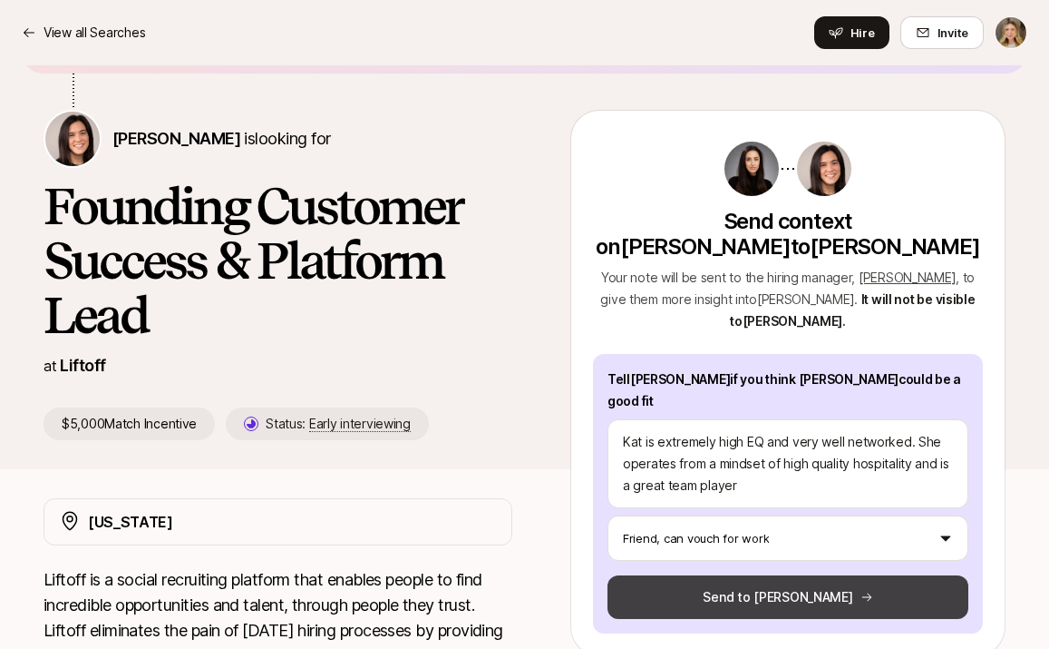
click at [785, 582] on button "Send to Eleanor" at bounding box center [788, 597] width 361 height 44
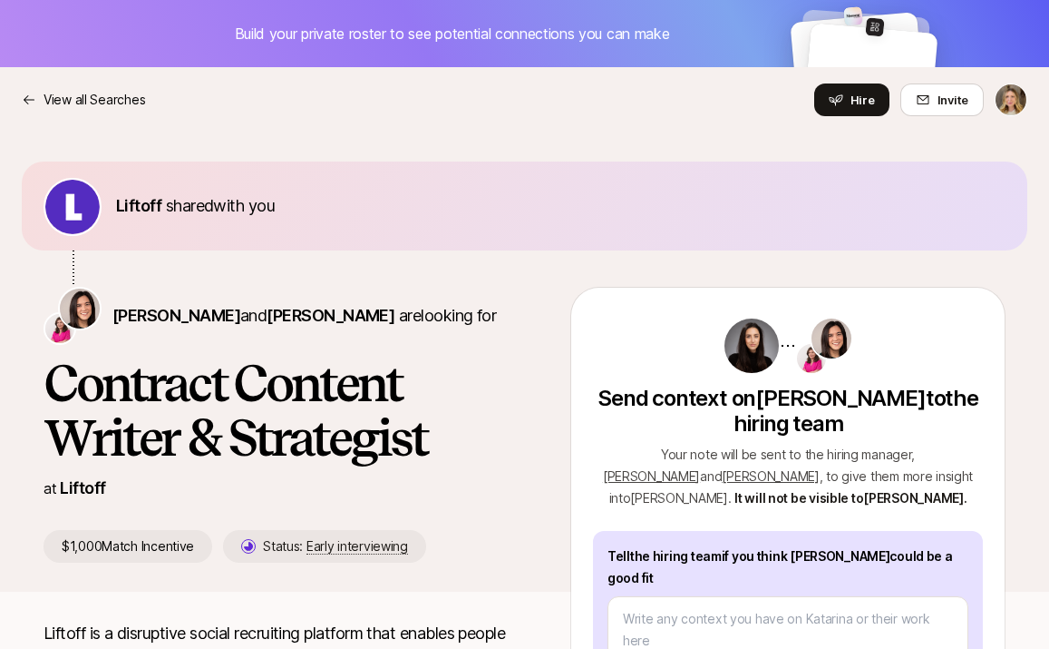
type textarea "x"
type textarea "Kat is experienced in the luxury travel sector specifically and has a strong ne…"
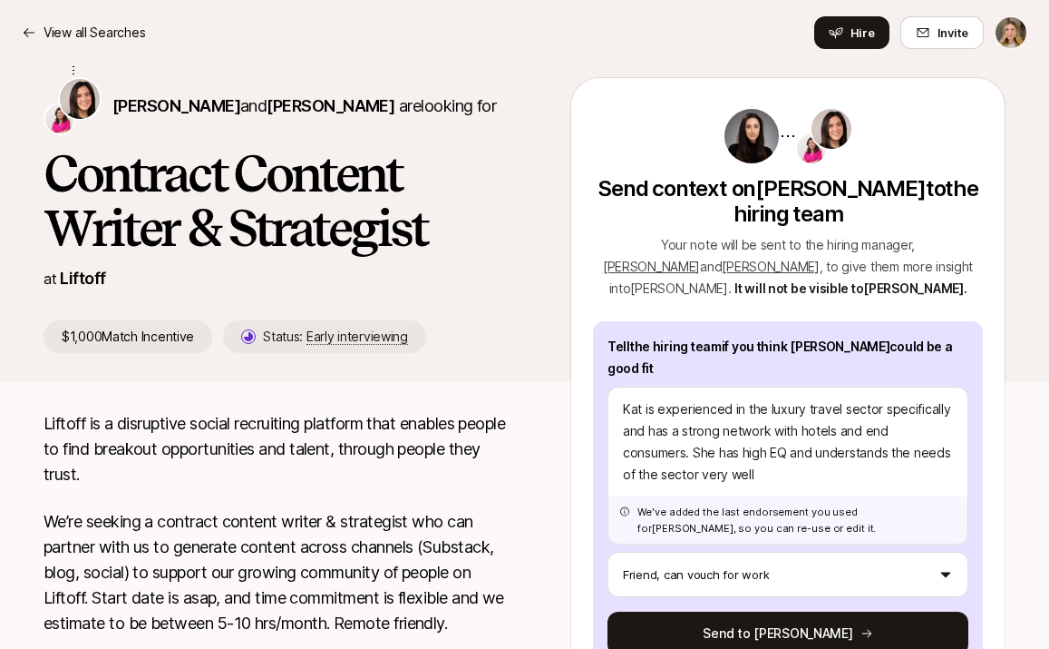
scroll to position [214, 0]
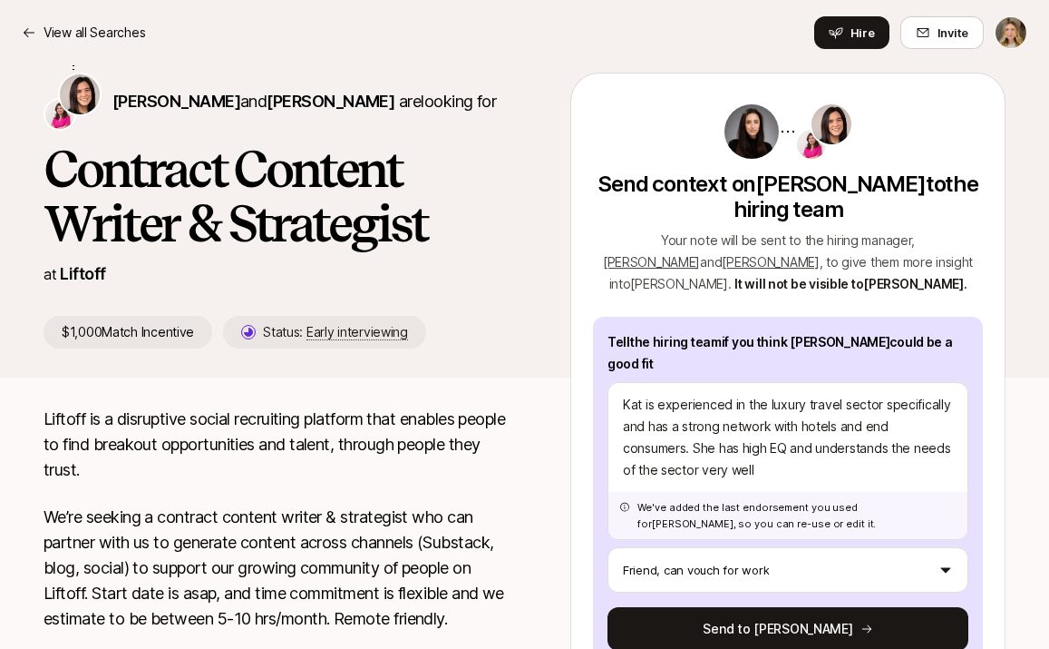
drag, startPoint x: 785, startPoint y: 452, endPoint x: 576, endPoint y: 368, distance: 224.7
click at [576, 368] on div "Send context on Katarina Lalovic to the hiring team Your note will be sent to t…" at bounding box center [788, 380] width 435 height 615
type textarea "x"
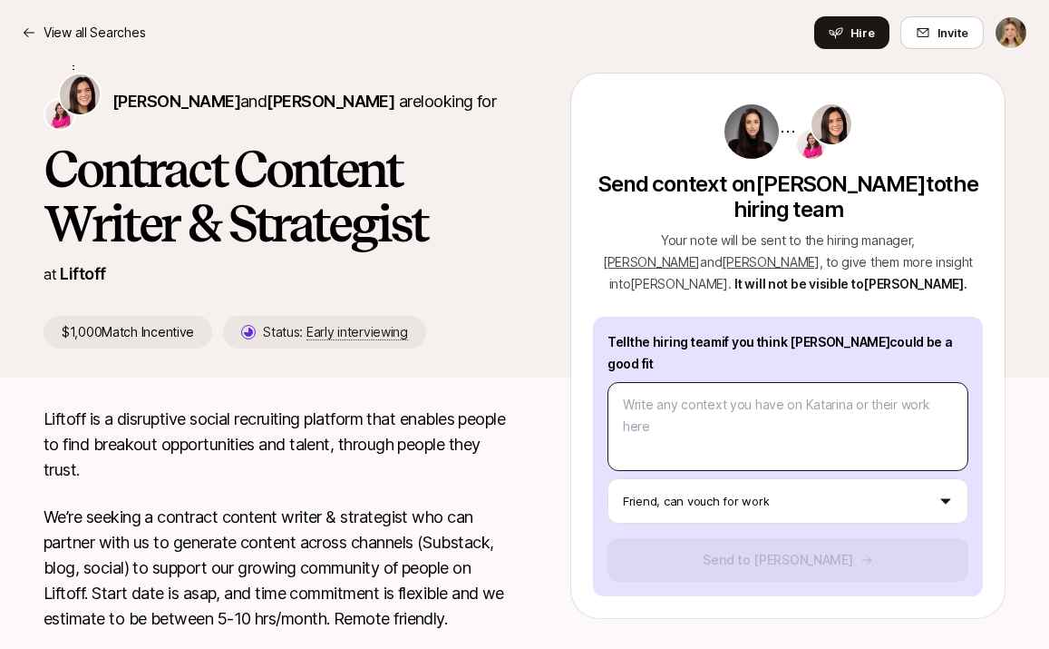
type textarea "x"
type textarea "K"
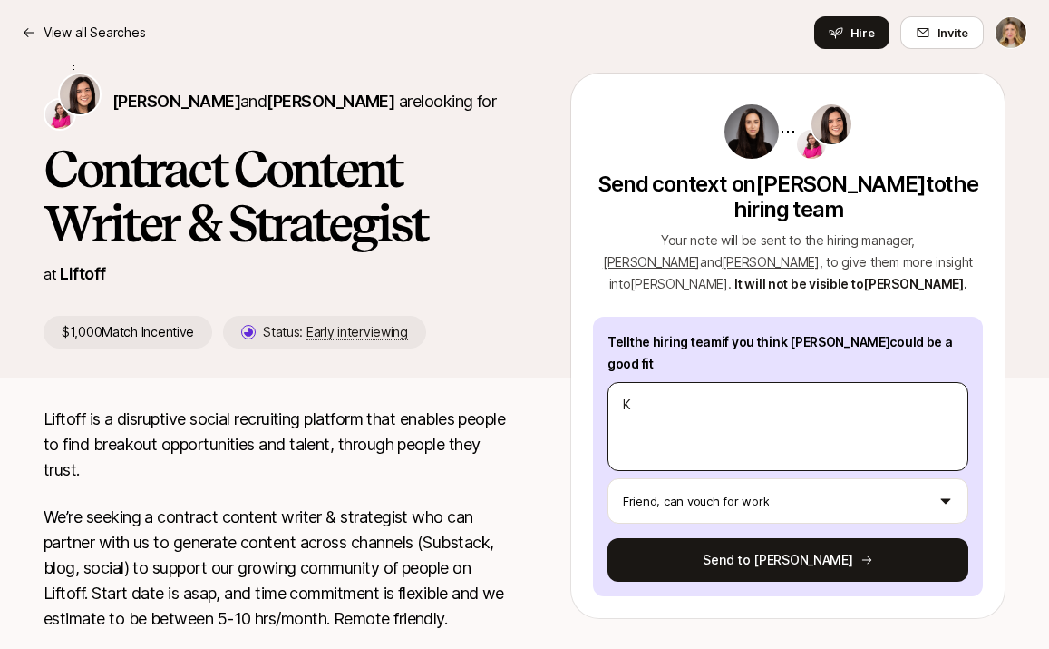
type textarea "x"
type textarea "Ka"
type textarea "x"
type textarea "Kat"
type textarea "x"
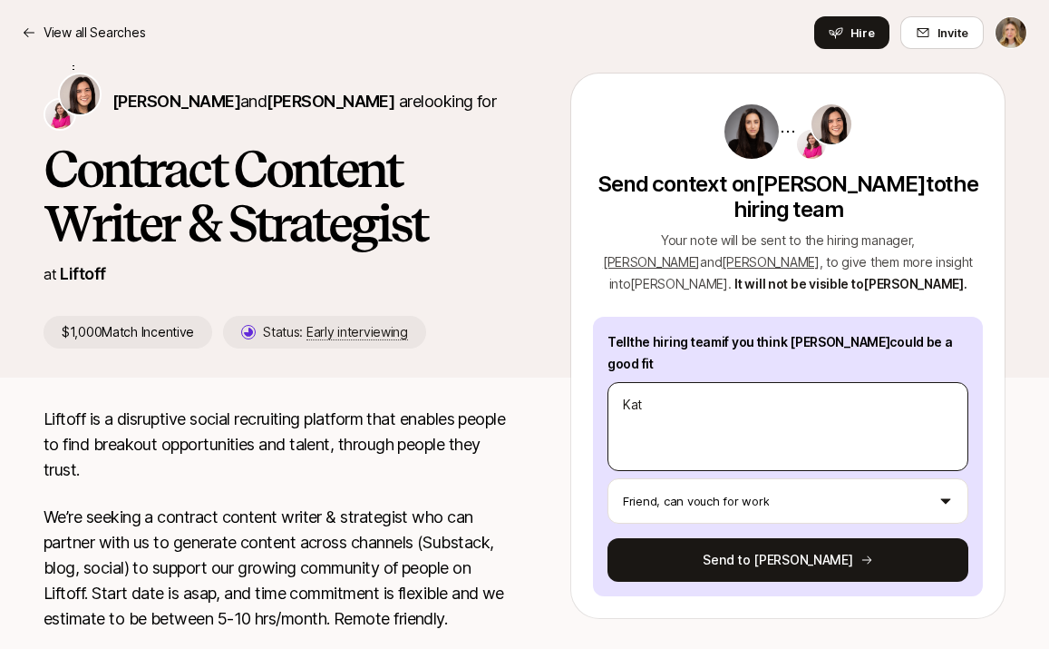
type textarea "Kat"
type textarea "x"
type textarea "Kat i"
type textarea "x"
type textarea "Kat is"
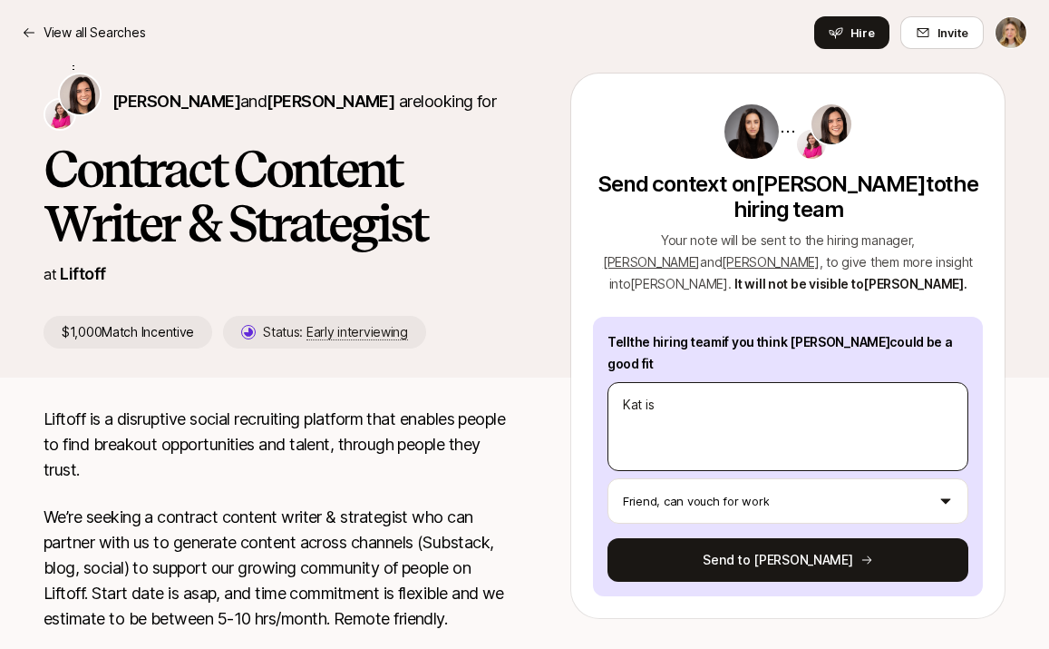
type textarea "x"
type textarea "Kat is"
type textarea "x"
type textarea "Kat is h"
type textarea "x"
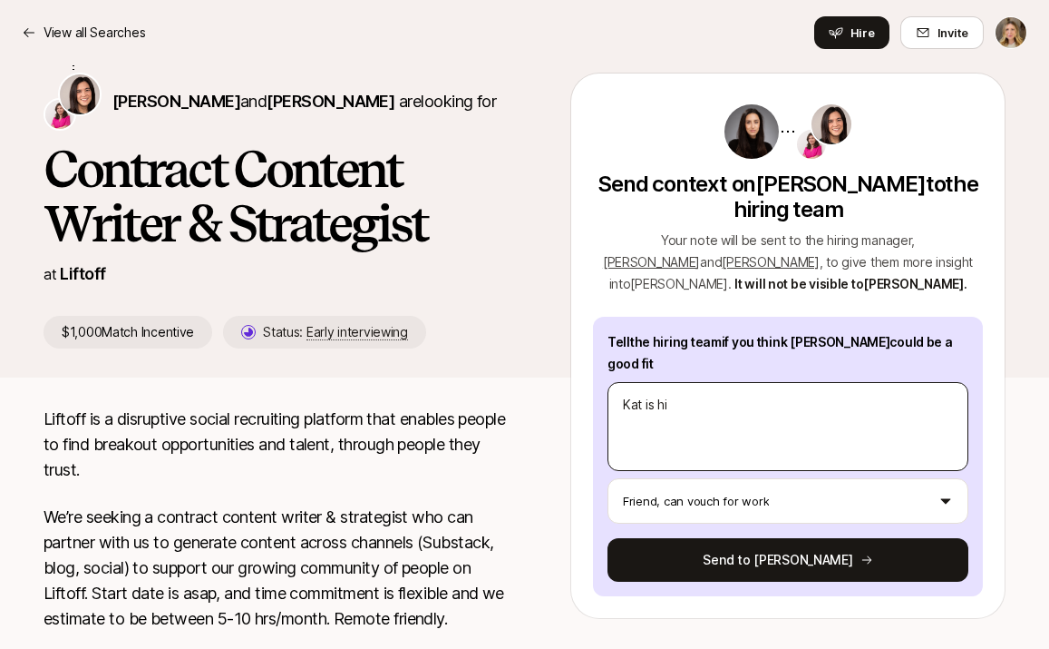
type textarea "Kat is hig"
type textarea "x"
type textarea "Kat is high"
type textarea "x"
type textarea "Kat is high"
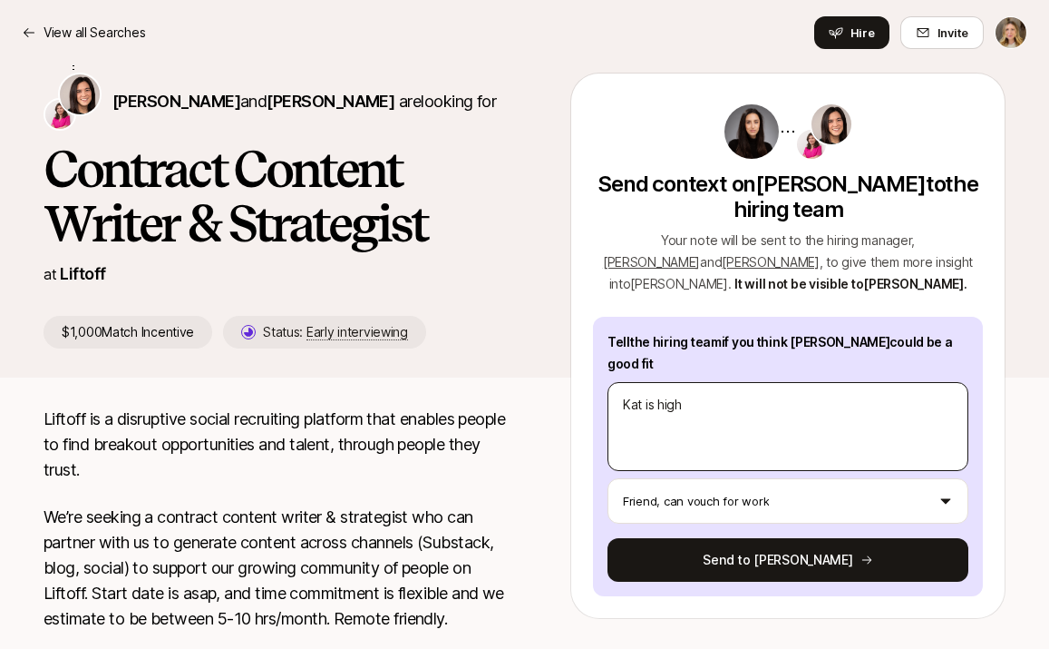
type textarea "x"
type textarea "Kat is high u"
type textarea "x"
type textarea "Kat is high"
type textarea "x"
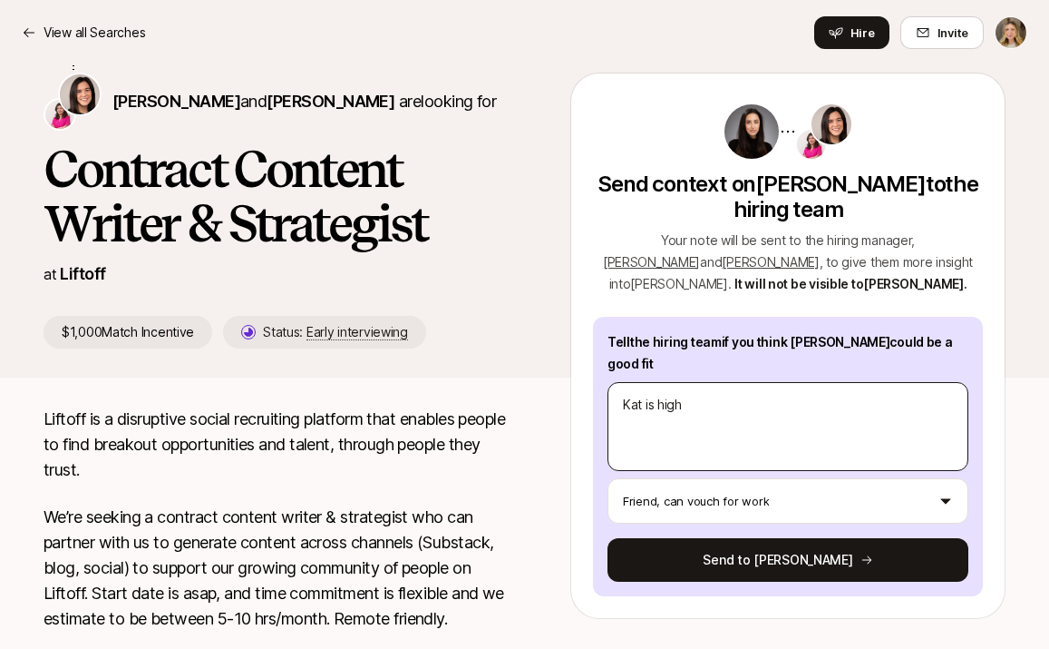
type textarea "Kat is high"
type textarea "x"
type textarea "Kat is hig"
type textarea "x"
type textarea "Kat is hi"
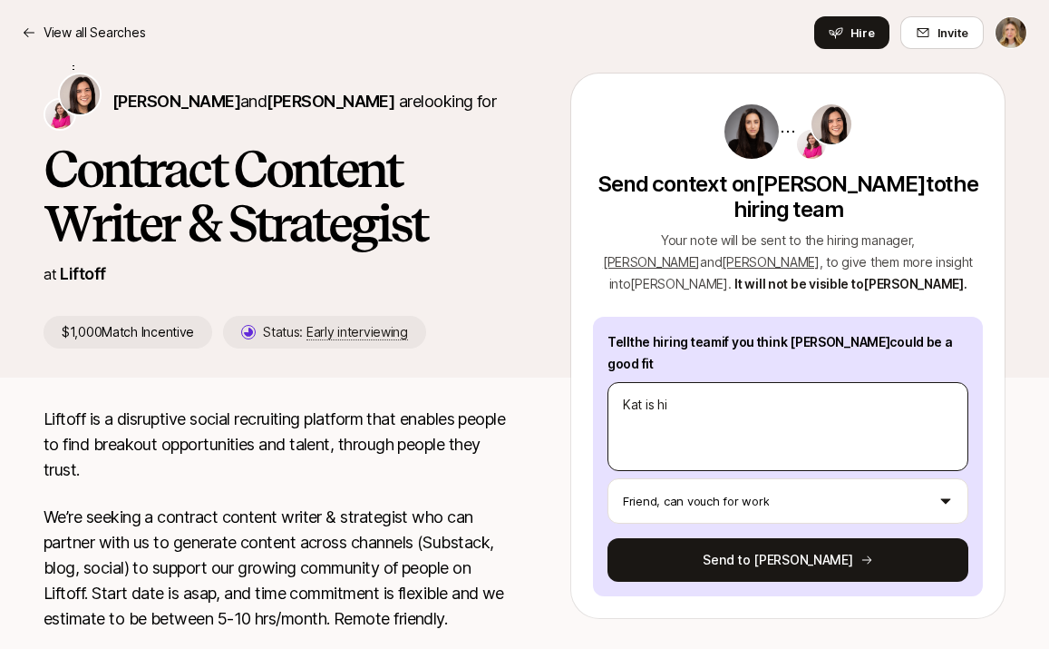
type textarea "x"
type textarea "Kat is h"
type textarea "x"
type textarea "Kat is"
type textarea "x"
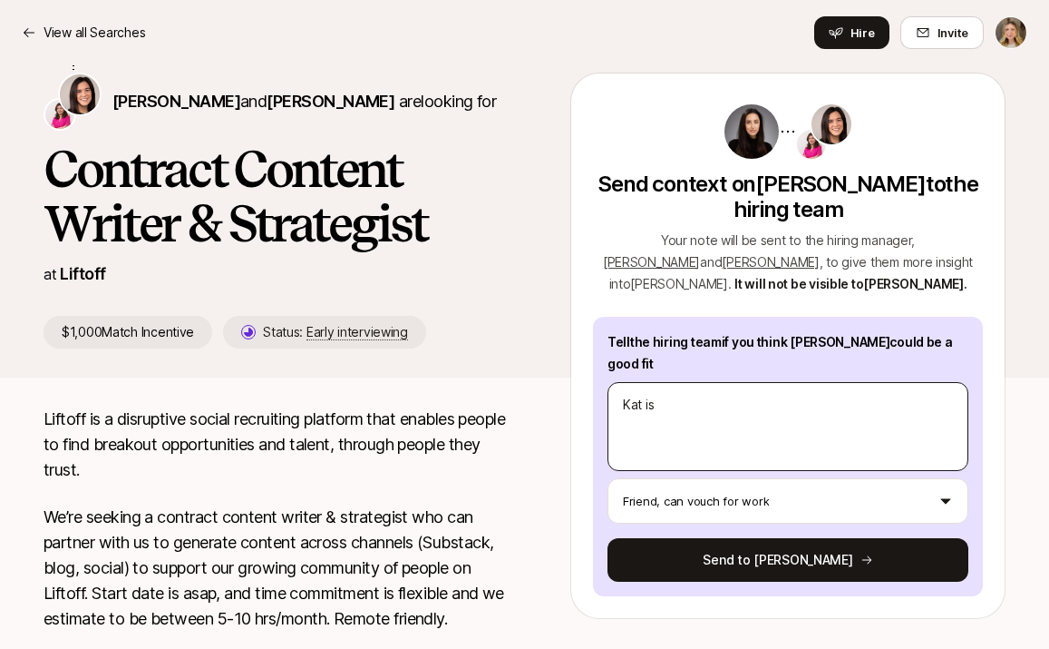
type textarea "Kat is v"
type textarea "x"
type textarea "Kat is ve"
type textarea "x"
type textarea "Kat is ver"
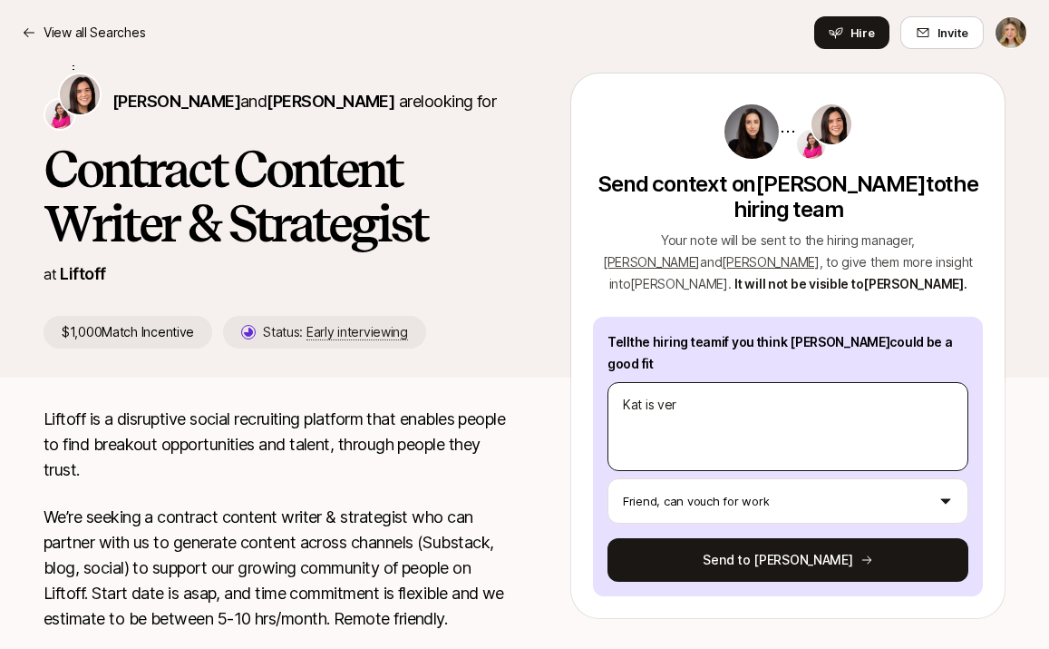
type textarea "x"
type textarea "Kat is very"
type textarea "x"
type textarea "Kat is very"
type textarea "x"
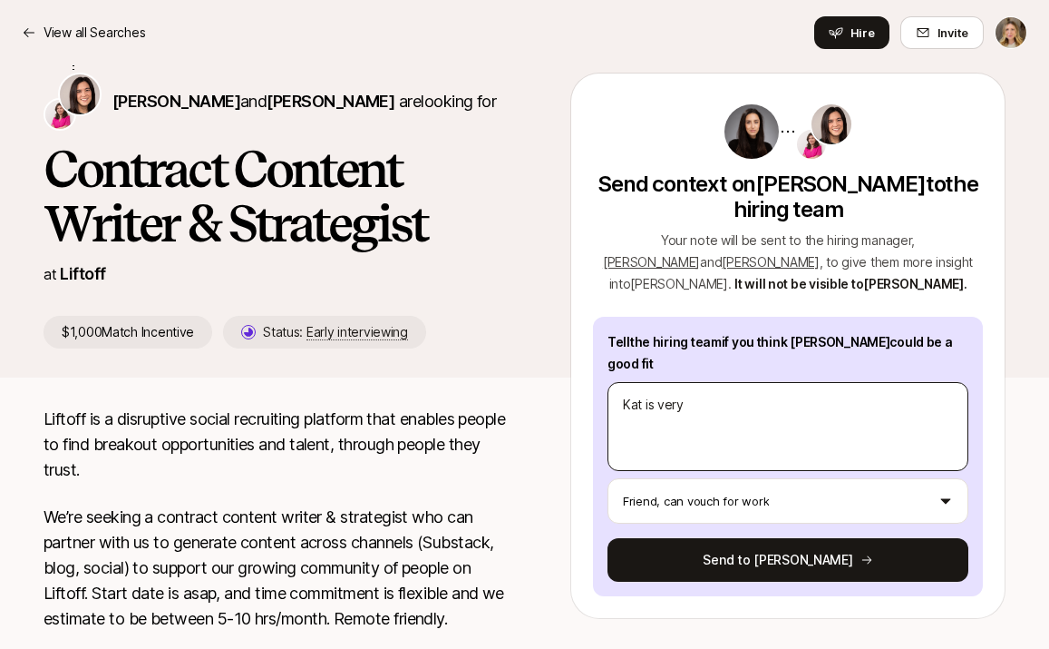
type textarea "Kat is very H"
type textarea "x"
type textarea "Kat is very"
type textarea "x"
type textarea "Kat is very h"
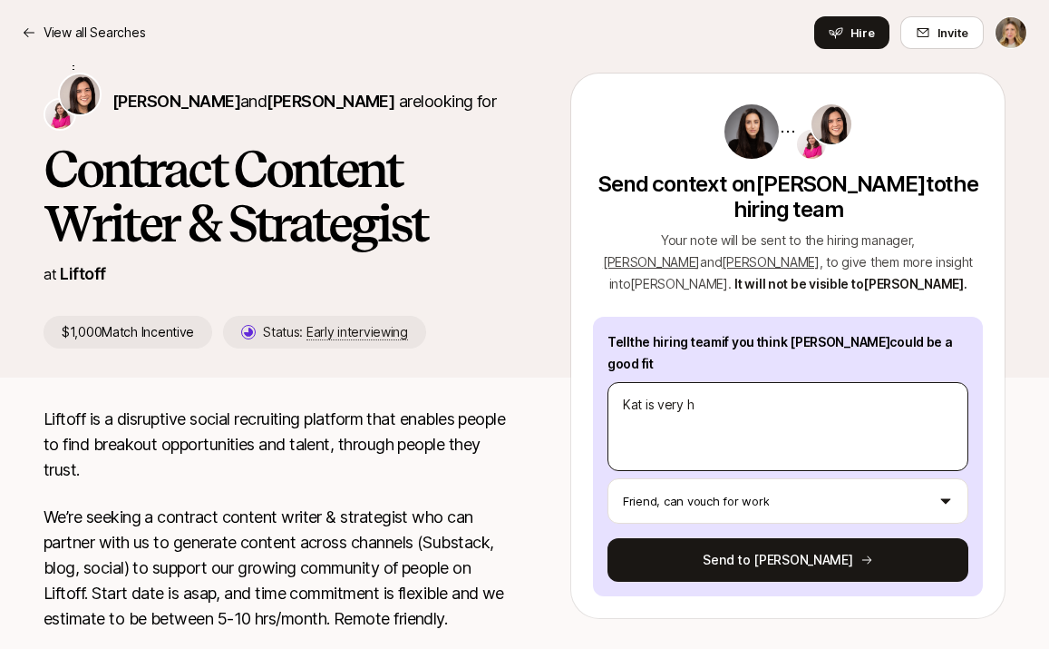
type textarea "x"
type textarea "Kat is very hi"
type textarea "x"
type textarea "Kat is very hig"
type textarea "x"
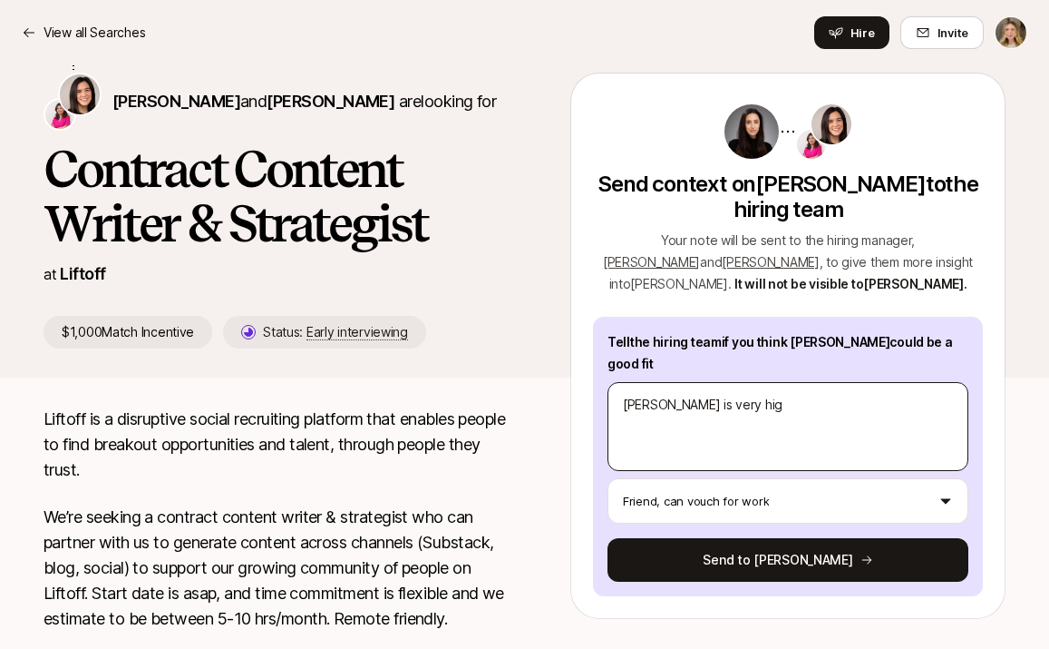
type textarea "Kat is very high"
type textarea "x"
type textarea "Kat is very high"
type textarea "x"
type textarea "Kat is very high E"
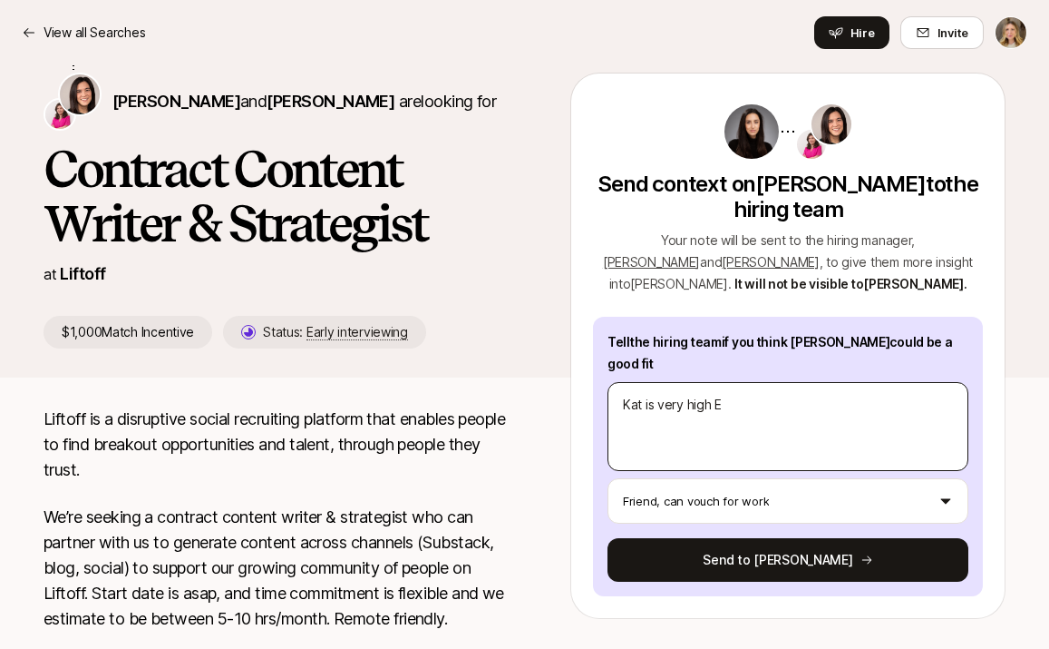
type textarea "x"
type textarea "Kat is very high EQ"
type textarea "x"
type textarea "Kat is very high EQ"
type textarea "x"
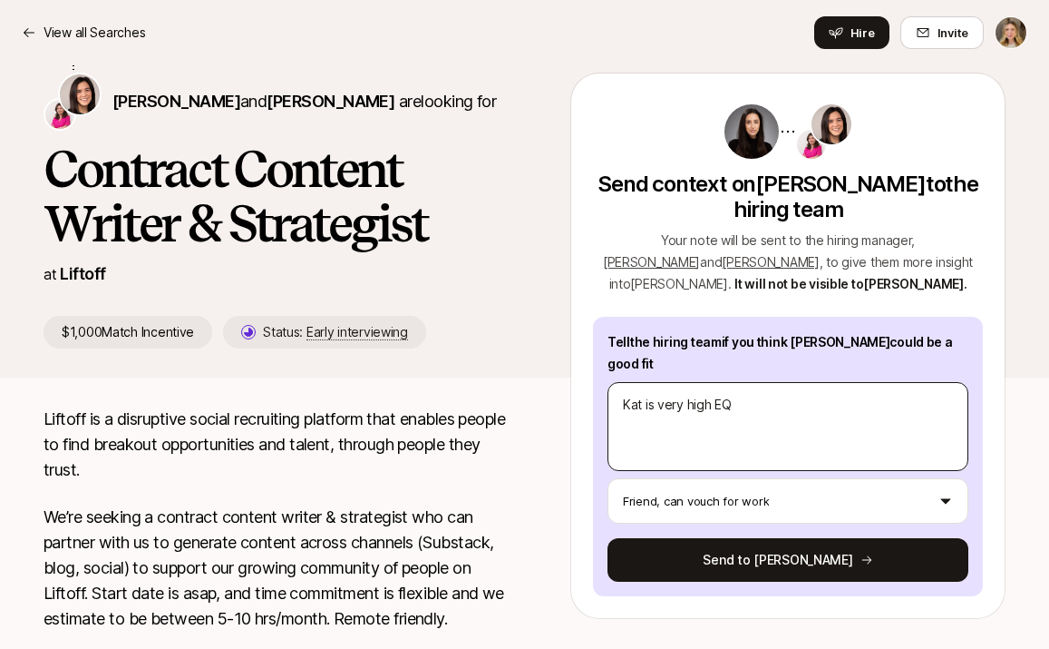
type textarea "Kat is very high EQ a"
type textarea "x"
type textarea "Kat is very high EQ an"
type textarea "x"
type textarea "Kat is very high EQ and"
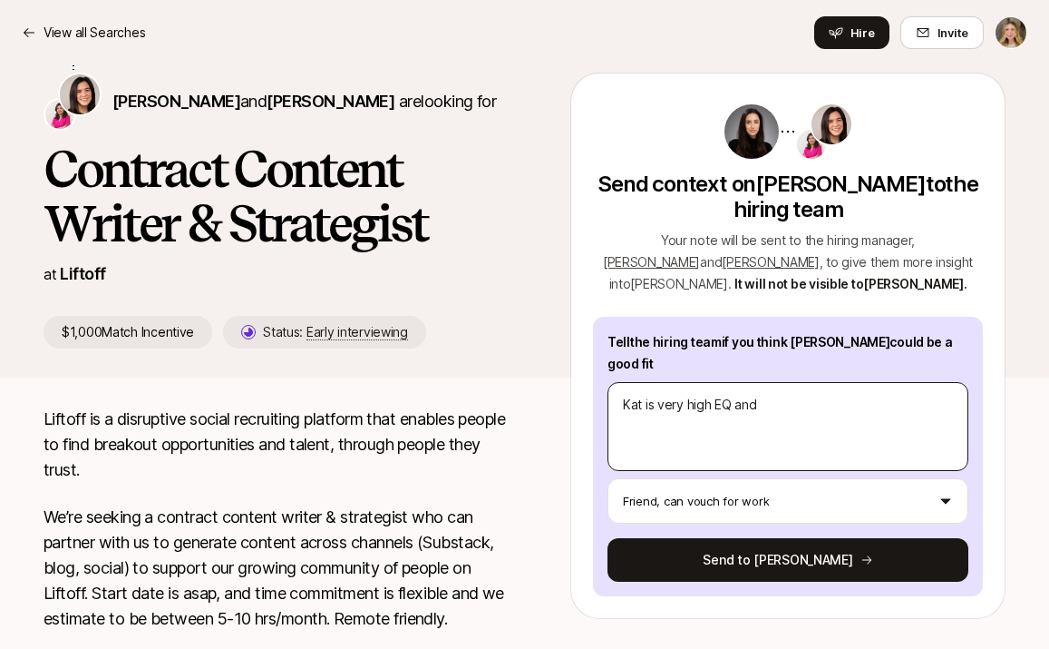
type textarea "x"
type textarea "Kat is very high EQ and"
type textarea "x"
type textarea "Kat is very high EQ and u"
type textarea "x"
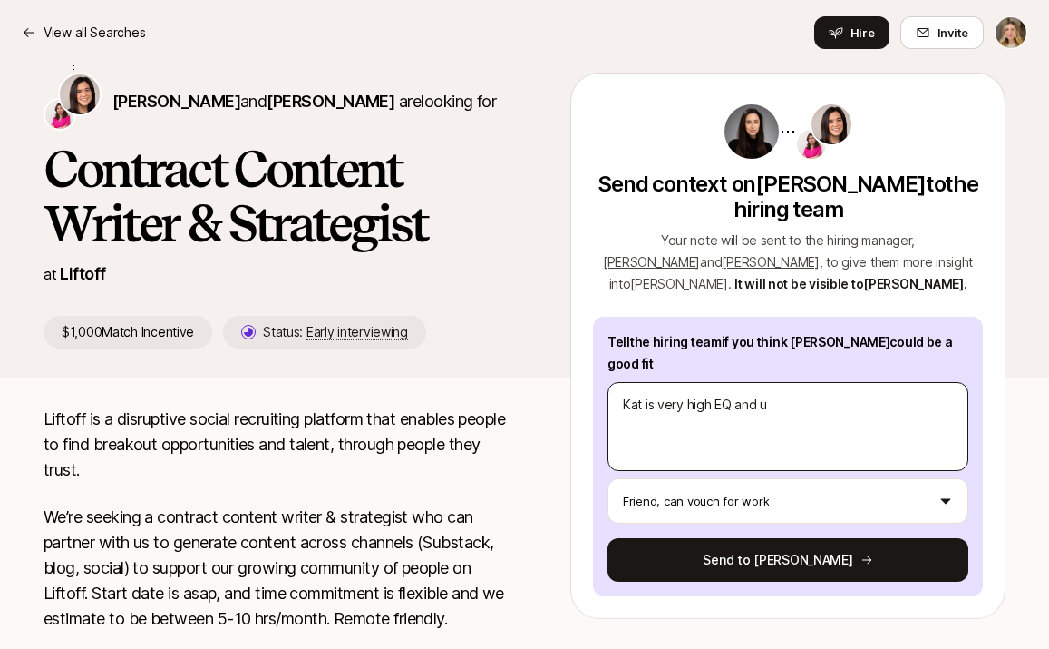
type textarea "Kat is very high EQ and un"
type textarea "x"
type textarea "Kat is very high EQ and und"
type textarea "x"
type textarea "Kat is very high EQ and unde"
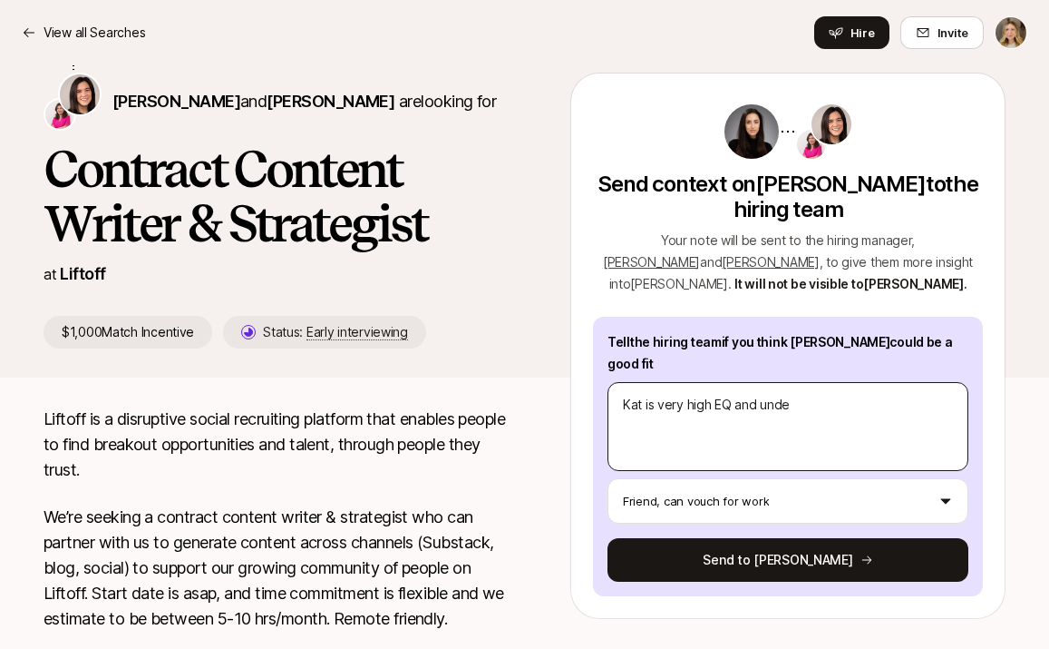
type textarea "x"
type textarea "Kat is very high EQ and under"
type textarea "x"
type textarea "Kat is very high EQ and unders"
type textarea "x"
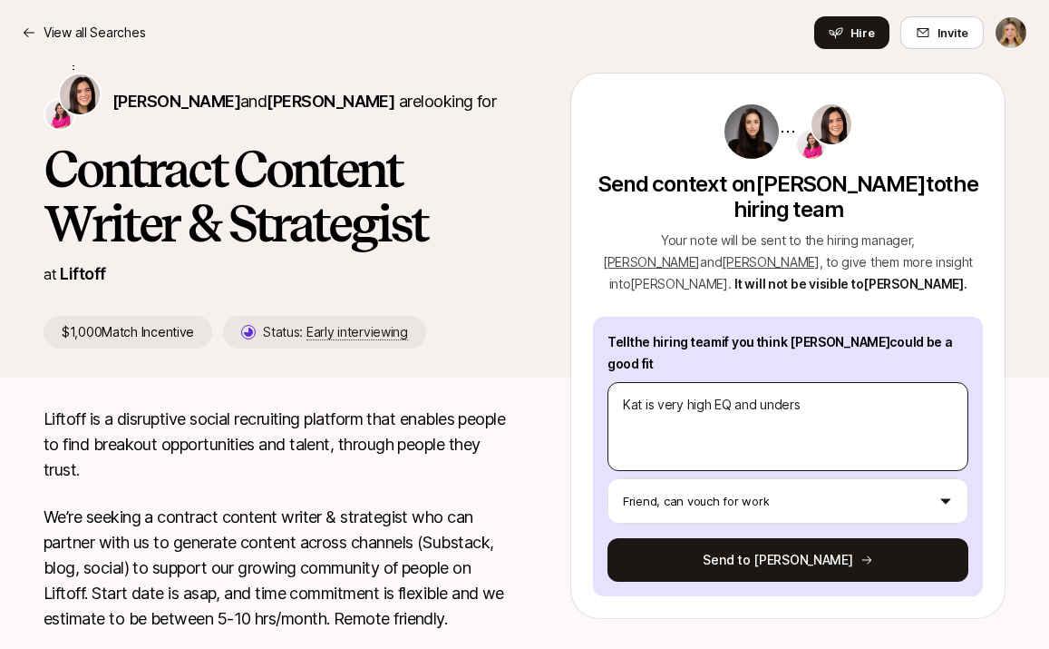
type textarea "Kat is very high EQ and underst"
type textarea "x"
type textarea "Kat is very high EQ and understa"
type textarea "x"
type textarea "Kat is very high EQ and understan"
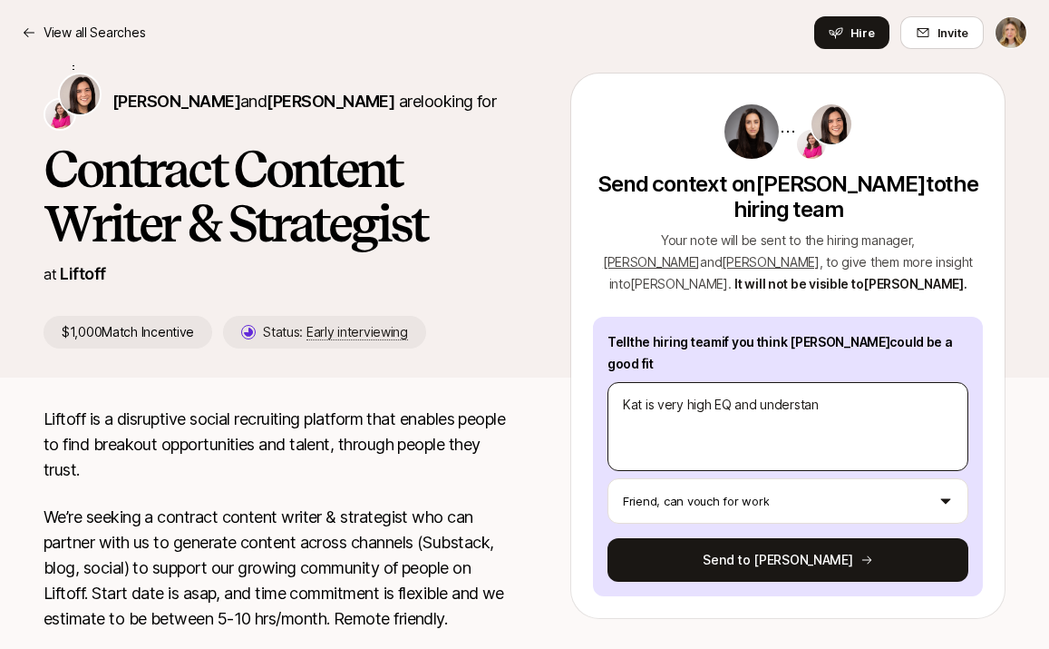
type textarea "x"
type textarea "Kat is very high EQ and understand"
type textarea "x"
type textarea "Kat is very high EQ and understand"
type textarea "x"
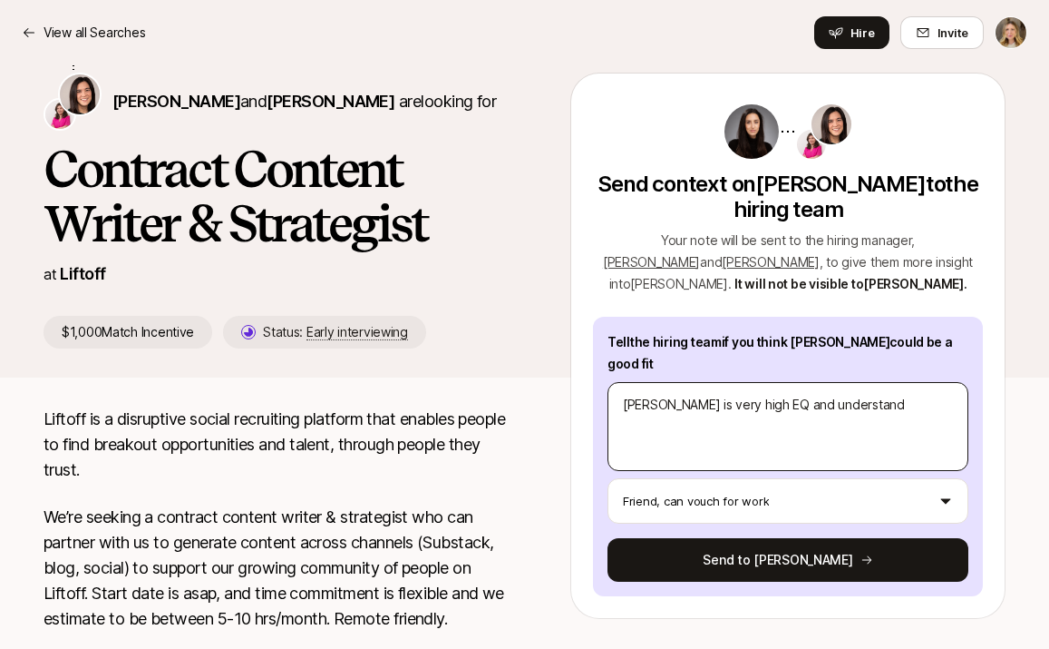
type textarea "Kat is very high EQ and understand"
type textarea "x"
type textarea "Kat is very high EQ and understands"
type textarea "x"
type textarea "Kat is very high EQ and understands"
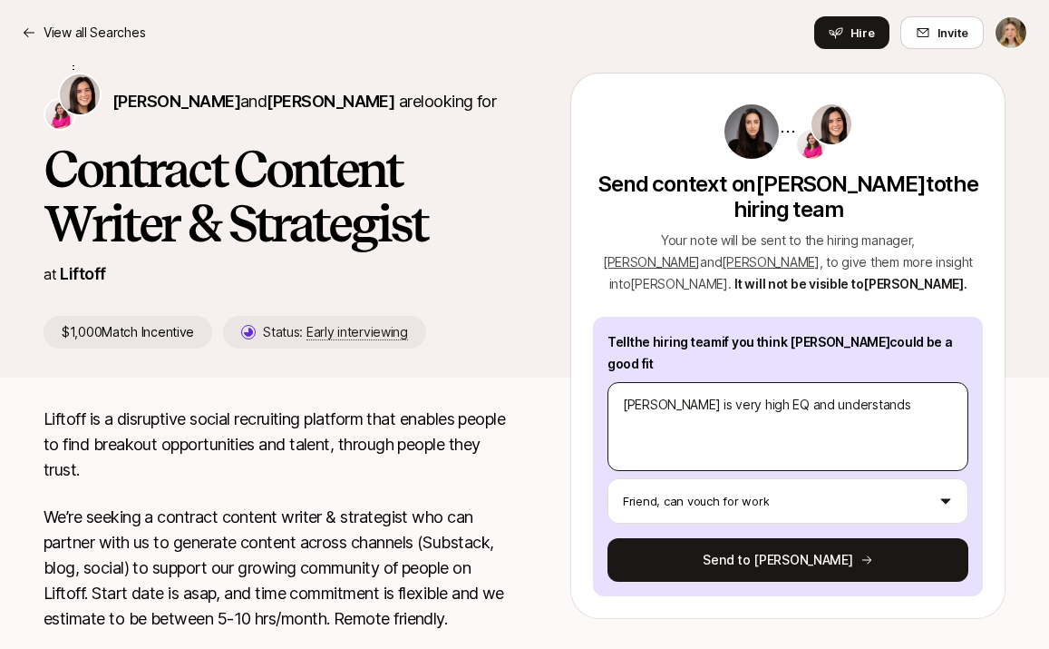
type textarea "x"
type textarea "Kat is very high EQ and understands s"
type textarea "x"
type textarea "Kat is very high EQ and understands st"
type textarea "x"
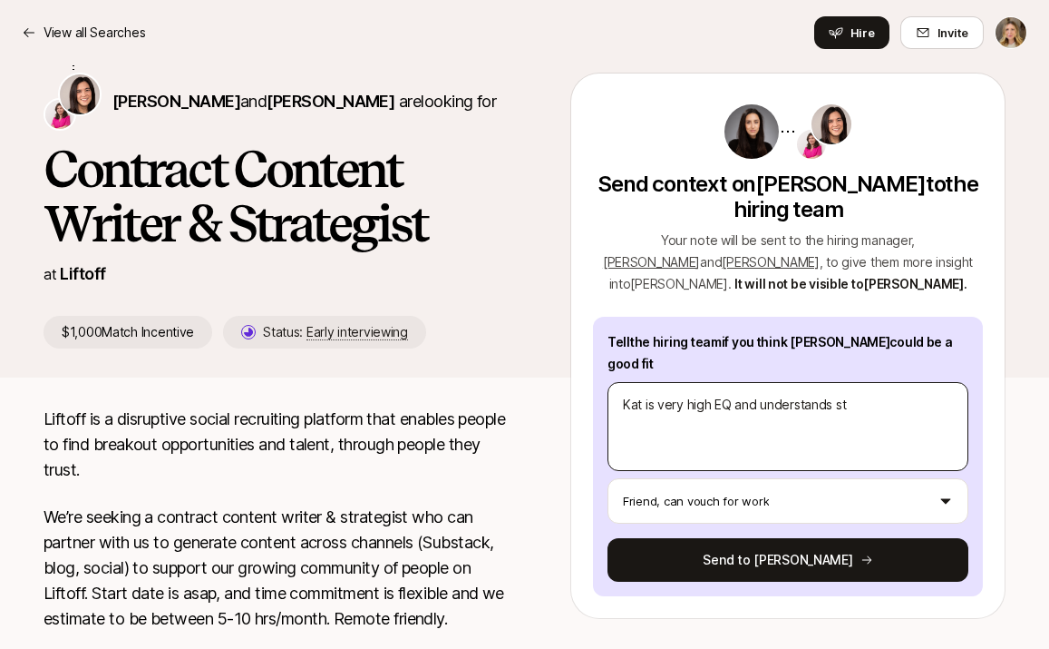
type textarea "Kat is very high EQ and understands sta"
type textarea "x"
type textarea "Kat is very high EQ and understands star"
type textarea "x"
type textarea "Kat is very high EQ and understands start"
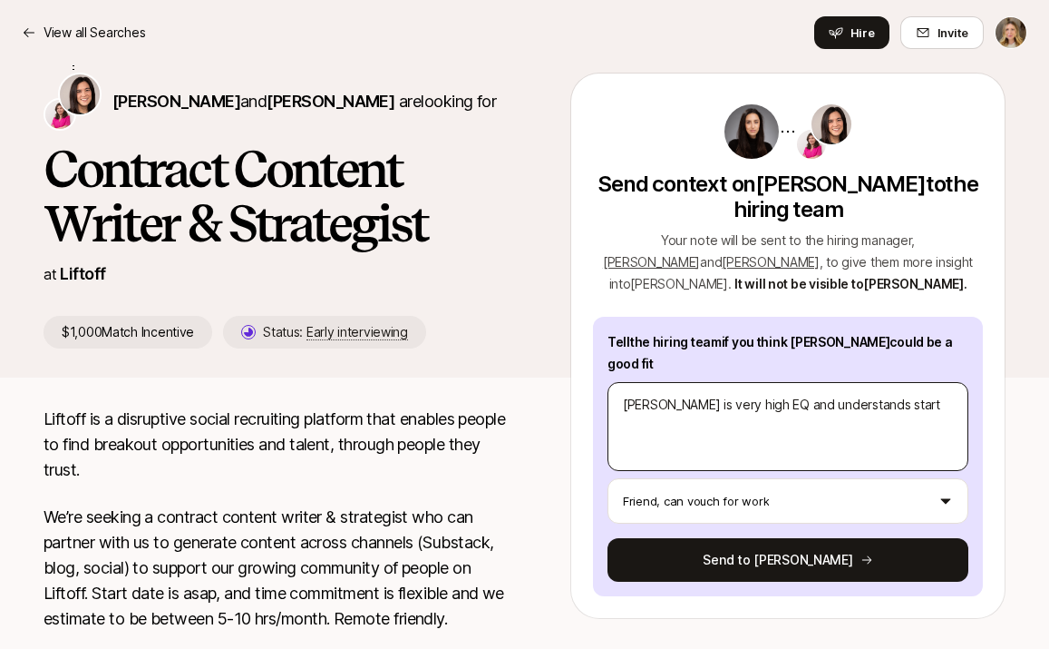
type textarea "x"
type textarea "Kat is very high EQ and understands startu"
type textarea "x"
type textarea "Kat is very high EQ and understands startup"
type textarea "x"
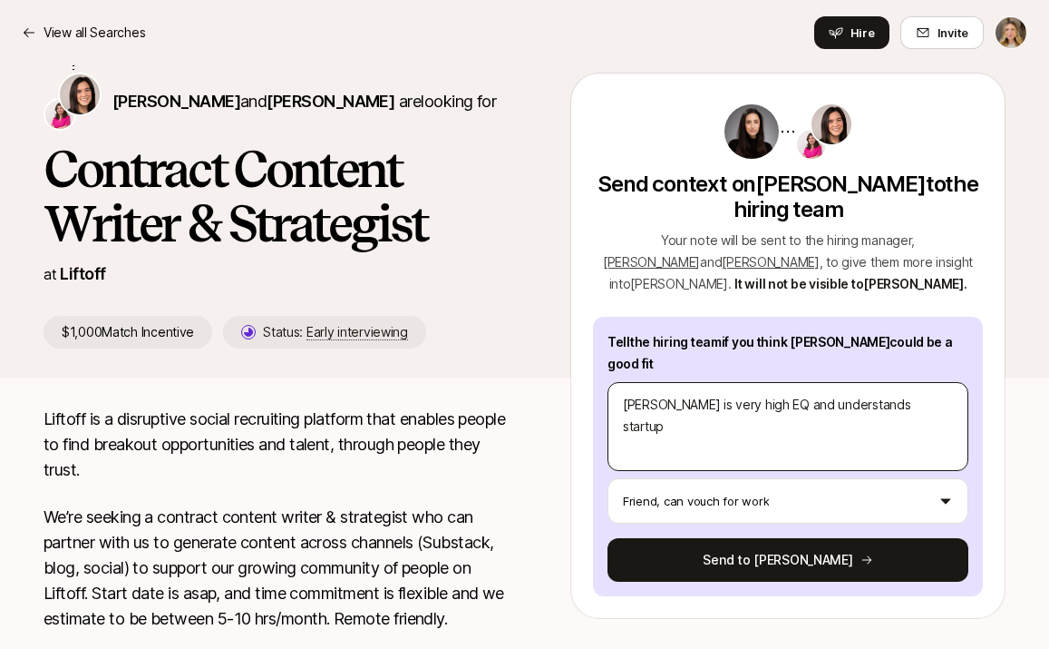
type textarea "Kat is very high EQ and understands startup/"
type textarea "x"
type textarea "Kat is very high EQ and understands startup/c"
type textarea "x"
type textarea "Kat is very high EQ and understands startup/co"
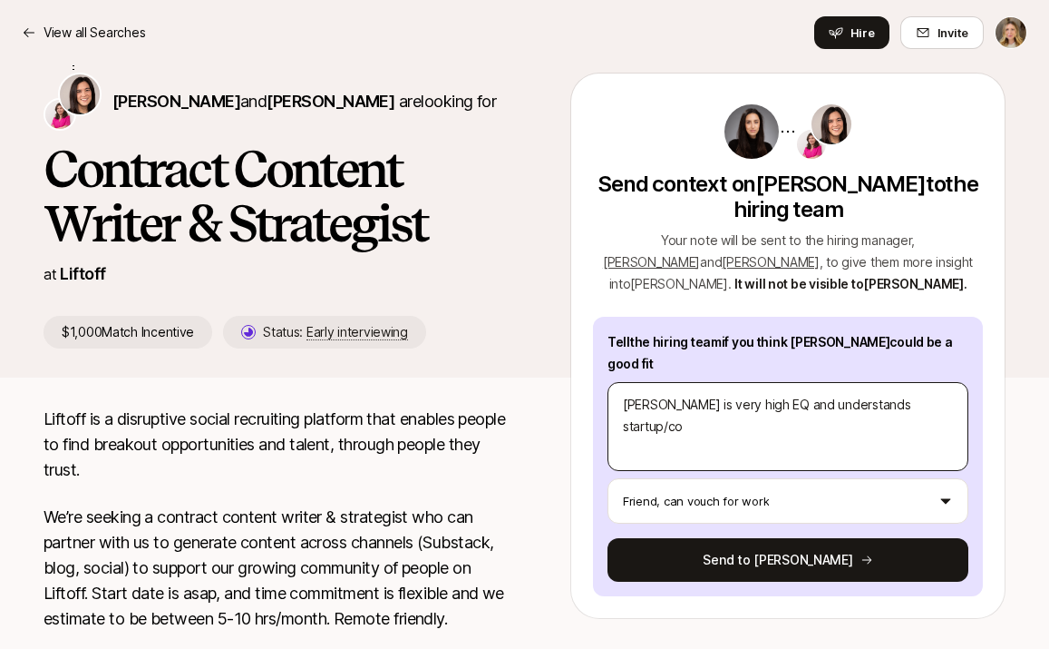
type textarea "x"
type textarea "Kat is very high EQ and understands startup/con"
type textarea "x"
type textarea "Kat is very high EQ and understands startup/cons"
type textarea "x"
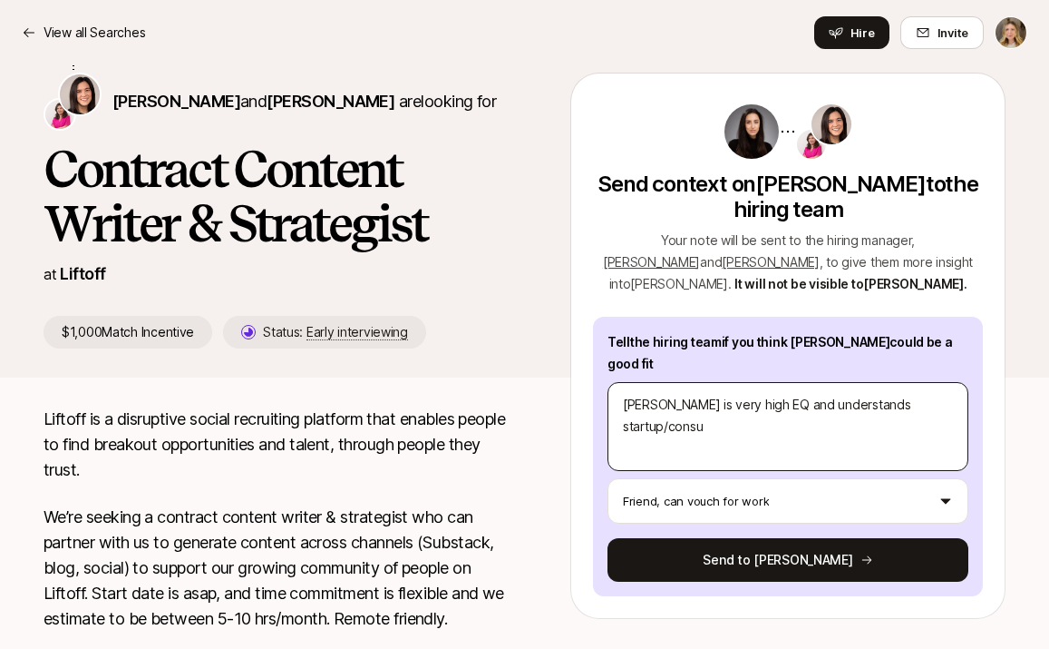
type textarea "Kat is very high EQ and understands startup/consum"
type textarea "x"
type textarea "Kat is very high EQ and understands startup/consume"
type textarea "x"
type textarea "Kat is very high EQ and understands startup/consumer"
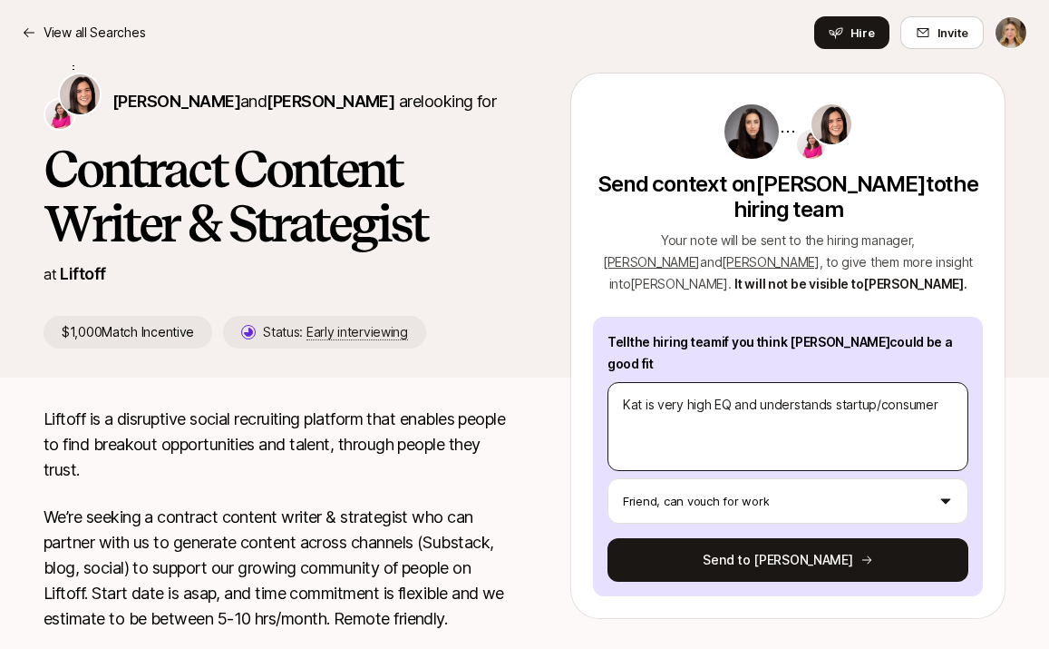
type textarea "x"
type textarea "Kat is very high EQ and understands startup/consumer"
type textarea "x"
type textarea "Kat is very high EQ and understands startup/consumer s"
type textarea "x"
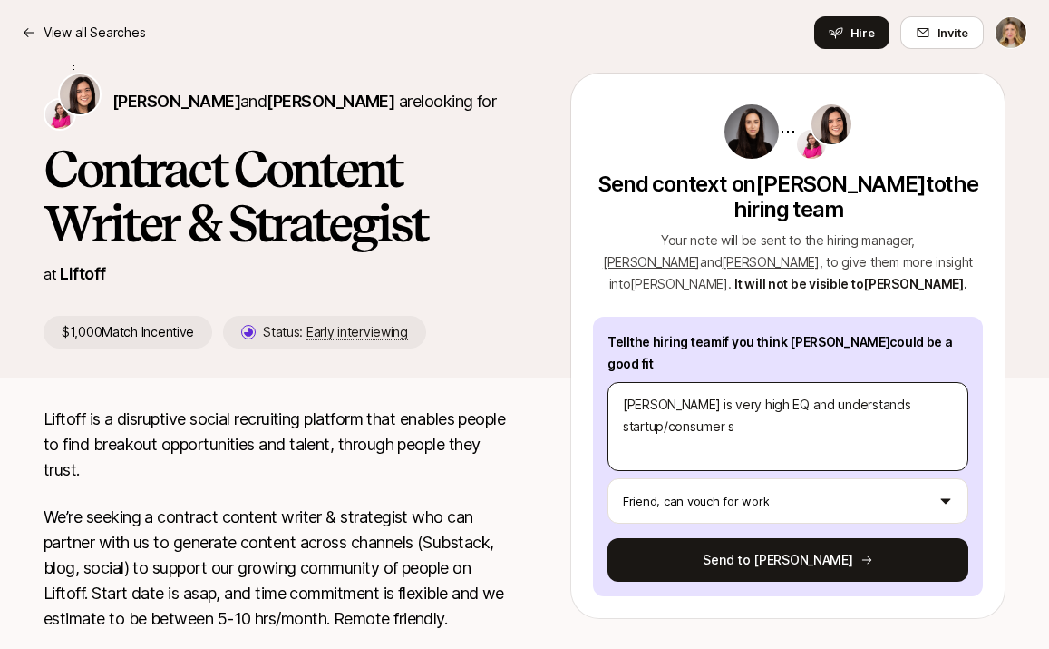
type textarea "Kat is very high EQ and understands startup/consumer st"
type textarea "x"
type textarea "Kat is very high EQ and understands startup/consumer str"
type textarea "x"
type textarea "Kat is very high EQ and understands startup/consumer stra"
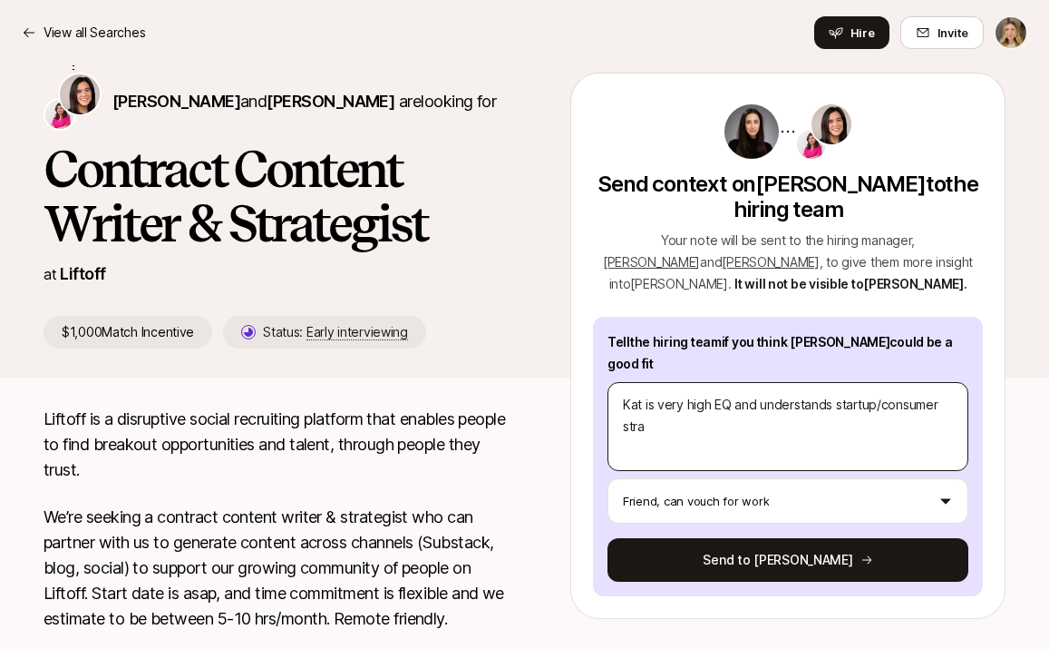
type textarea "x"
type textarea "Kat is very high EQ and understands startup/consumer strat"
type textarea "x"
type textarea "Kat is very high EQ and understands startup/consumer strate"
type textarea "x"
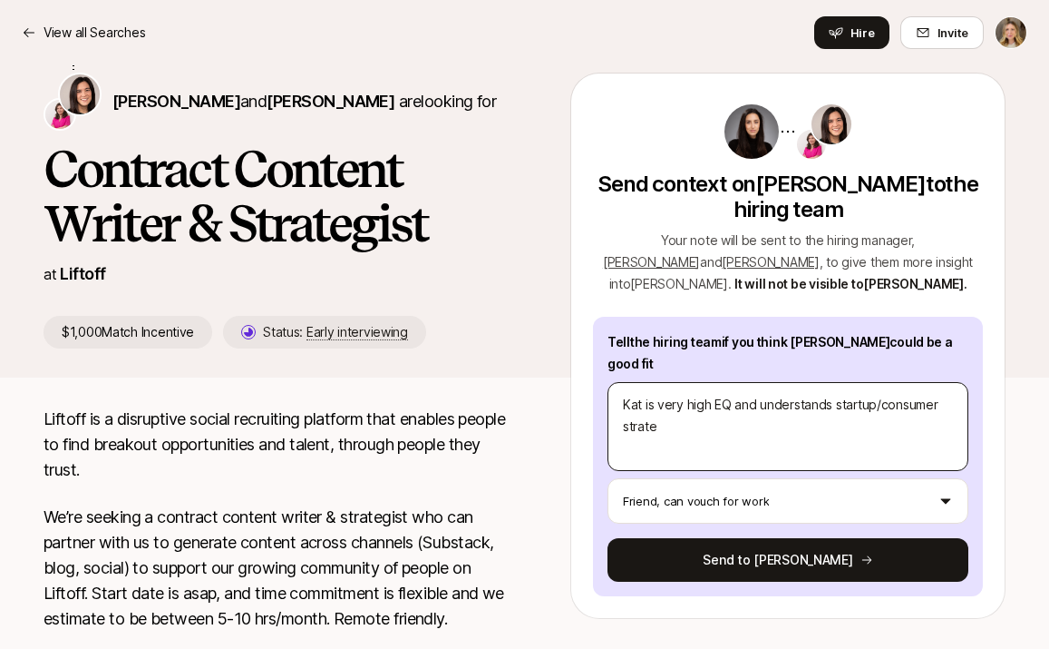
type textarea "Kat is very high EQ and understands startup/consumer strateg"
type textarea "x"
type textarea "Kat is very high EQ and understands startup/consumer strategy"
type textarea "x"
type textarea "Kat is very high EQ and understands startup/consumer strategy w"
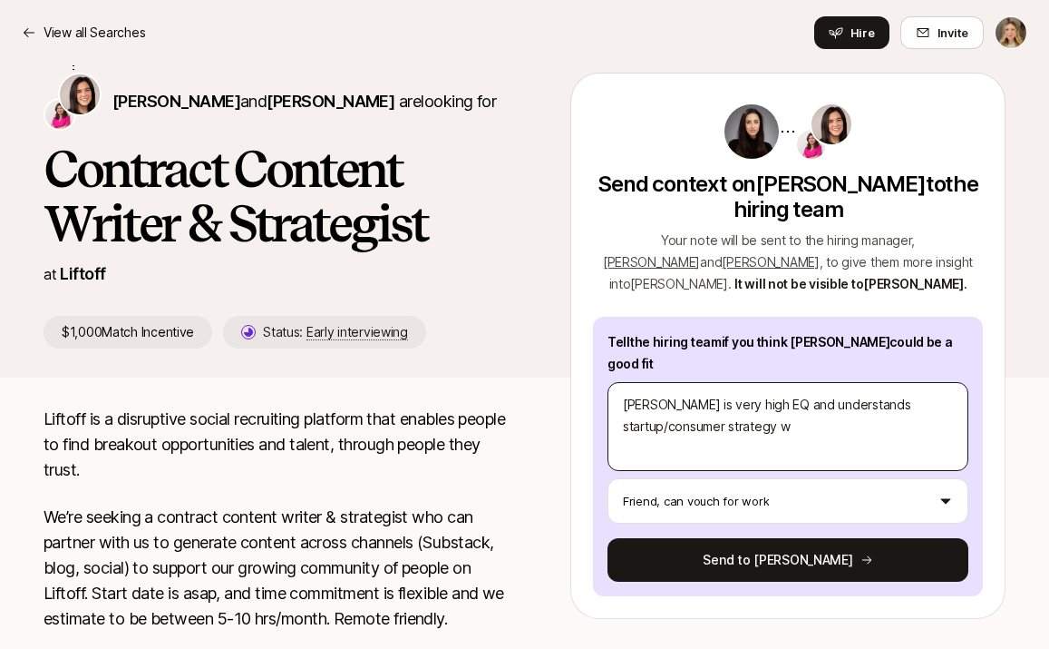
type textarea "x"
type textarea "Kat is very high EQ and understands startup/consumer strategy we"
type textarea "x"
type textarea "Kat is very high EQ and understands startup/consumer strategy wel"
type textarea "x"
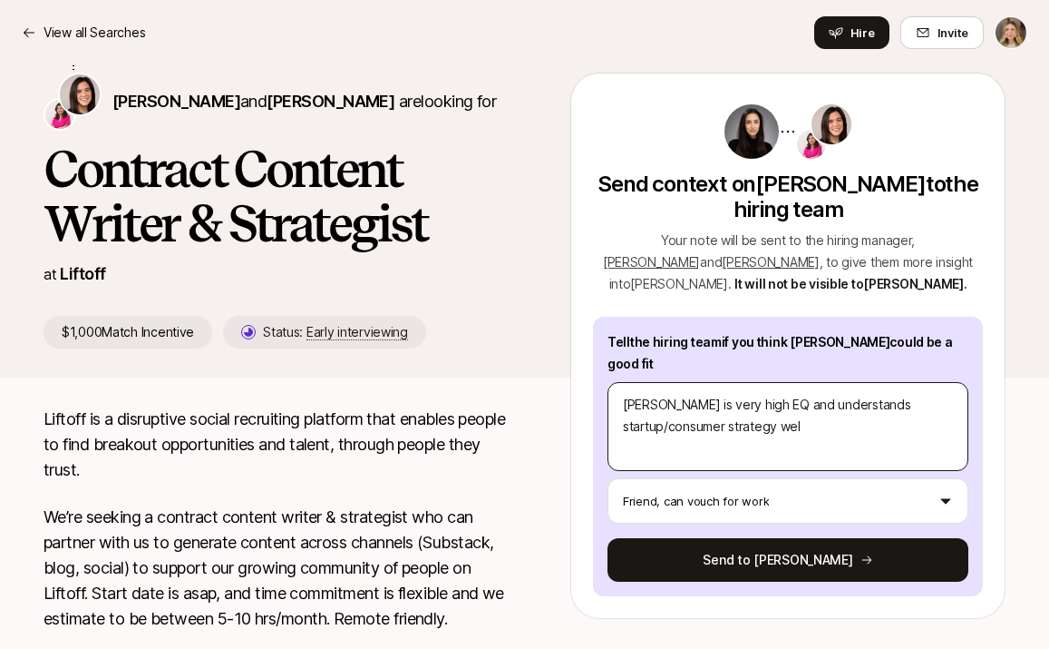
type textarea "Kat is very high EQ and understands startup/consumer strategy well"
type textarea "x"
type textarea "Kat is very high EQ and understands startup/consumer strategy well."
type textarea "x"
type textarea "Kat is very high EQ and understands startup/consumer strategy well."
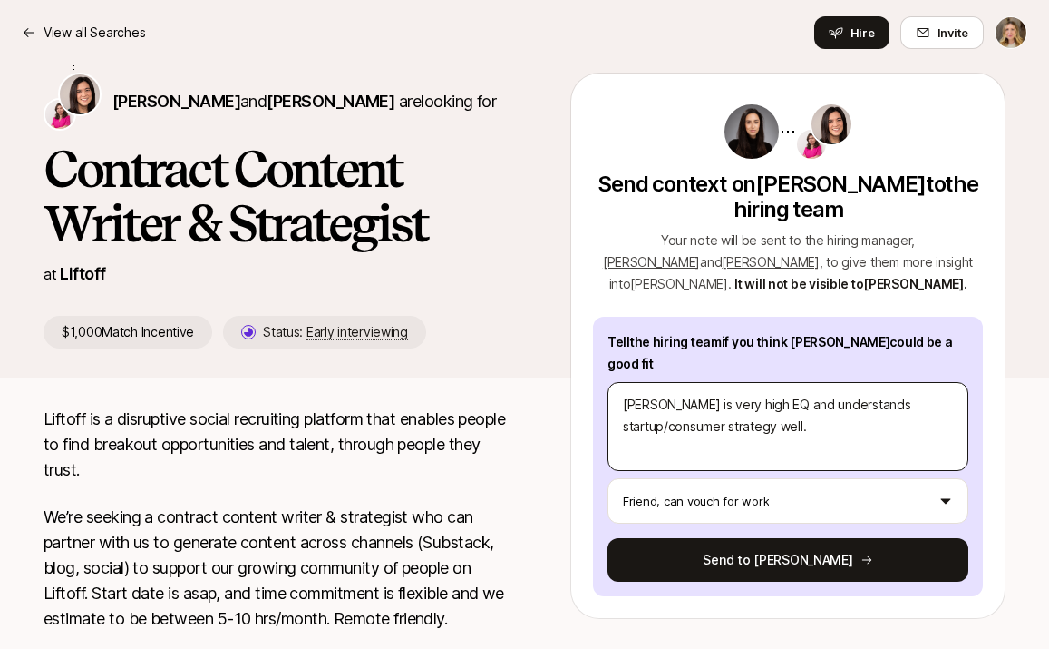
type textarea "x"
type textarea "Kat is very high EQ and understands startup/consumer strategy well. S"
type textarea "x"
type textarea "Kat is very high EQ and understands startup/consumer strategy well. Sh"
type textarea "x"
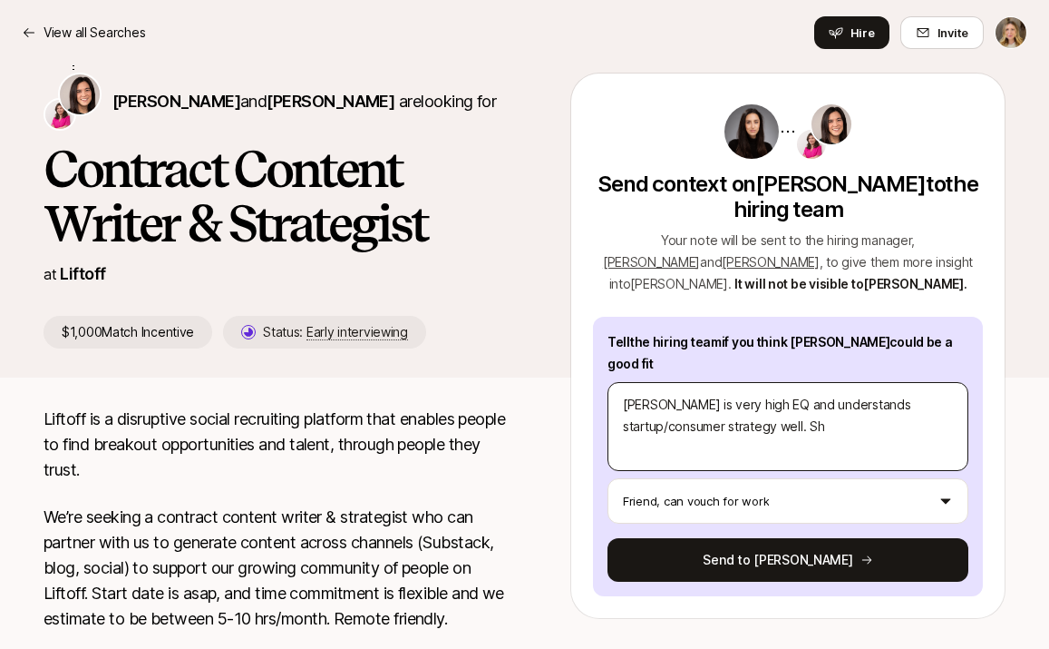
type textarea "Kat is very high EQ and understands startup/consumer strategy well. She"
type textarea "x"
type textarea "Kat is very high EQ and understands startup/consumer strategy well. She"
type textarea "x"
type textarea "Kat is very high EQ and understands startup/consumer strategy well. She h"
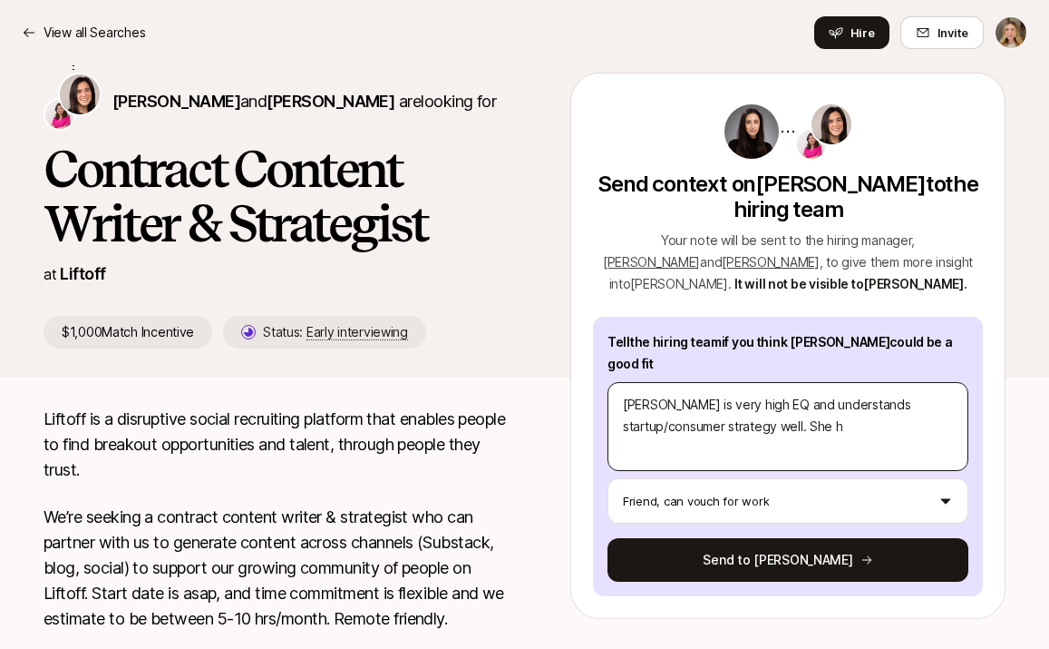
type textarea "x"
type textarea "Kat is very high EQ and understands startup/consumer strategy well. She ha"
type textarea "x"
type textarea "Kat is very high EQ and understands startup/consumer strategy well. She has"
type textarea "x"
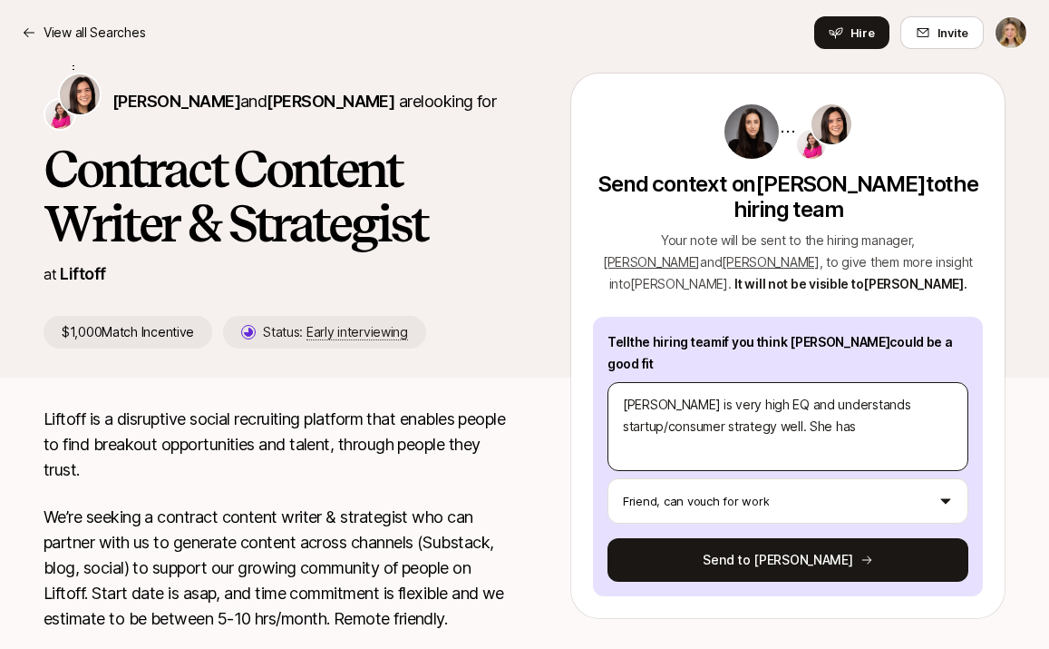
type textarea "Kat is very high EQ and understands startup/consumer strategy well. She has"
type textarea "x"
type textarea "Kat is very high EQ and understands startup/consumer strategy well. She has a"
type textarea "x"
type textarea "Kat is very high EQ and understands startup/consumer strategy well. She has a"
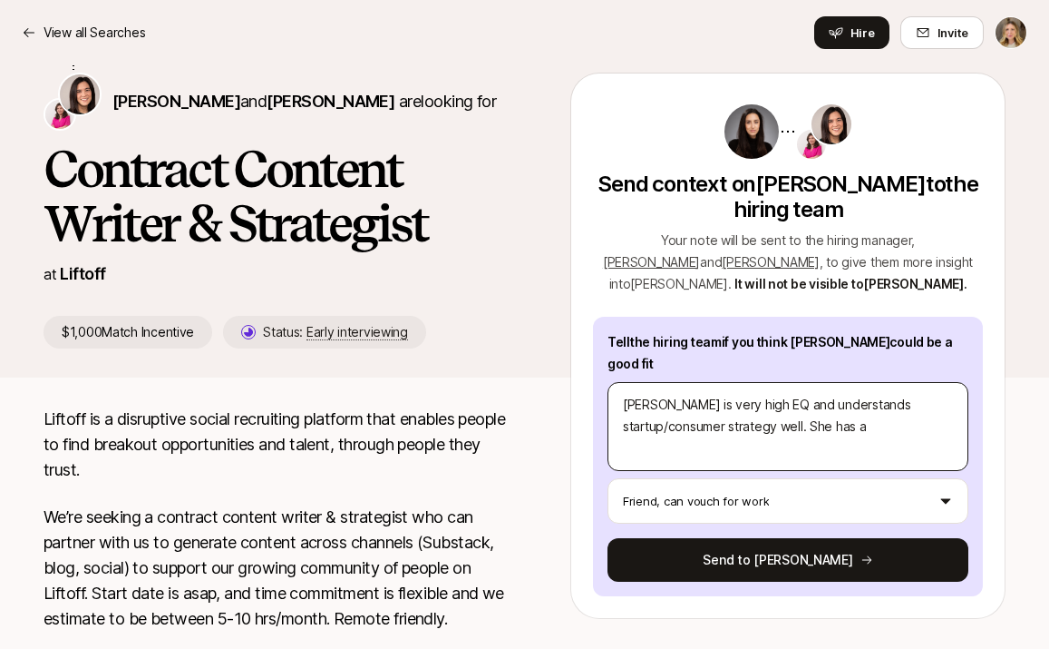
type textarea "x"
type textarea "Kat is very high EQ and understands startup/consumer strategy well. She has a g"
type textarea "x"
type textarea "Kat is very high EQ and understands startup/consumer strategy well. She has a gr"
type textarea "x"
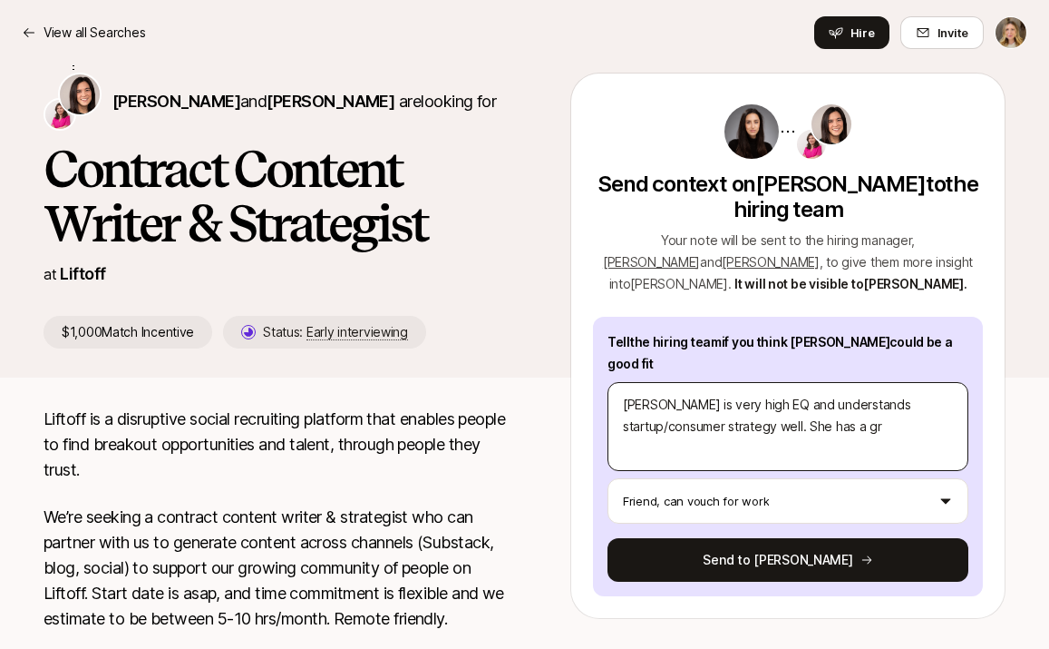
type textarea "Kat is very high EQ and understands startup/consumer strategy well. She has a g…"
type textarea "x"
type textarea "Kat is very high EQ and understands startup/consumer strategy well. She has a g…"
type textarea "x"
type textarea "Kat is very high EQ and understands startup/consumer strategy well. She has a g…"
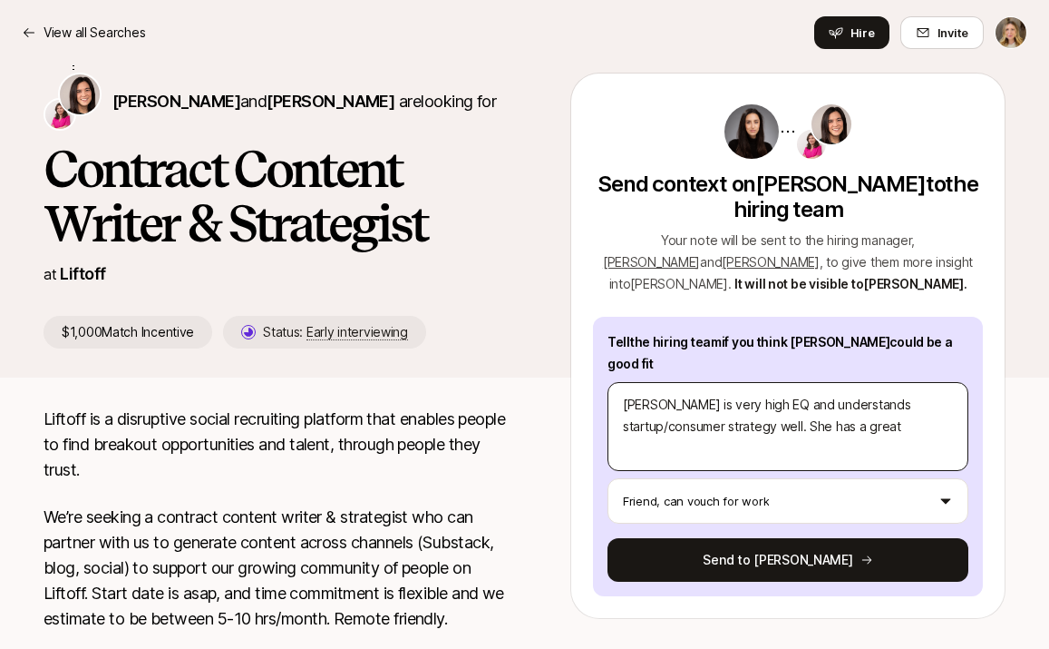
type textarea "x"
type textarea "Kat is very high EQ and understands startup/consumer strategy well. She has a g…"
type textarea "x"
type textarea "Kat is very high EQ and understands startup/consumer strategy well. She has a g…"
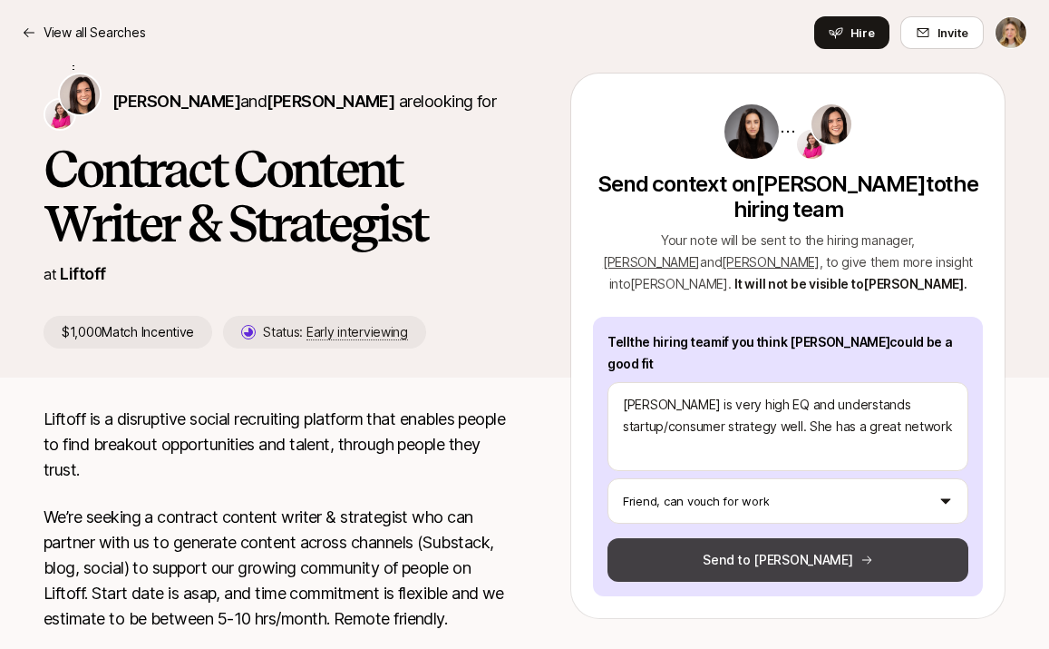
click at [848, 538] on button "Send to Eleanor" at bounding box center [788, 560] width 361 height 44
